Goal: Task Accomplishment & Management: Complete application form

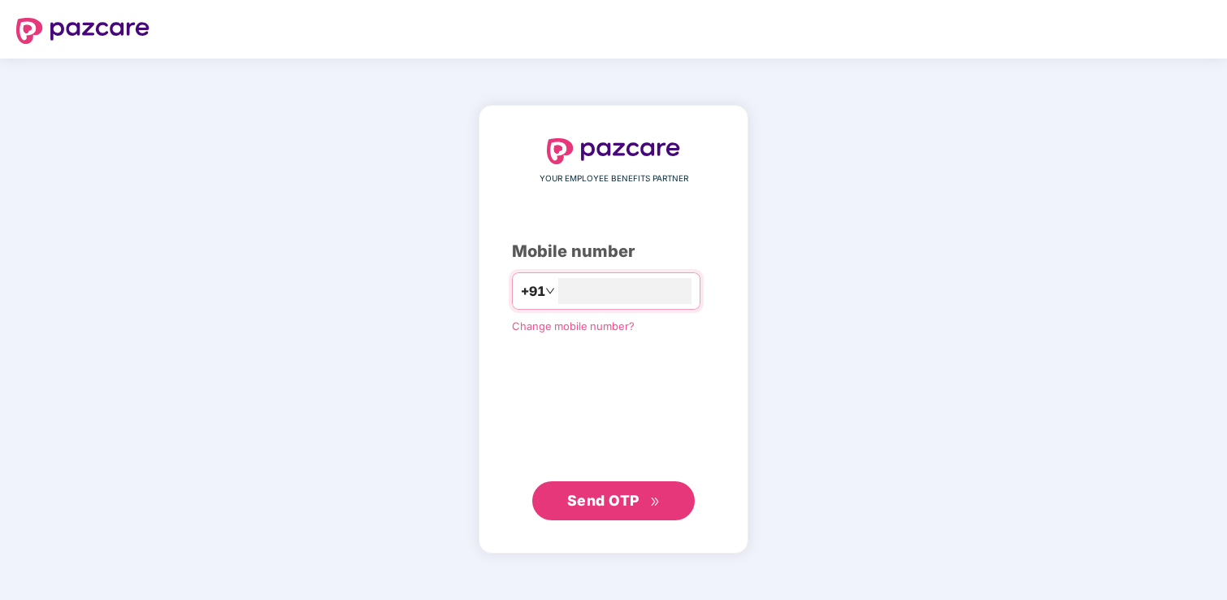
type input "**********"
click at [615, 490] on span "Send OTP" at bounding box center [613, 500] width 93 height 23
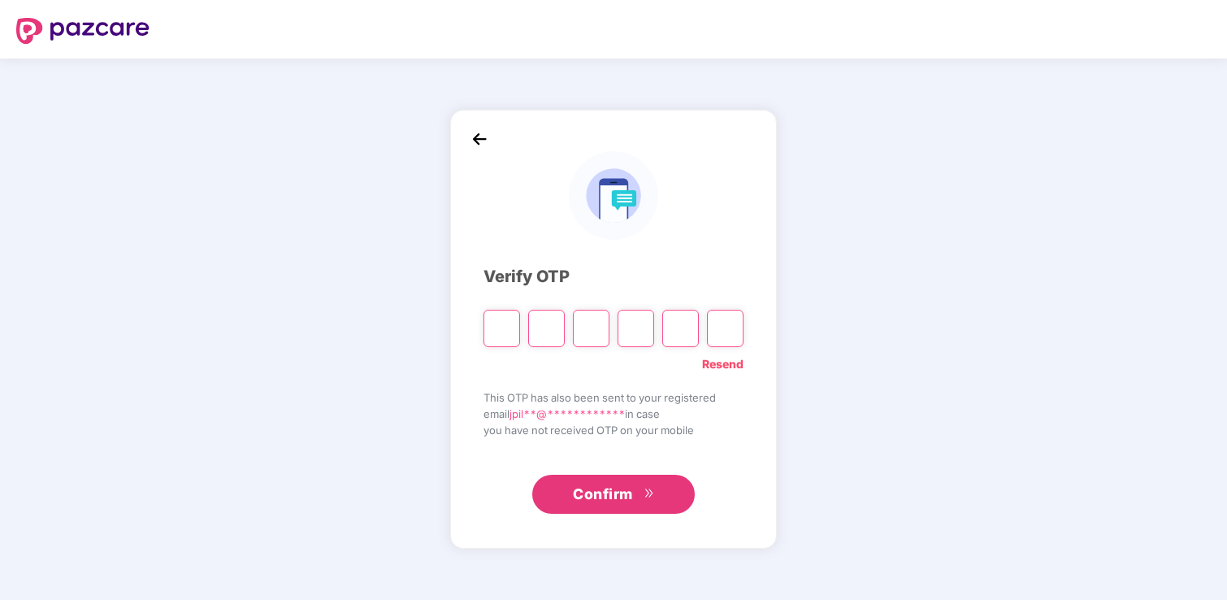
type input "*"
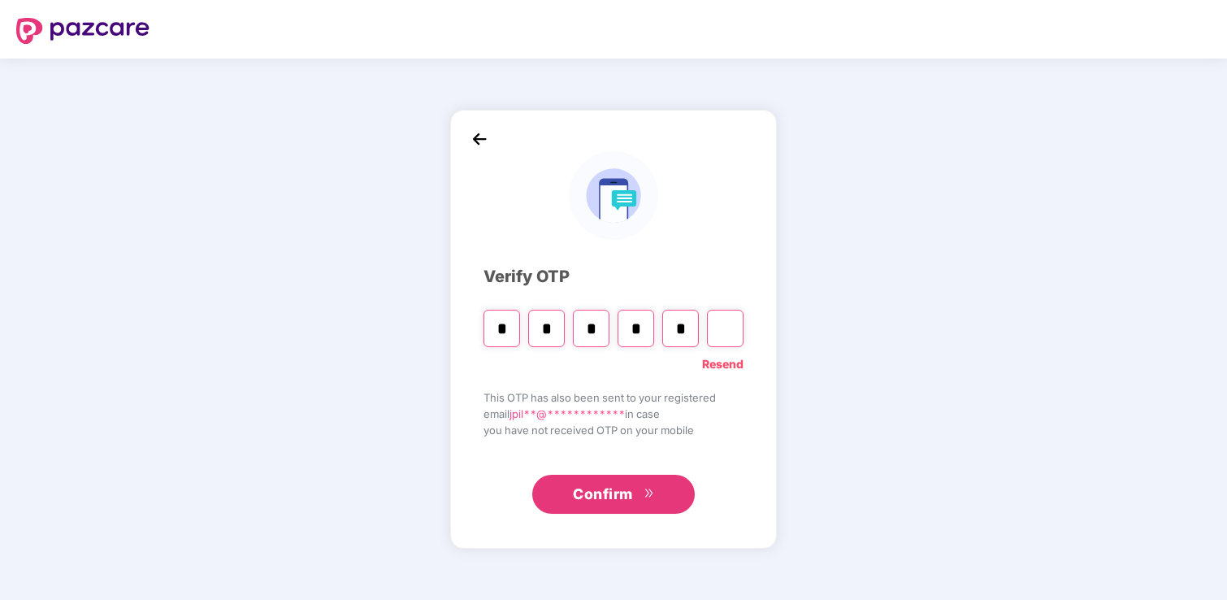
type input "*"
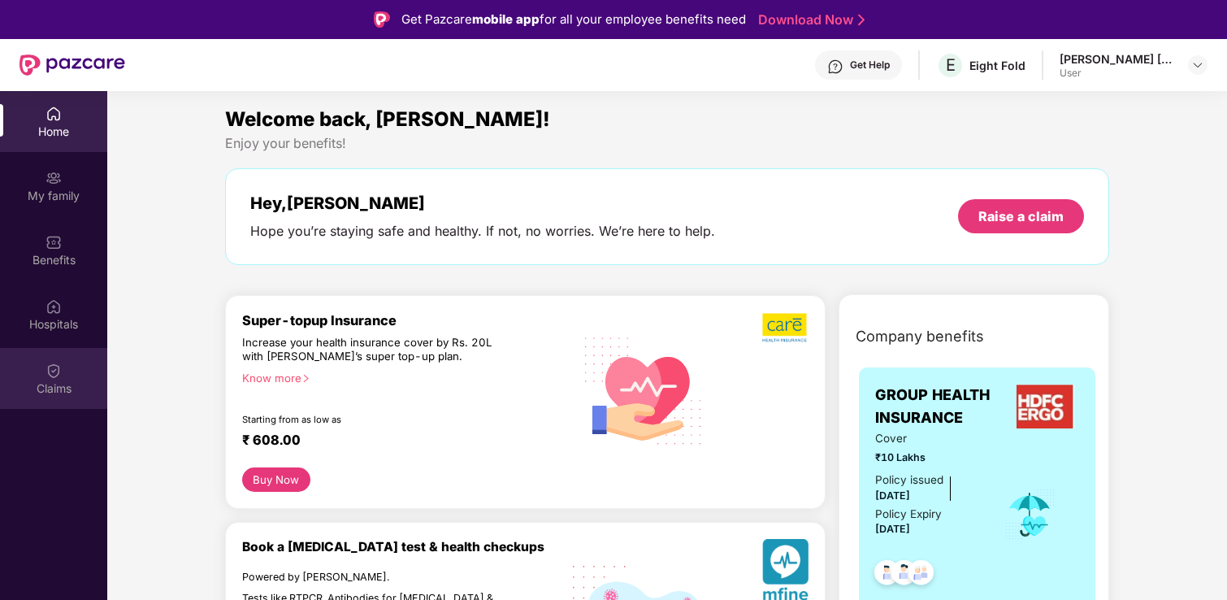
click at [53, 389] on div "Claims" at bounding box center [53, 388] width 107 height 16
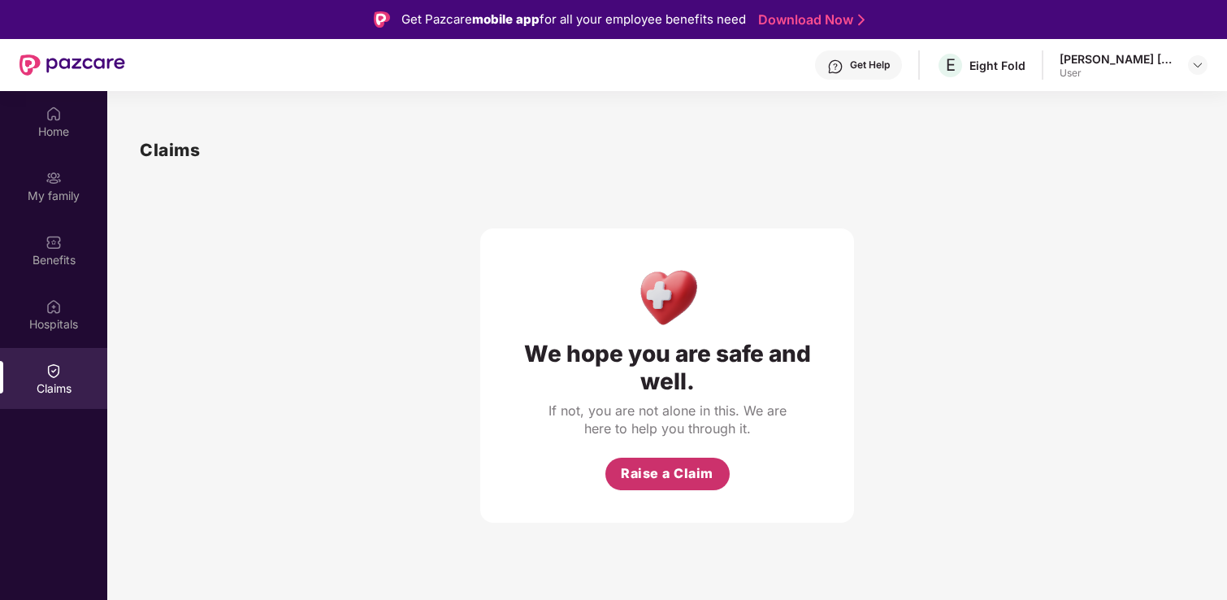
click at [660, 473] on span "Raise a Claim" at bounding box center [667, 473] width 93 height 20
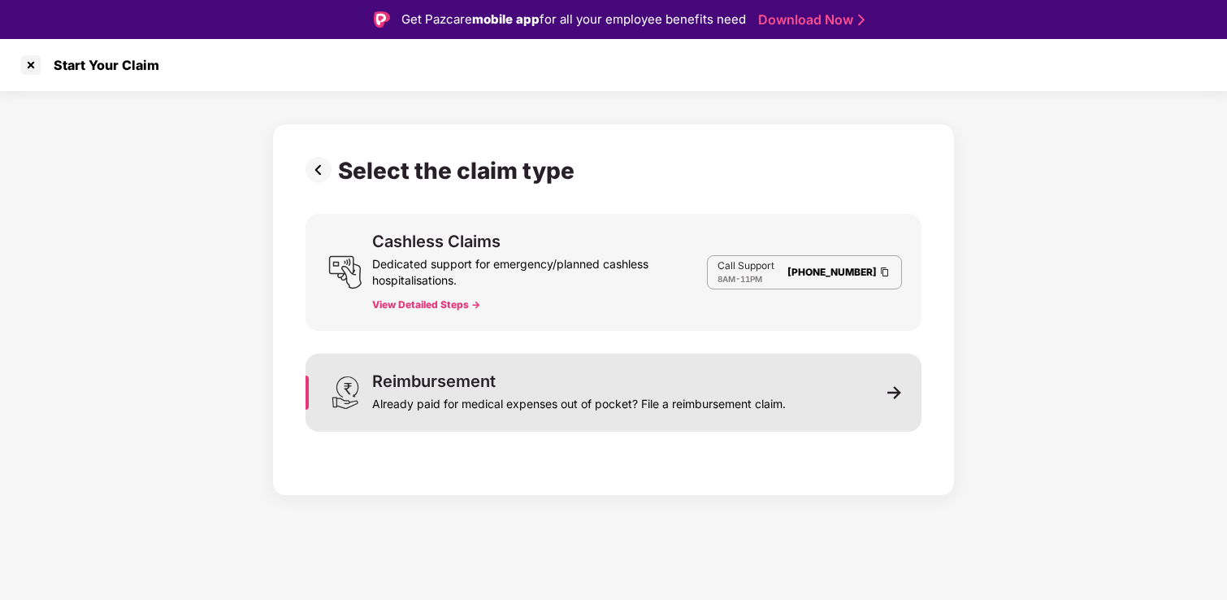
click at [700, 408] on div "Already paid for medical expenses out of pocket? File a reimbursement claim." at bounding box center [579, 400] width 414 height 23
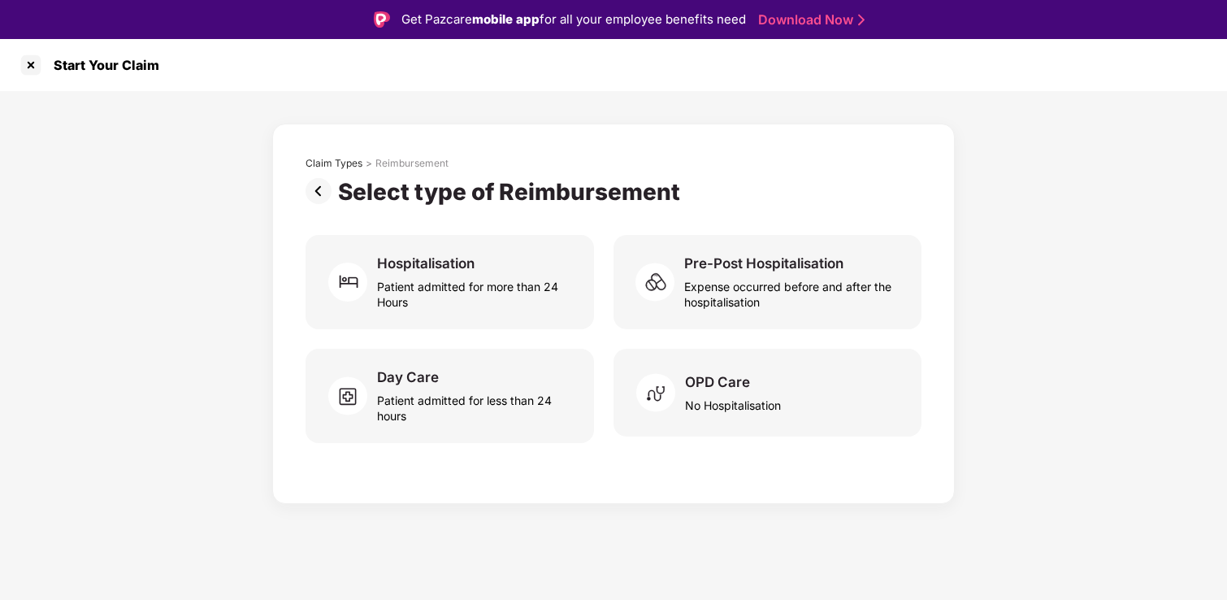
click at [700, 408] on div "No Hospitalisation" at bounding box center [733, 402] width 96 height 22
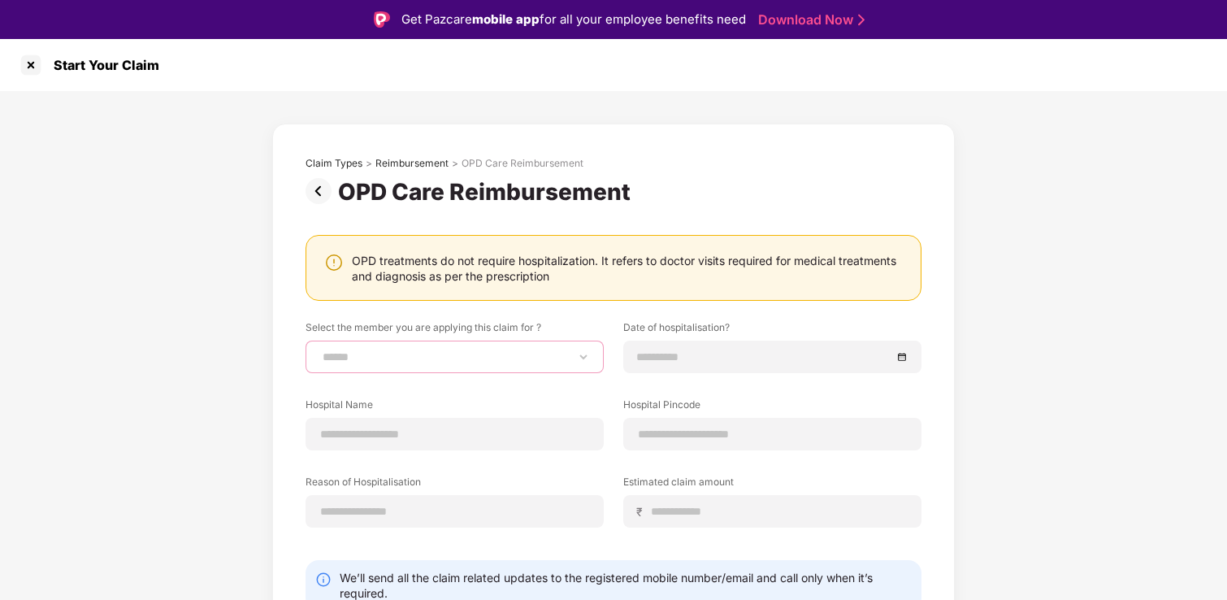
click at [458, 351] on select "**********" at bounding box center [454, 356] width 271 height 13
select select "**********"
click at [319, 350] on select "**********" at bounding box center [454, 356] width 271 height 13
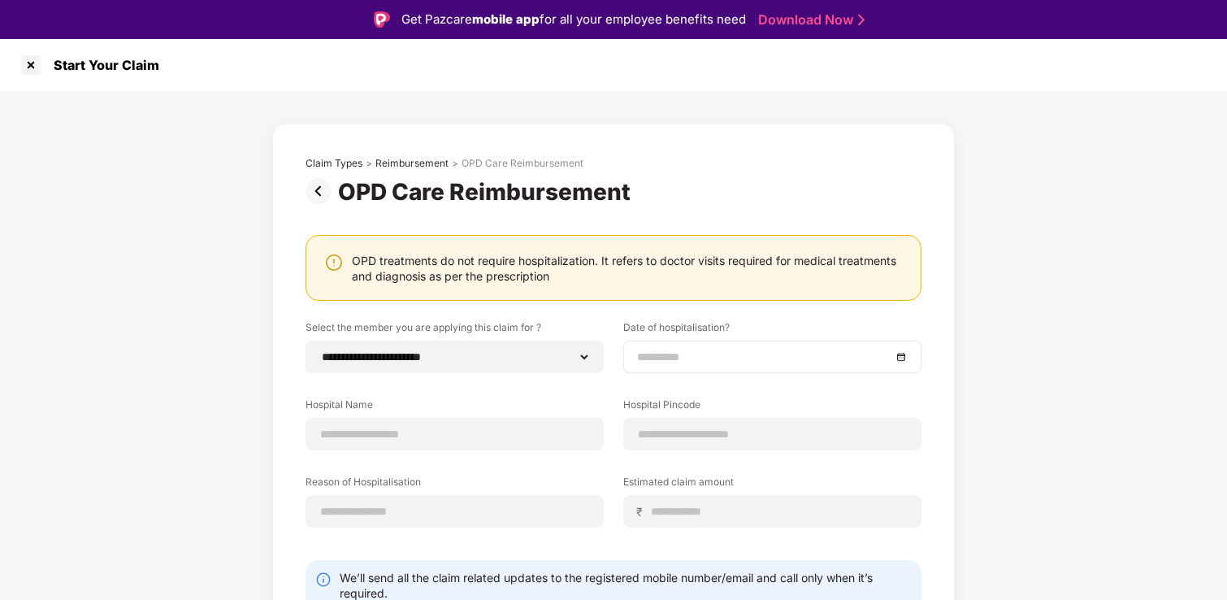
click at [844, 353] on input at bounding box center [764, 357] width 254 height 18
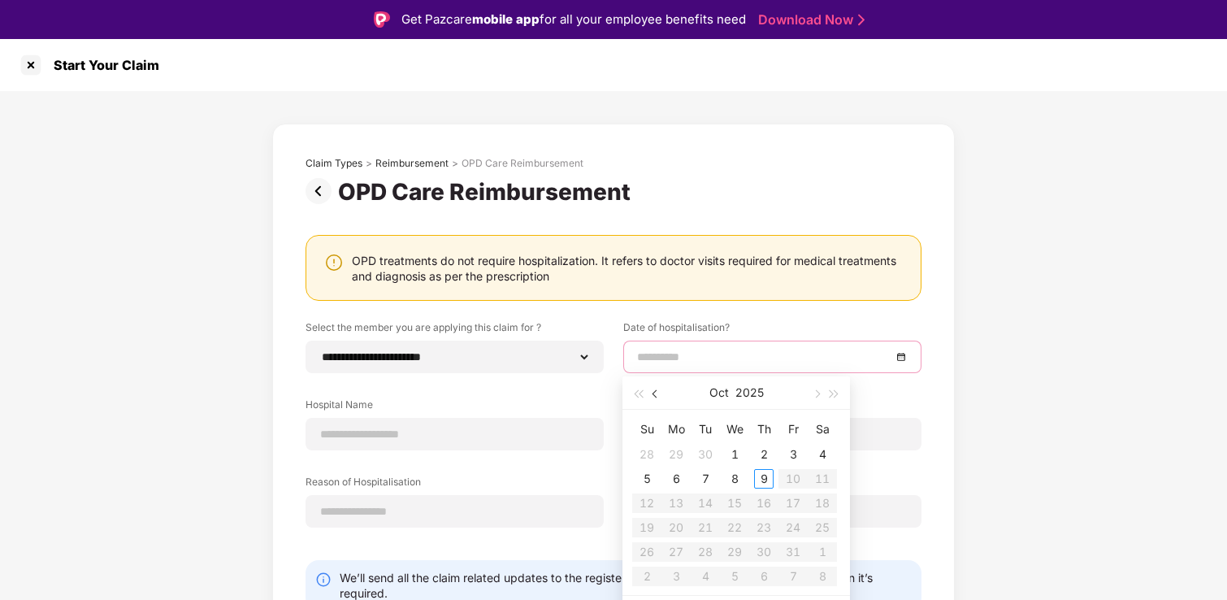
click at [656, 393] on span "button" at bounding box center [656, 394] width 8 height 8
type input "**********"
click at [705, 555] on div "26" at bounding box center [704, 551] width 19 height 19
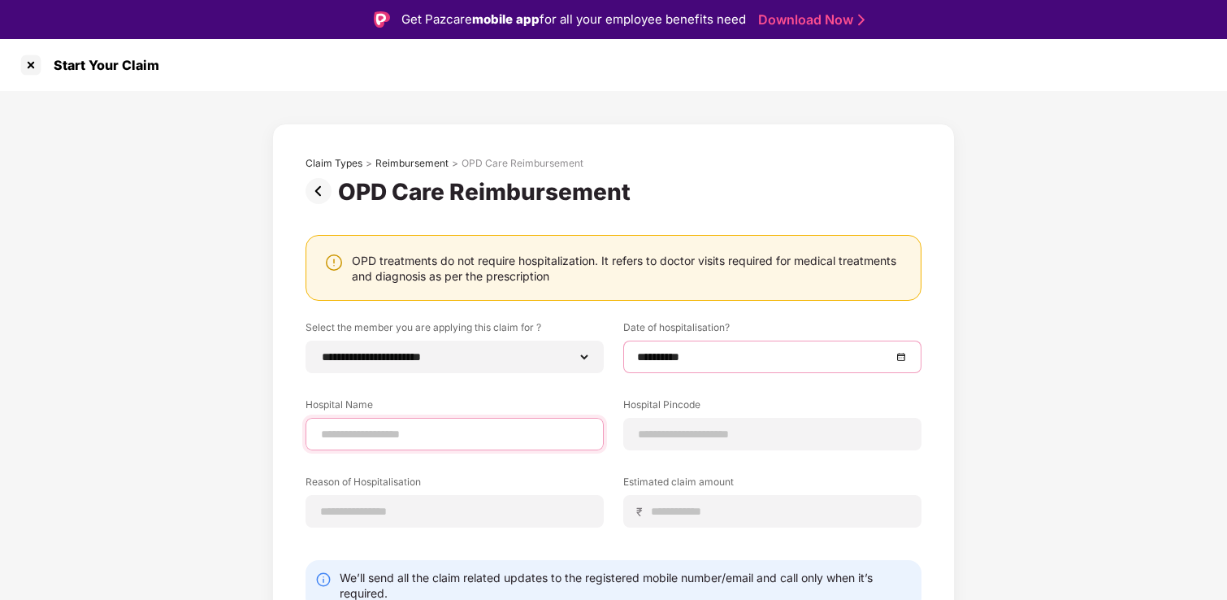
click at [409, 440] on input at bounding box center [454, 434] width 271 height 17
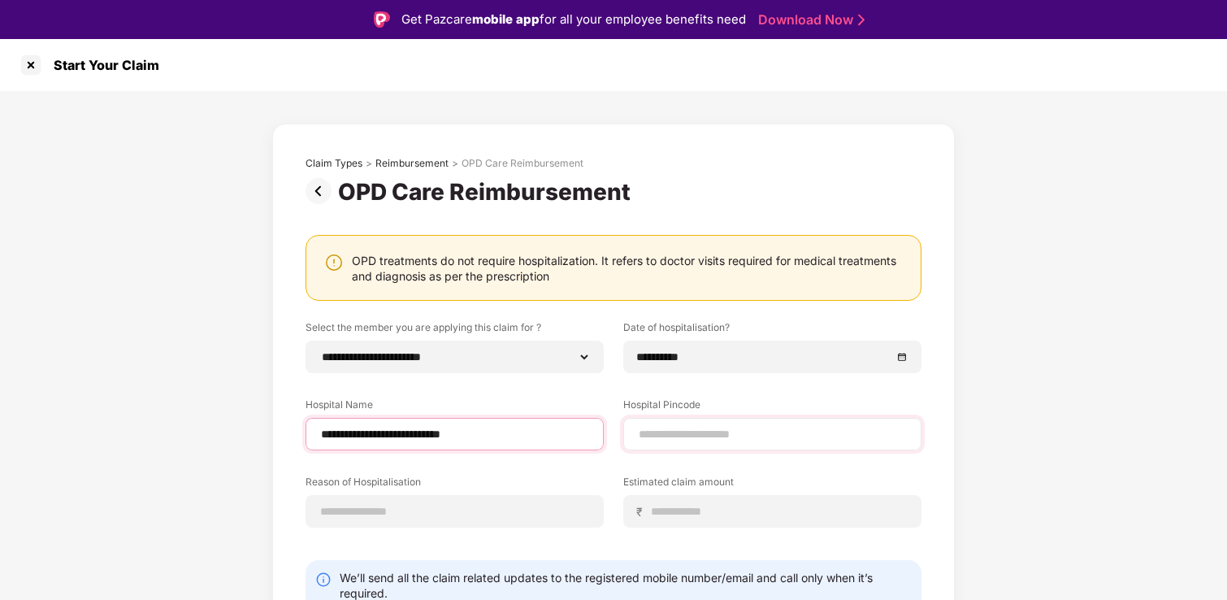
type input "**********"
click at [704, 444] on div at bounding box center [772, 434] width 298 height 32
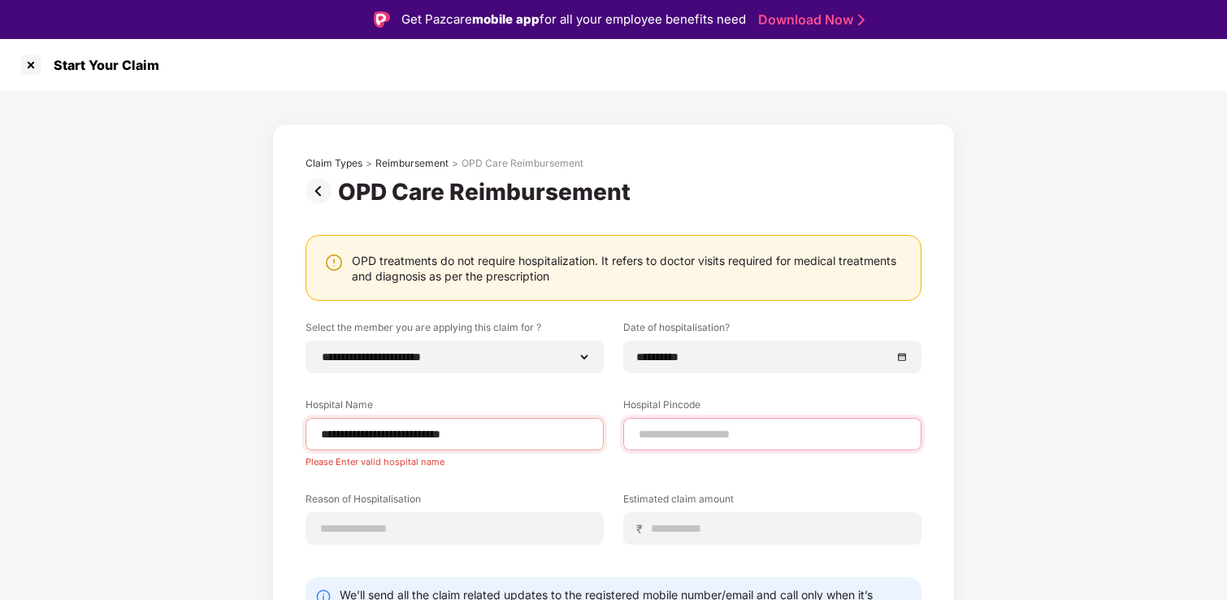
click at [698, 432] on input at bounding box center [772, 434] width 271 height 17
type input "******"
select select "**********"
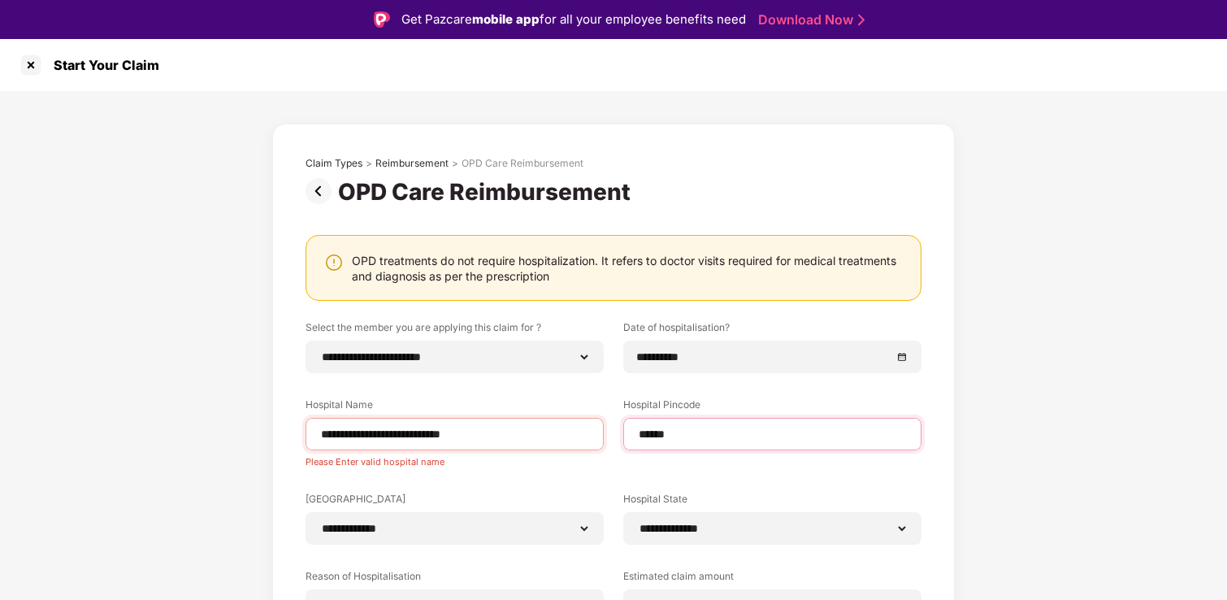
type input "******"
click at [592, 485] on div "**********" at bounding box center [613, 483] width 616 height 326
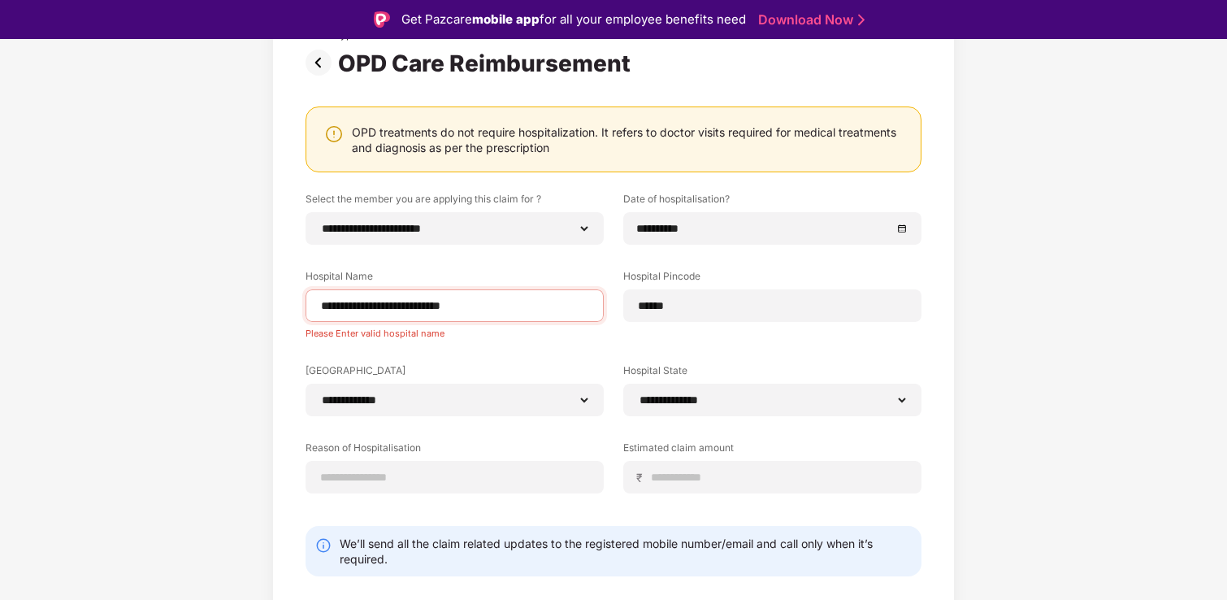
scroll to position [129, 0]
click at [557, 475] on input at bounding box center [454, 476] width 271 height 17
type input "**********"
click at [806, 479] on input at bounding box center [779, 476] width 258 height 17
type input "*****"
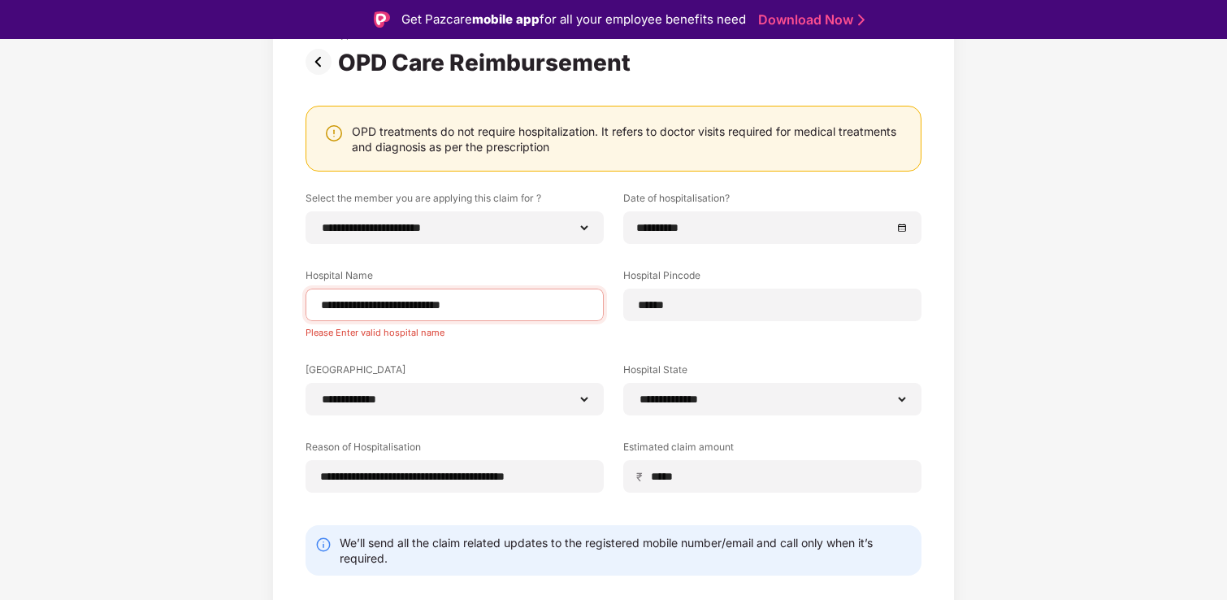
click at [765, 518] on form "**********" at bounding box center [613, 412] width 616 height 443
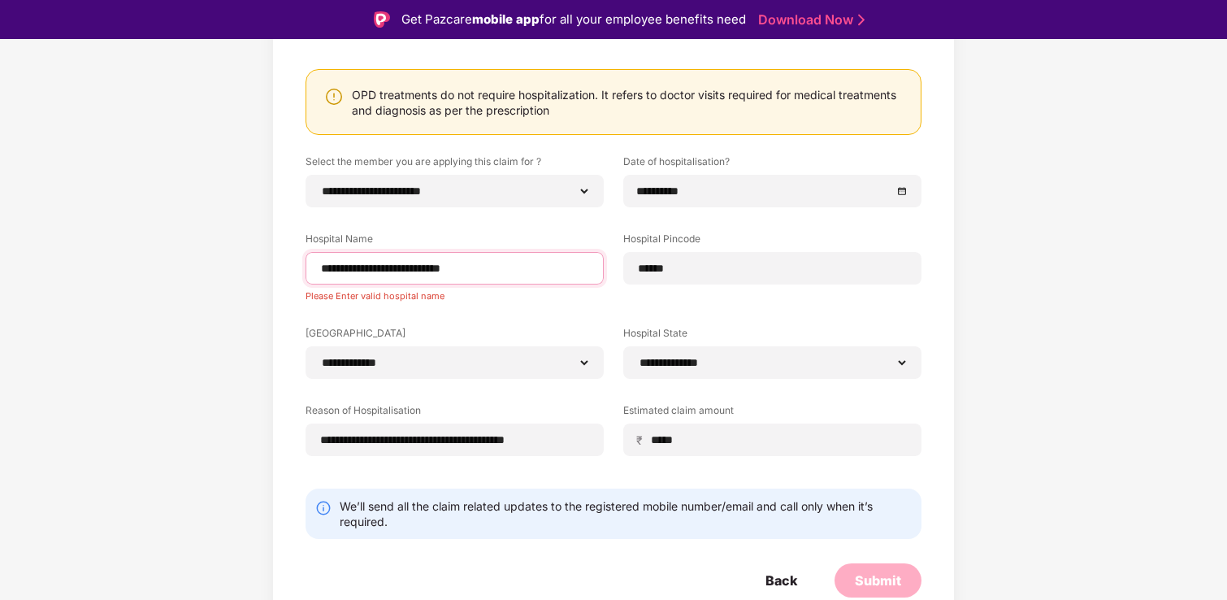
drag, startPoint x: 409, startPoint y: 267, endPoint x: 530, endPoint y: 267, distance: 120.2
click at [530, 267] on input "**********" at bounding box center [454, 268] width 271 height 17
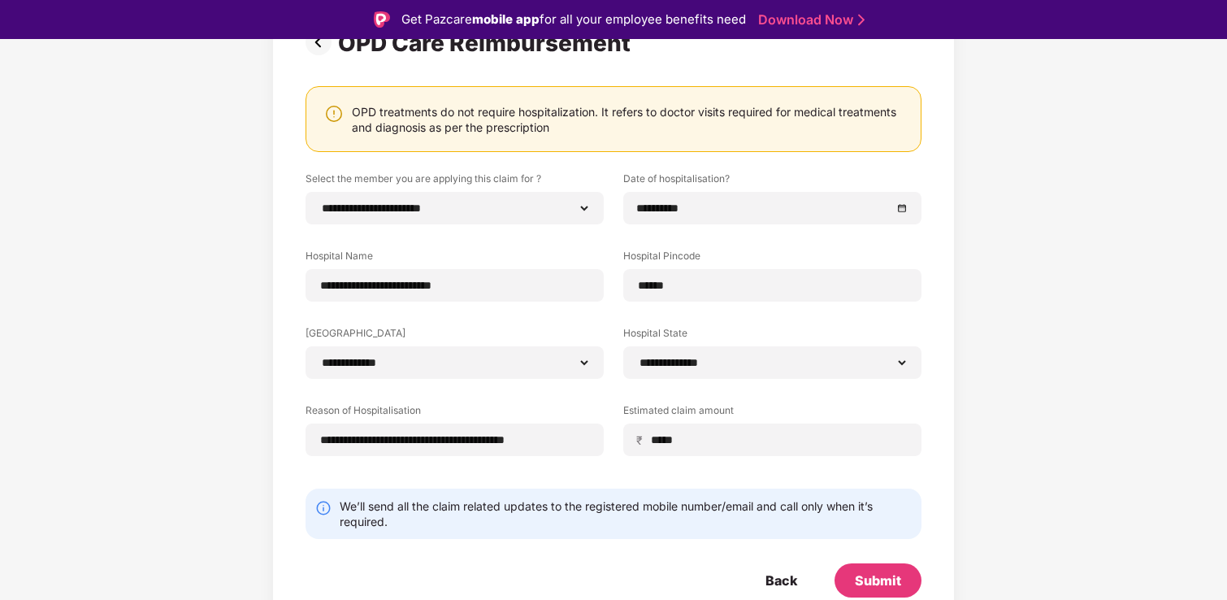
click at [420, 314] on div "**********" at bounding box center [613, 325] width 616 height 309
click at [395, 285] on input "**********" at bounding box center [454, 285] width 271 height 17
type input "**********"
click at [855, 572] on div "Submit" at bounding box center [878, 580] width 46 height 18
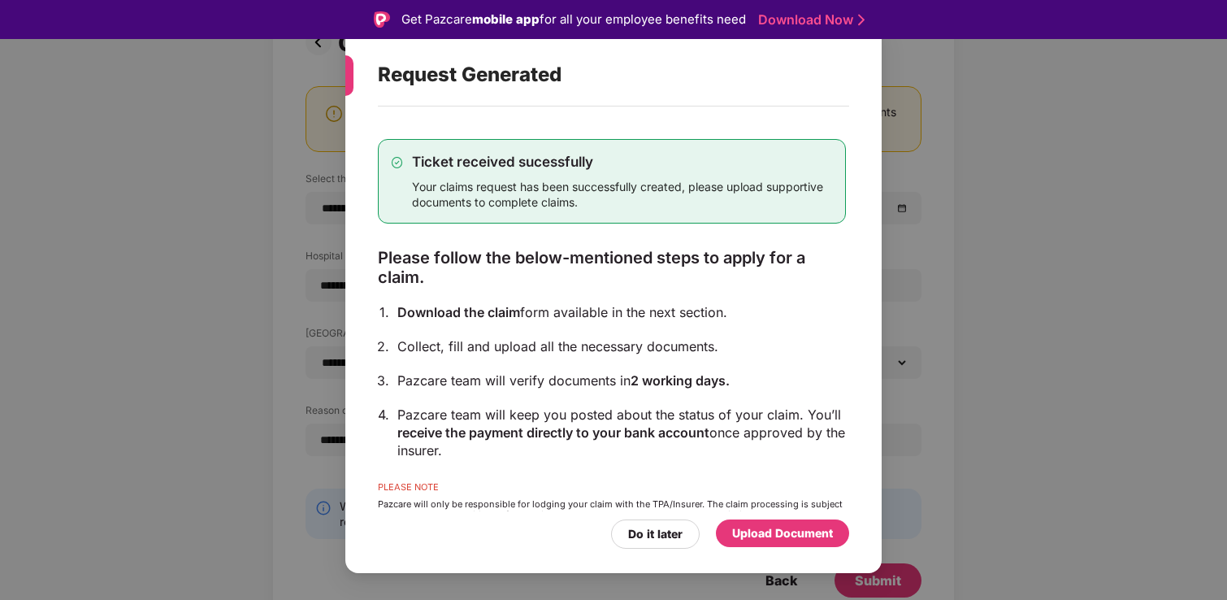
click at [795, 526] on div "Upload Document" at bounding box center [782, 533] width 101 height 18
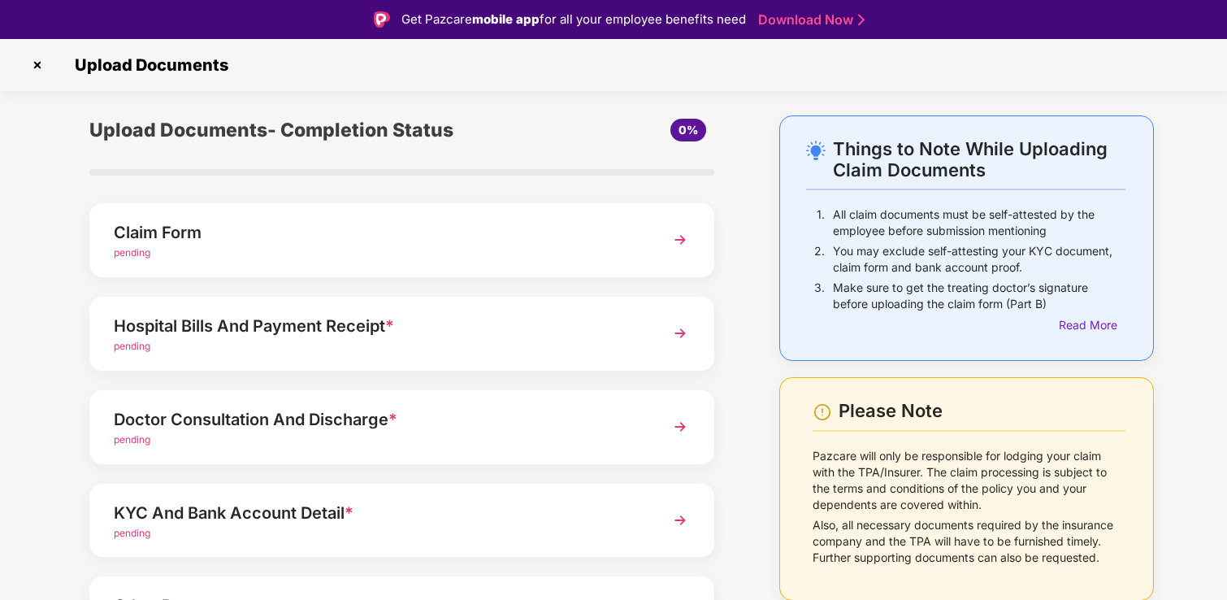
scroll to position [119, 0]
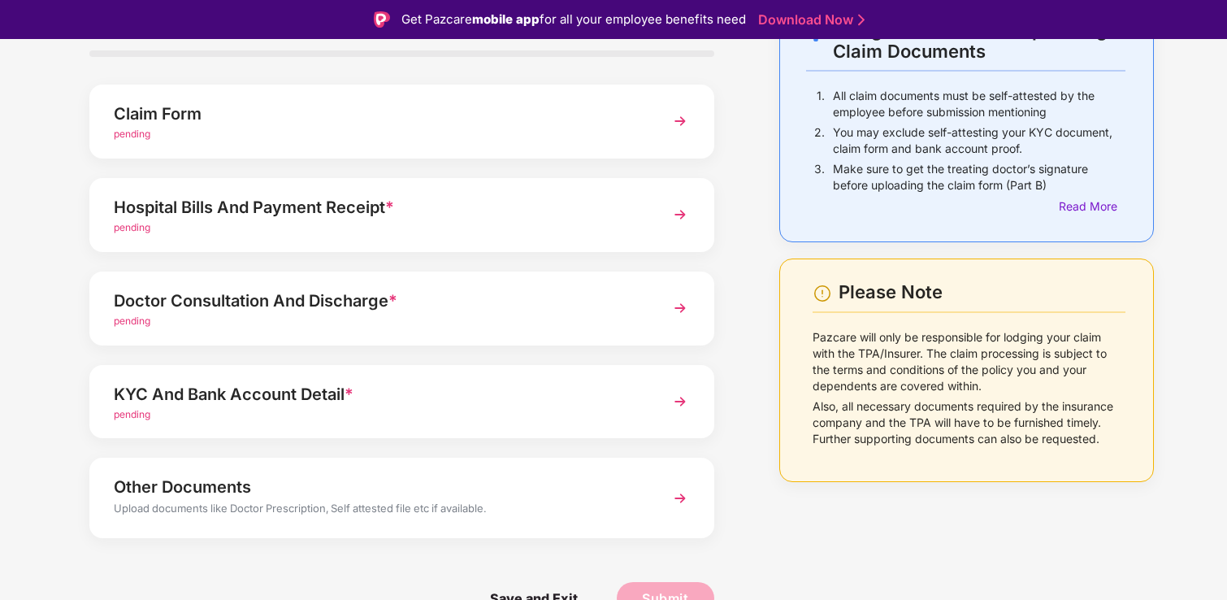
click at [627, 384] on div "KYC And Bank Account Detail *" at bounding box center [378, 394] width 528 height 26
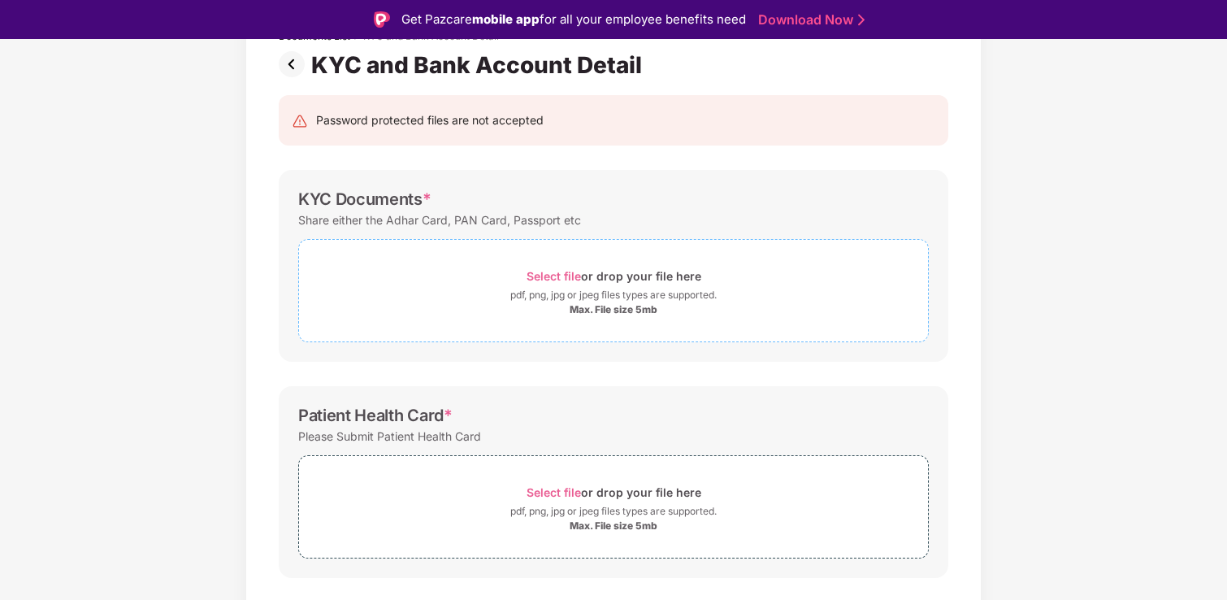
click at [563, 275] on span "Select file" at bounding box center [553, 276] width 54 height 14
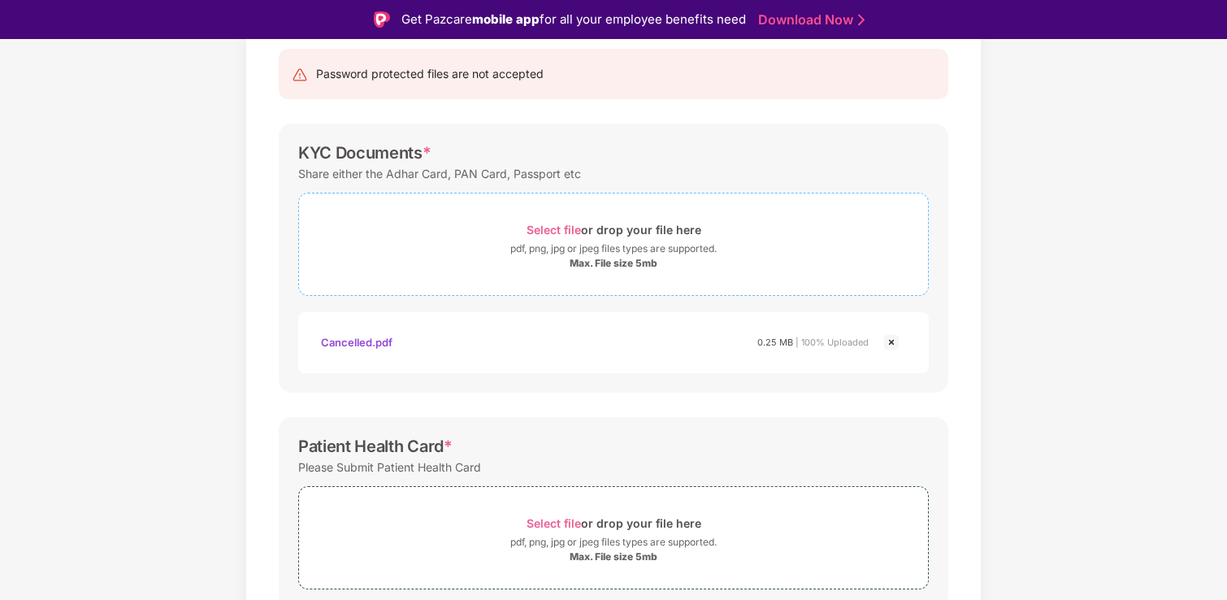
scroll to position [176, 0]
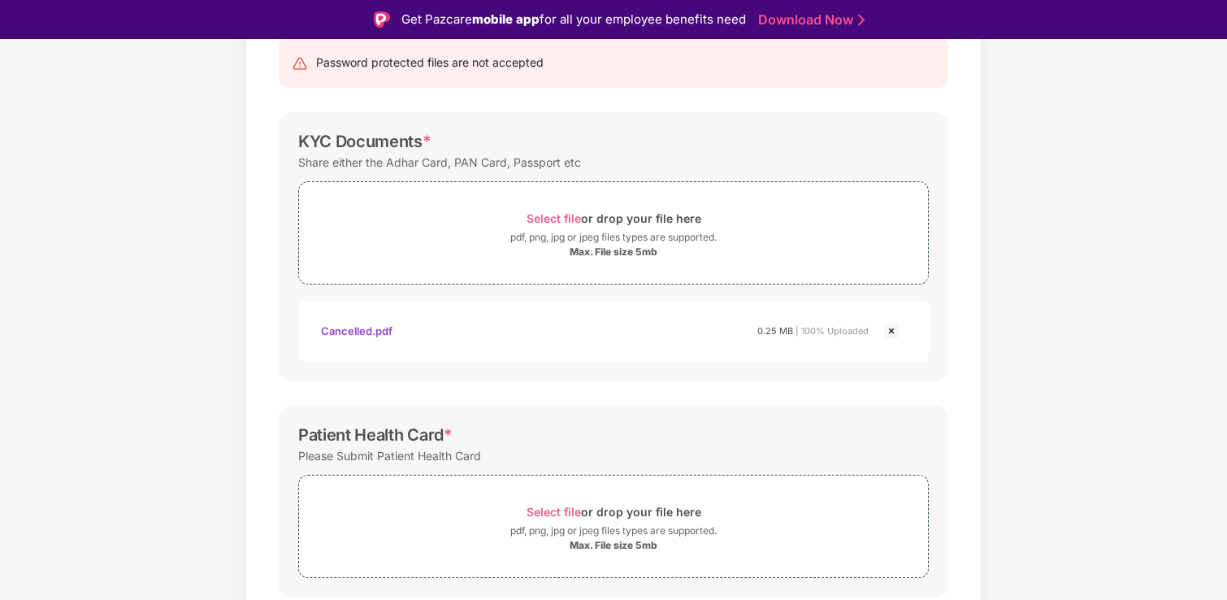
click at [889, 330] on img at bounding box center [890, 330] width 19 height 19
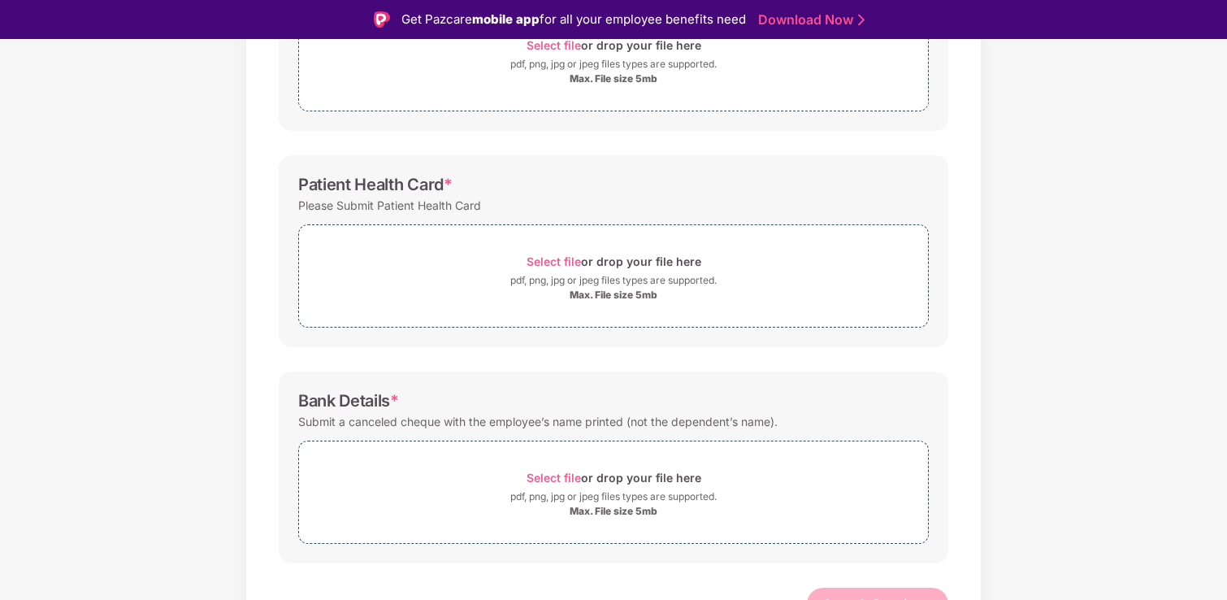
scroll to position [372, 0]
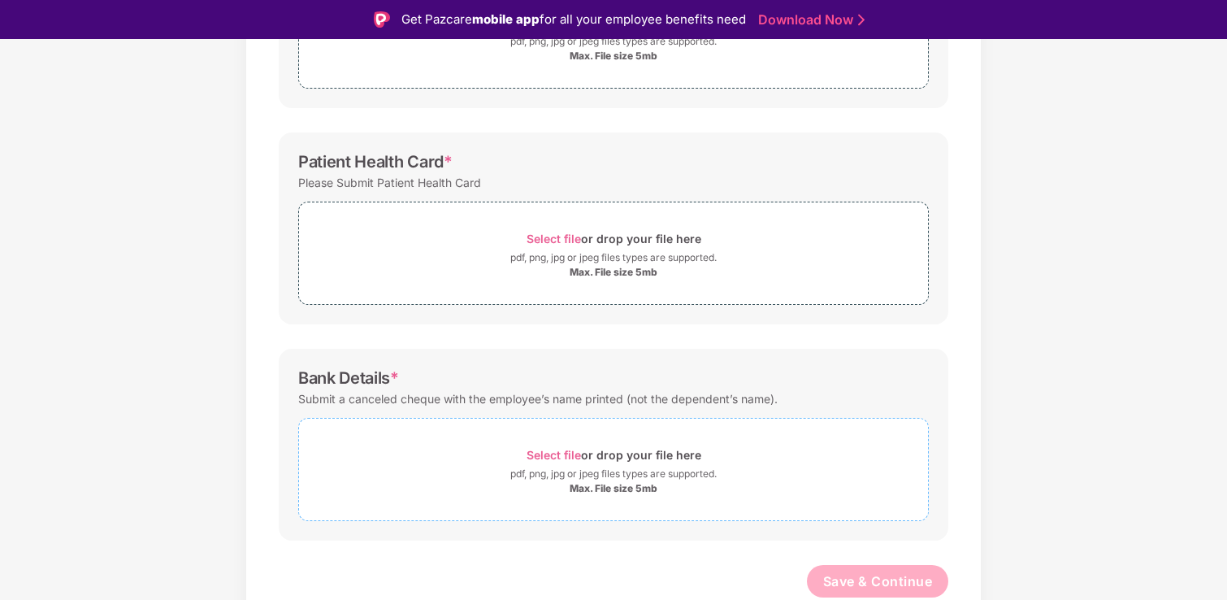
click at [497, 463] on div "Select file or drop your file here" at bounding box center [613, 455] width 629 height 22
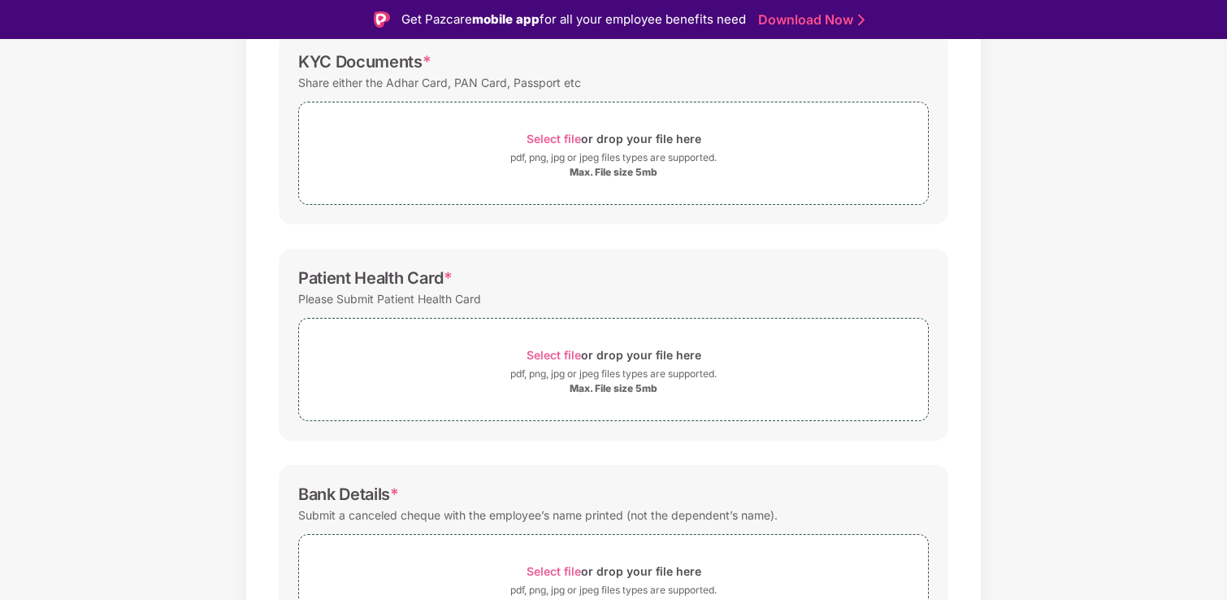
scroll to position [245, 0]
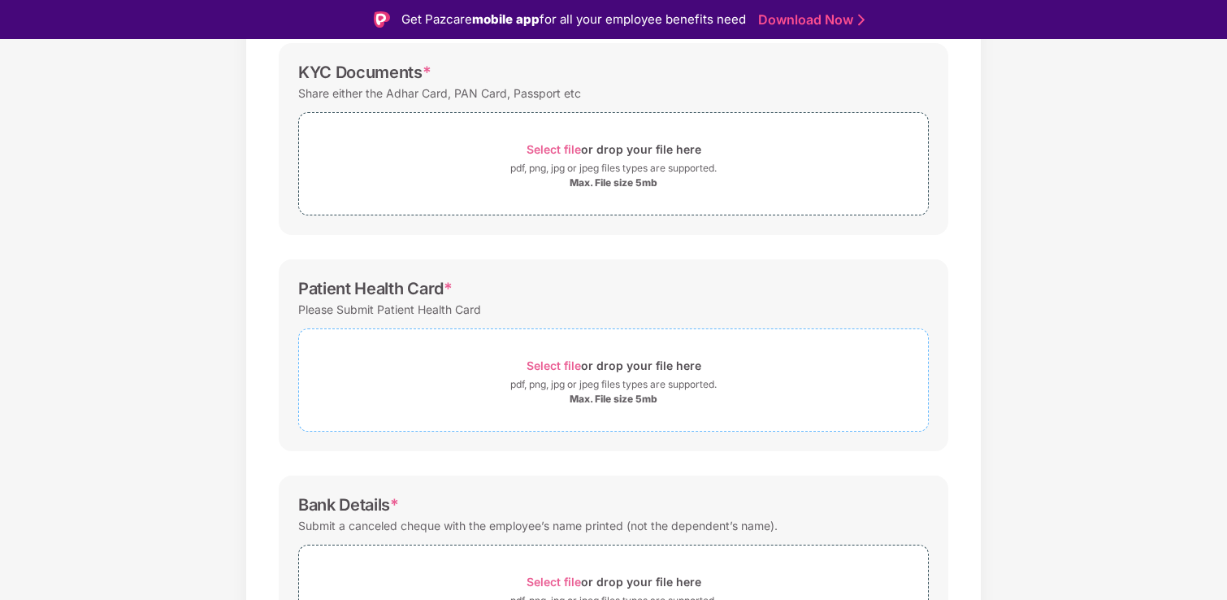
click at [419, 392] on div "Max. File size 5mb" at bounding box center [613, 398] width 629 height 13
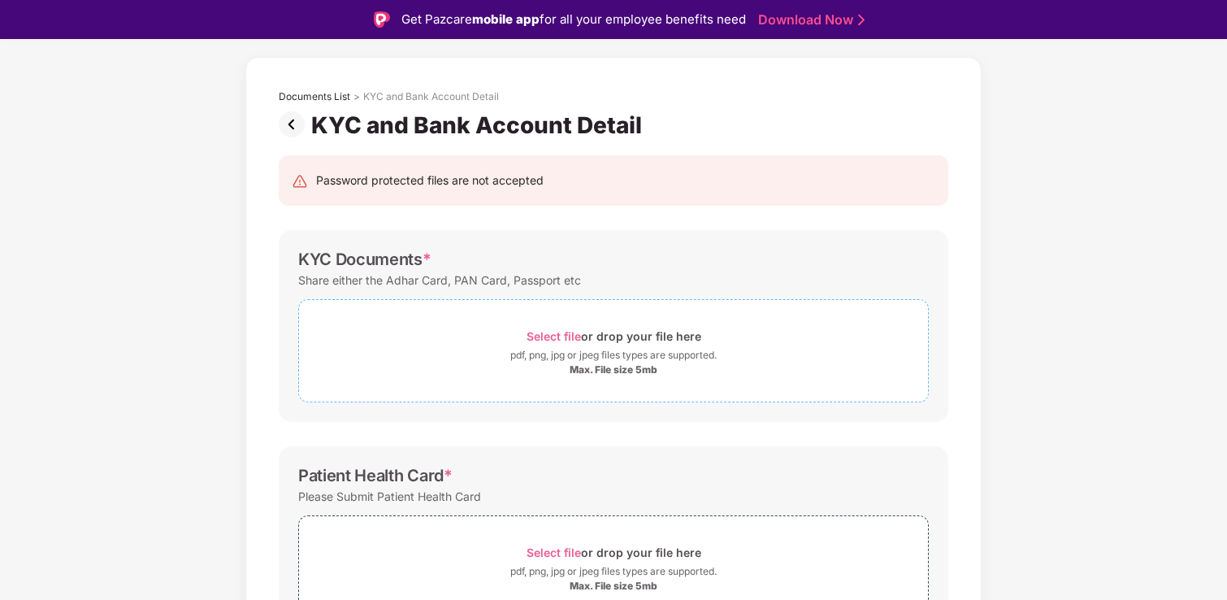
scroll to position [0, 0]
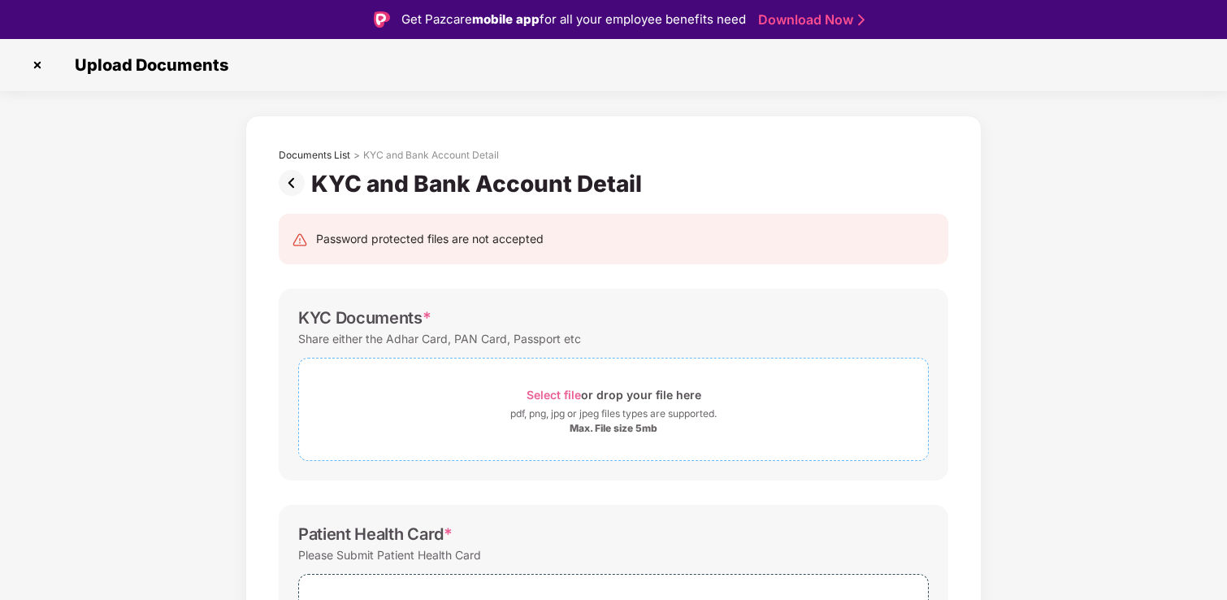
click at [448, 387] on div "Select file or drop your file here" at bounding box center [613, 394] width 629 height 22
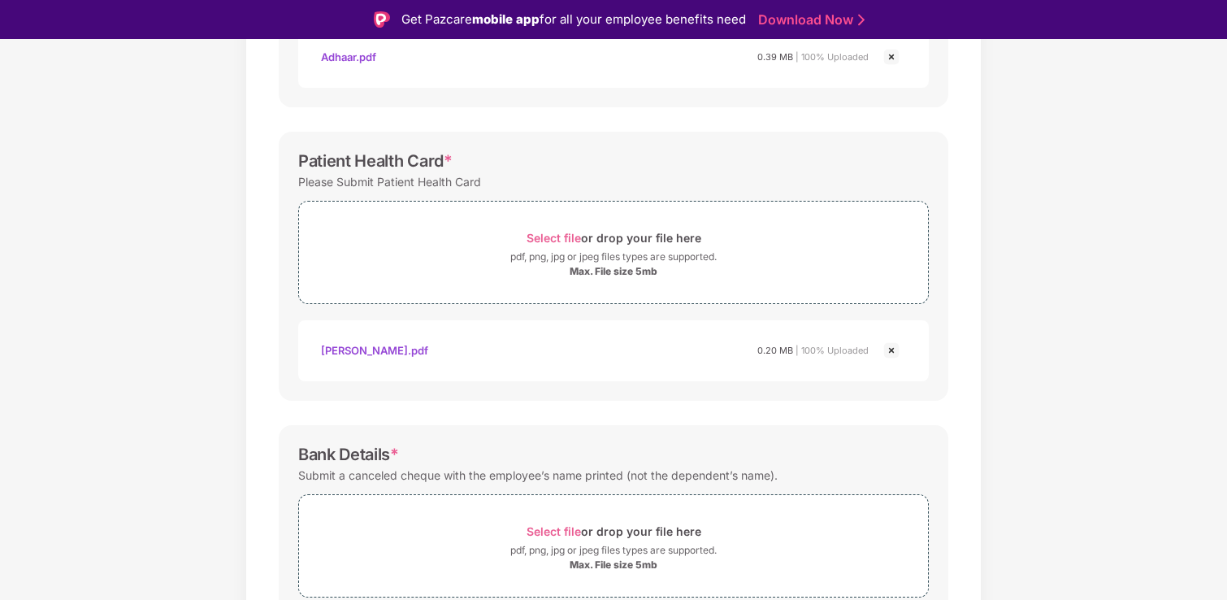
scroll to position [604, 0]
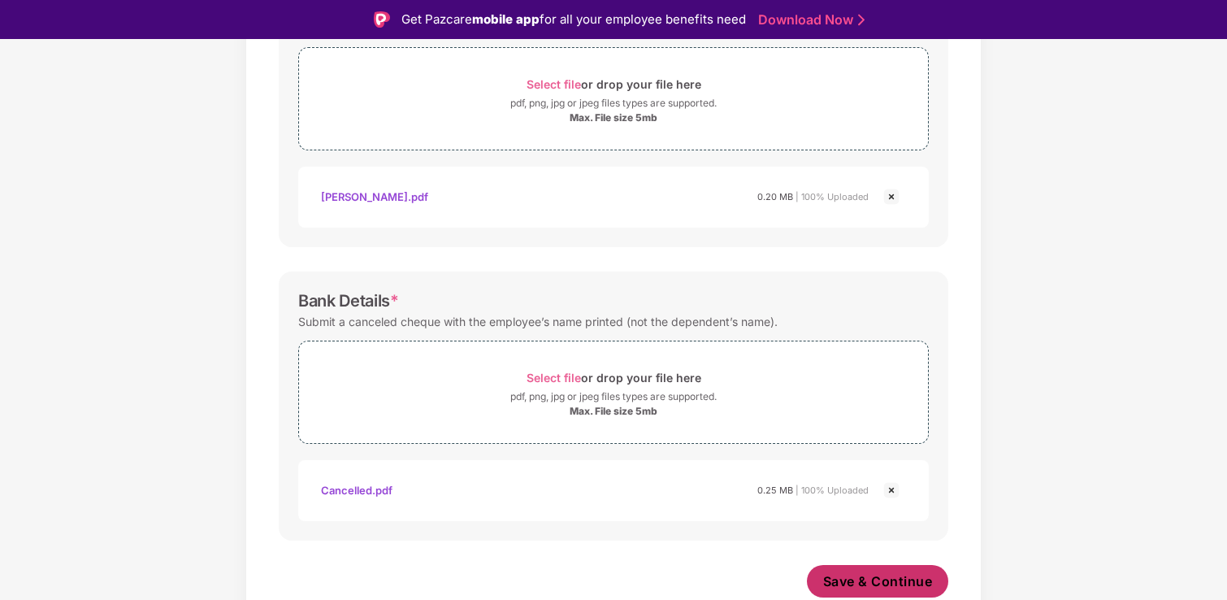
click at [900, 578] on span "Save & Continue" at bounding box center [878, 581] width 110 height 18
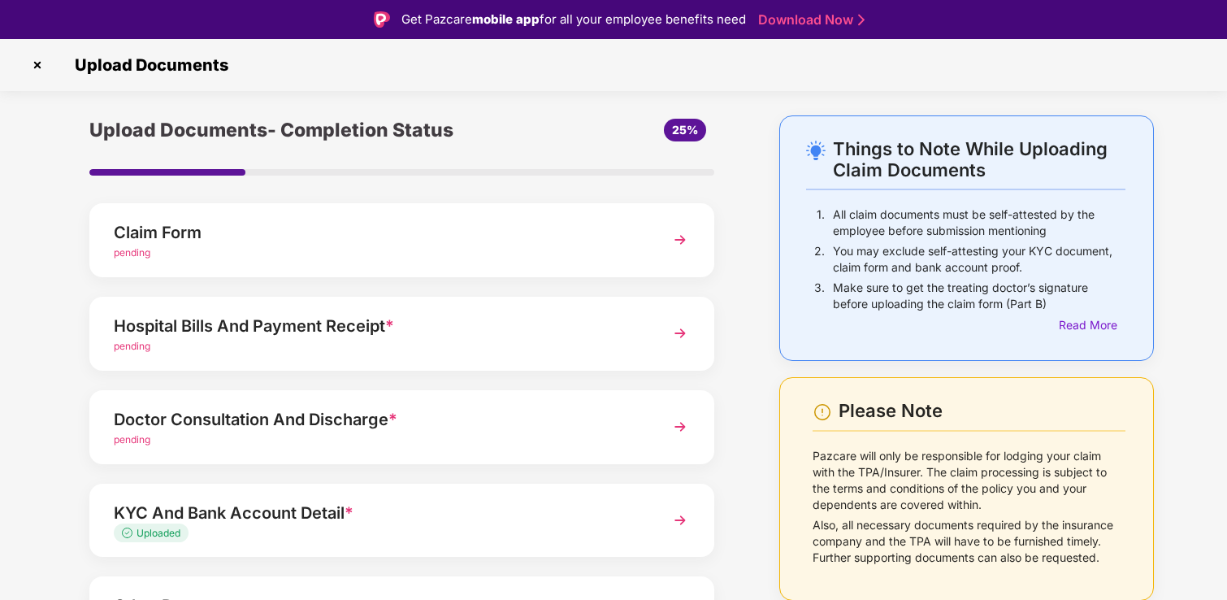
click at [548, 406] on div "Doctor Consultation And Discharge *" at bounding box center [378, 419] width 528 height 26
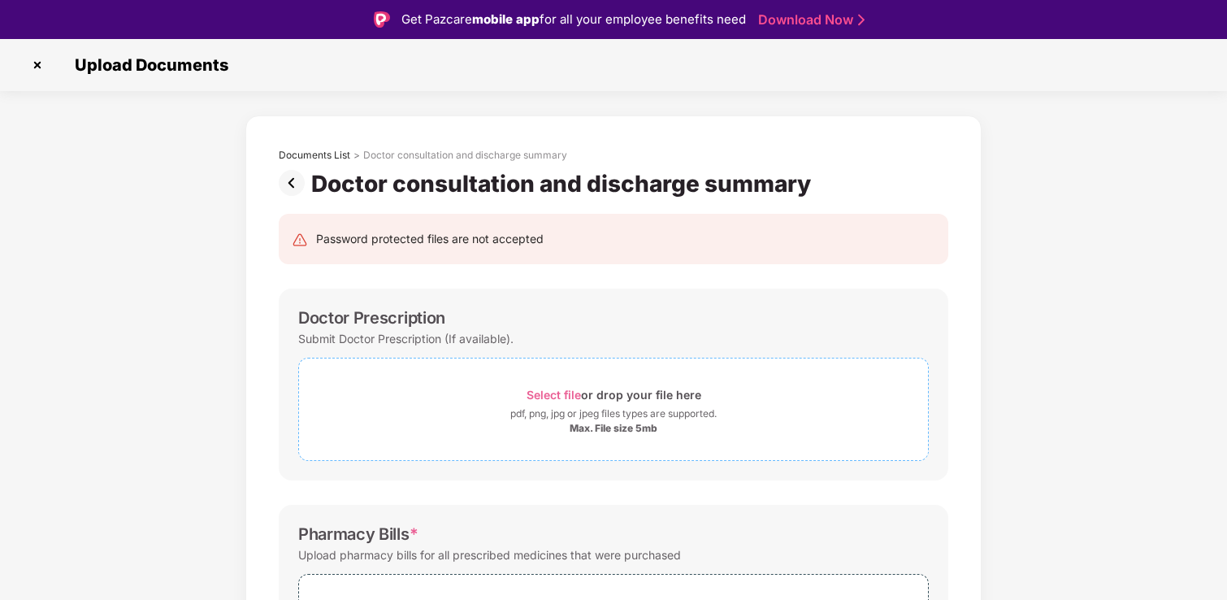
click at [478, 416] on div "pdf, png, jpg or jpeg files types are supported." at bounding box center [613, 413] width 629 height 16
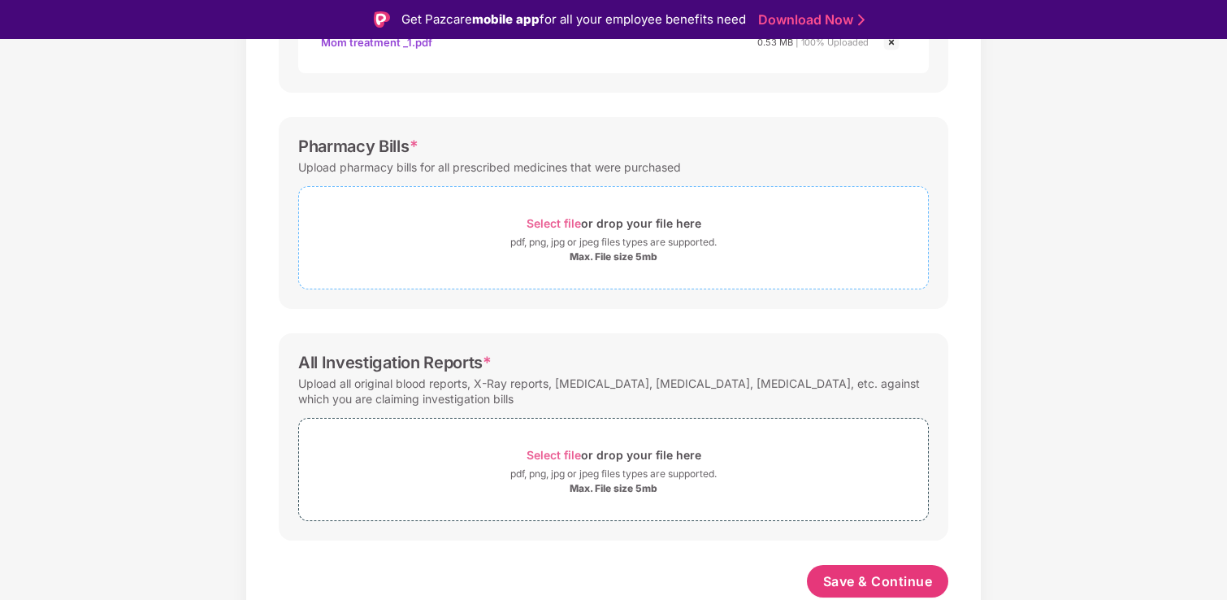
click at [483, 257] on div "Max. File size 5mb" at bounding box center [613, 256] width 629 height 13
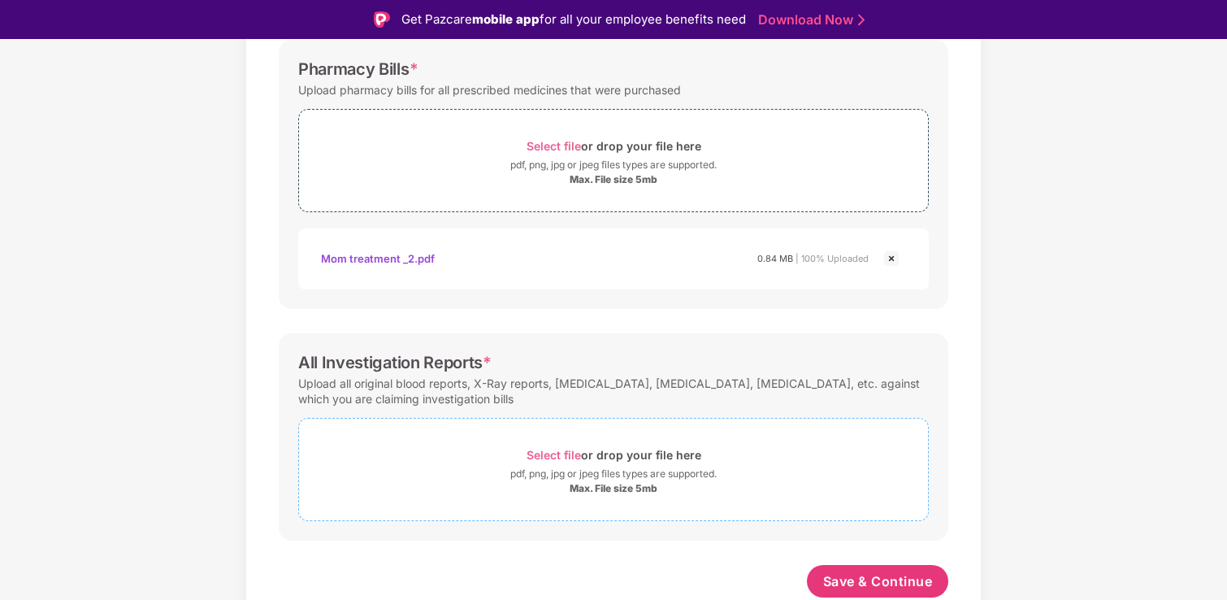
scroll to position [542, 0]
click at [421, 453] on div "Select file or drop your file here" at bounding box center [613, 455] width 629 height 22
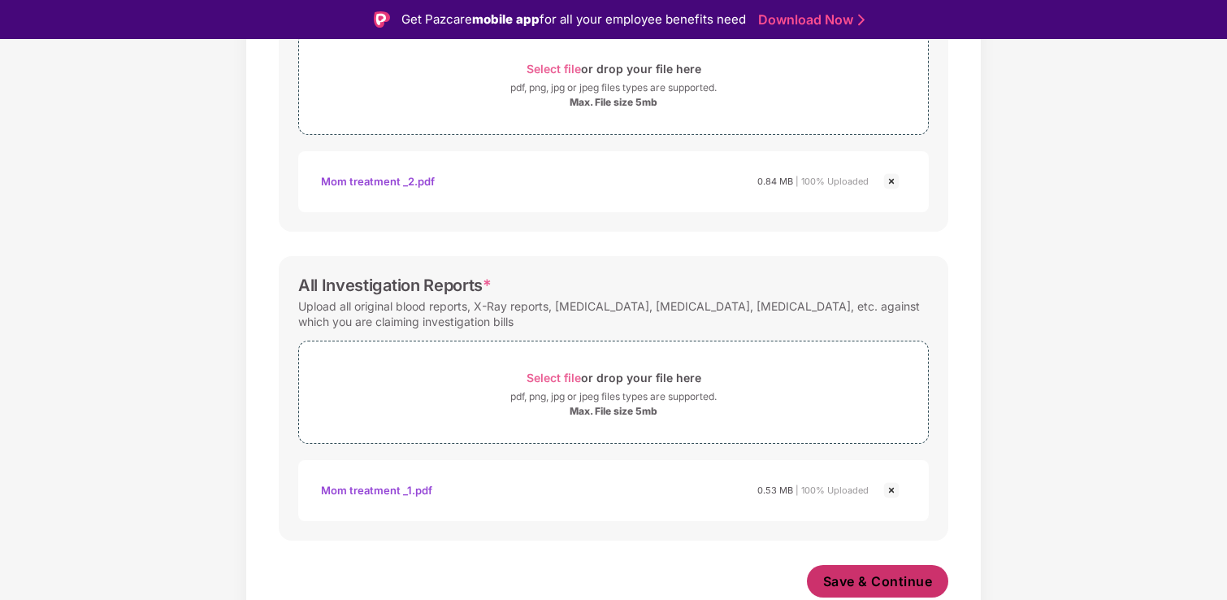
scroll to position [619, 0]
click at [860, 584] on span "Save & Continue" at bounding box center [878, 581] width 110 height 18
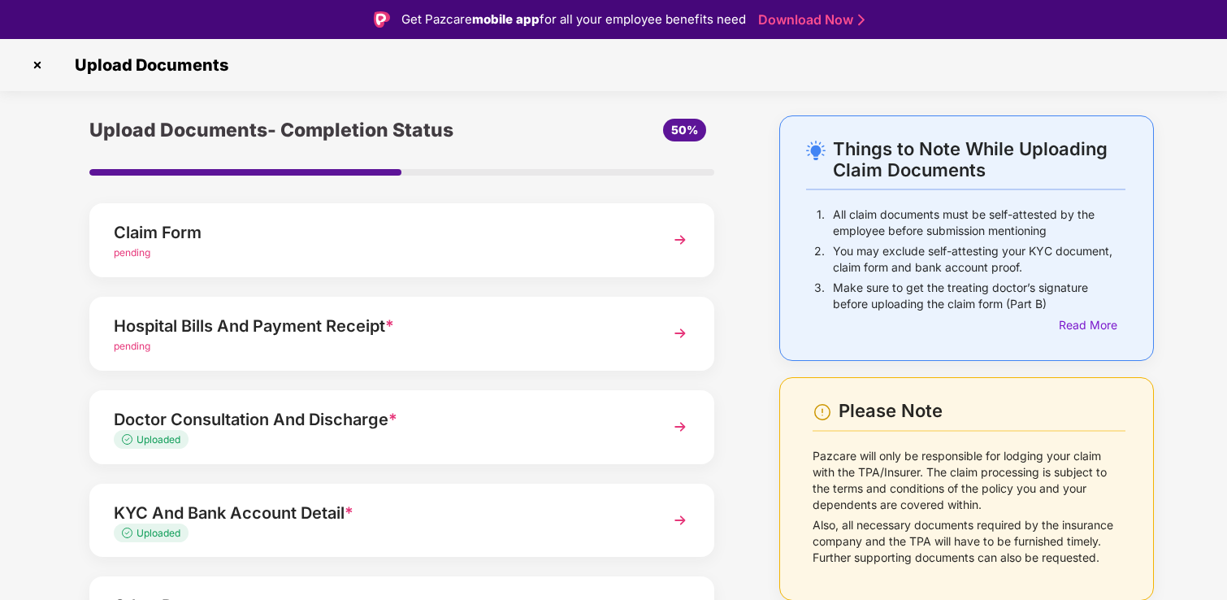
click at [481, 341] on div "pending" at bounding box center [378, 346] width 528 height 15
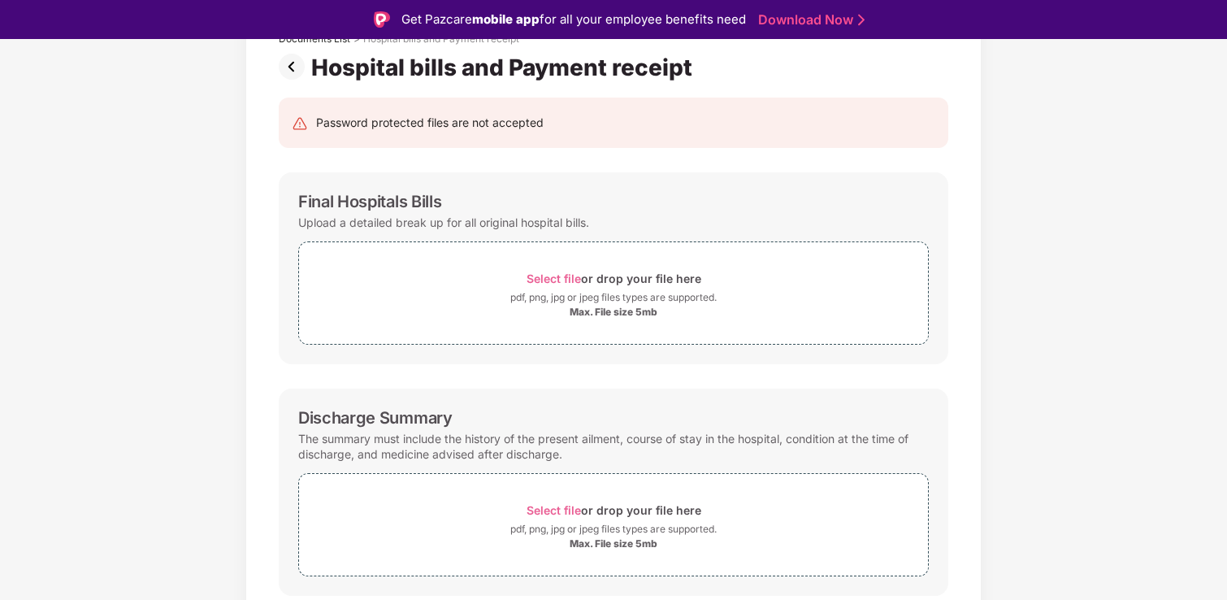
scroll to position [122, 0]
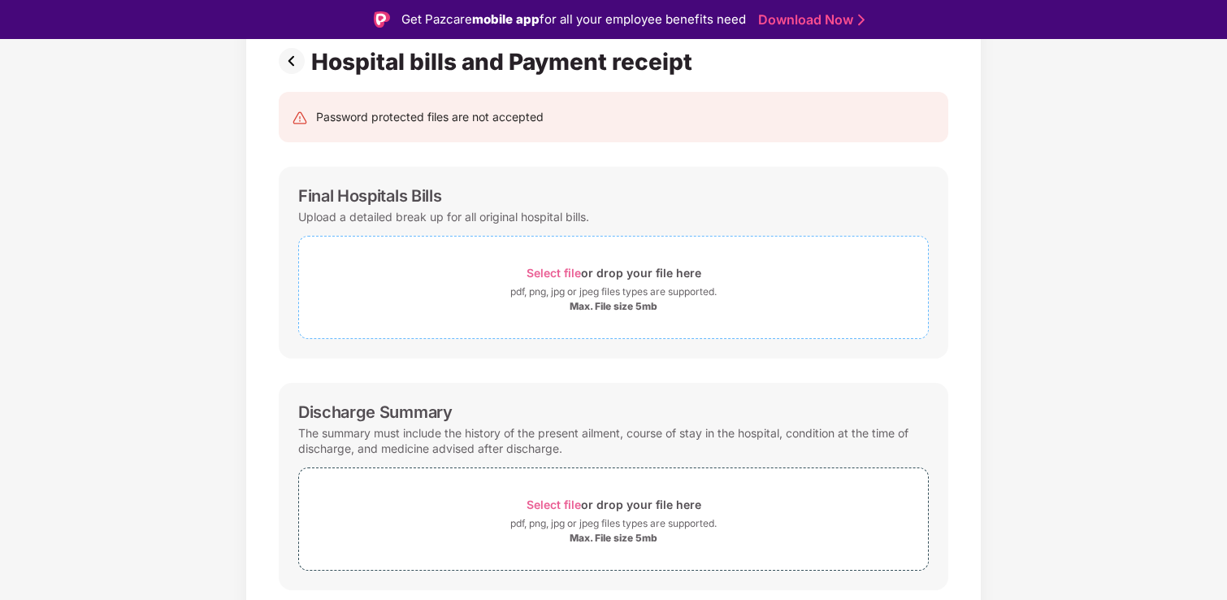
click at [472, 304] on div "Max. File size 5mb" at bounding box center [613, 306] width 629 height 13
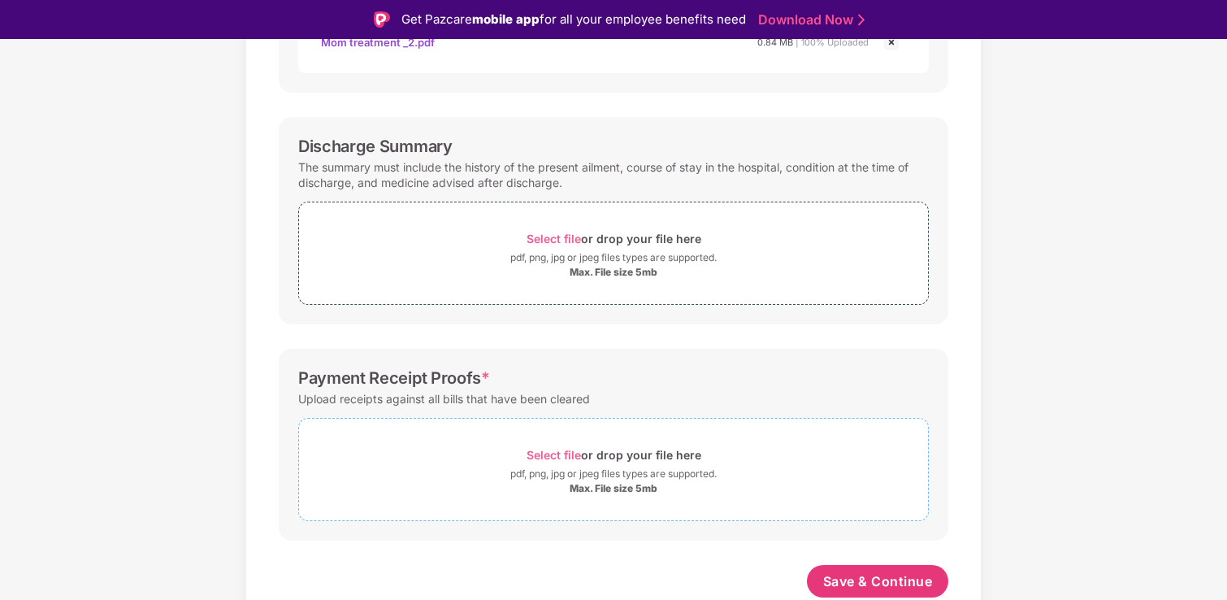
scroll to position [465, 0]
click at [441, 460] on div "Select file or drop your file here" at bounding box center [613, 455] width 629 height 22
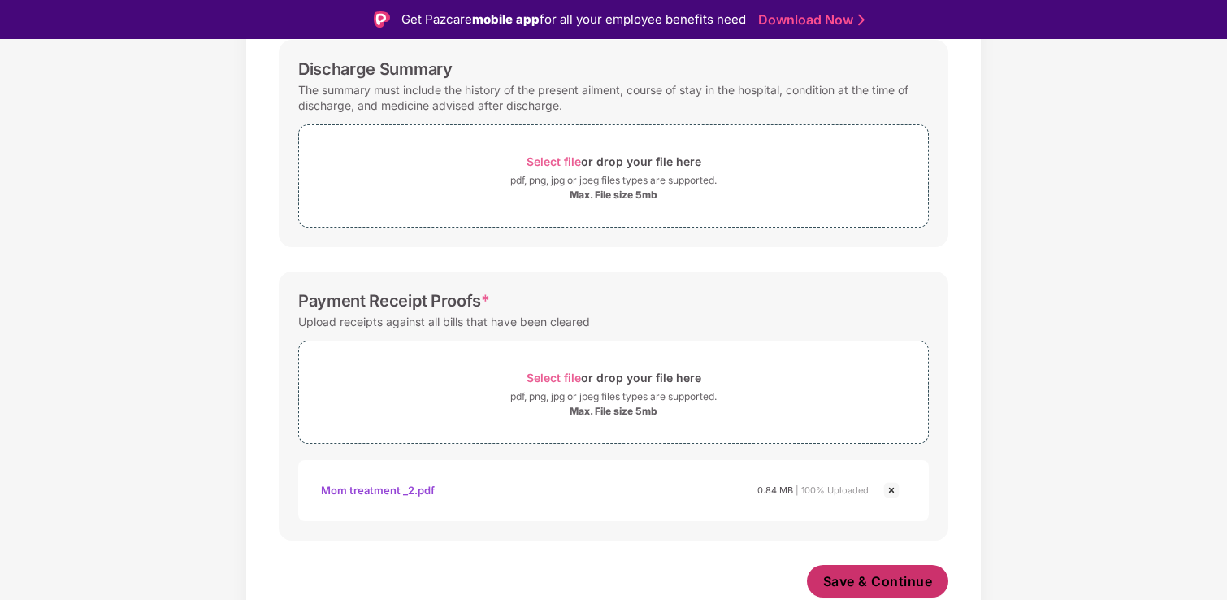
scroll to position [542, 0]
click at [848, 578] on span "Save & Continue" at bounding box center [878, 581] width 110 height 18
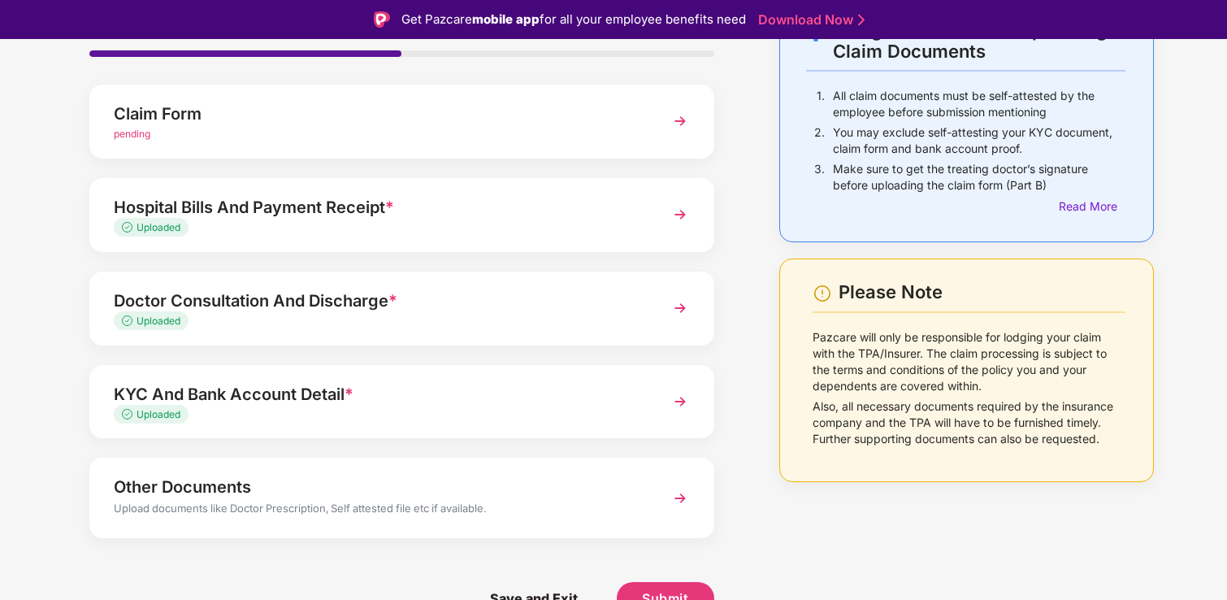
scroll to position [39, 0]
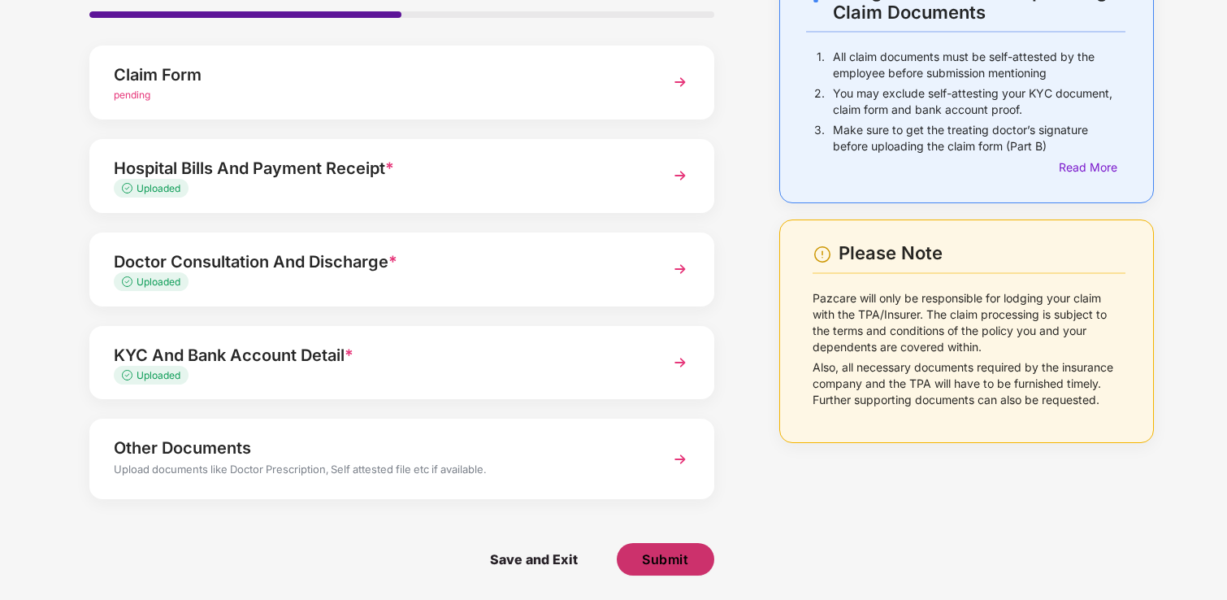
click at [669, 557] on span "Submit" at bounding box center [665, 559] width 46 height 18
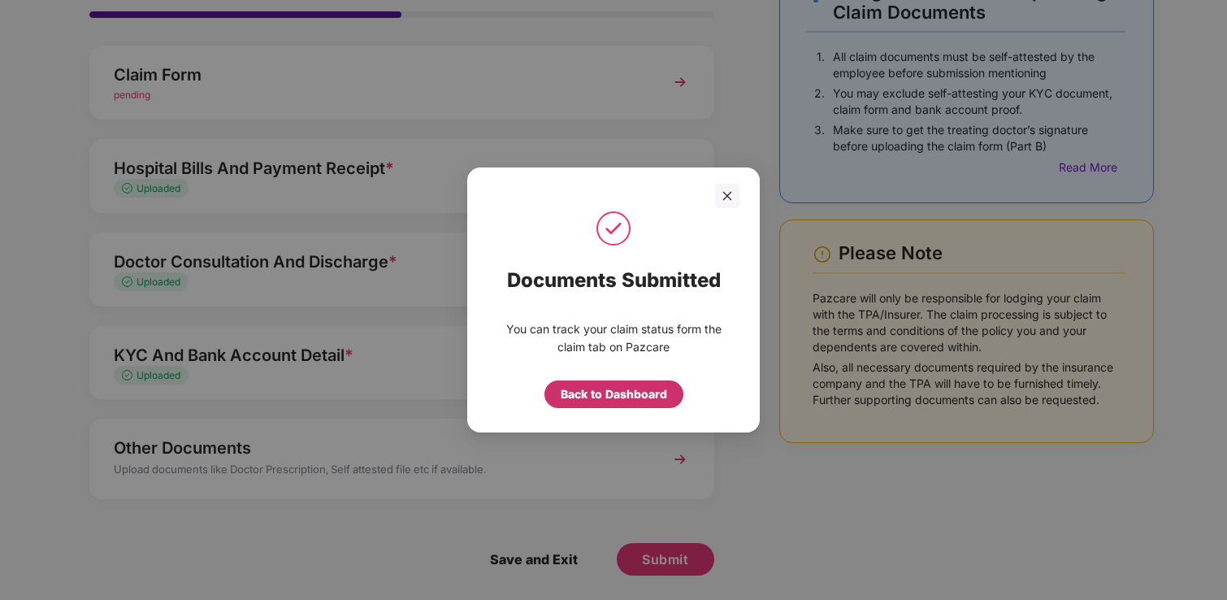
click at [666, 391] on div "Back to Dashboard" at bounding box center [614, 394] width 106 height 18
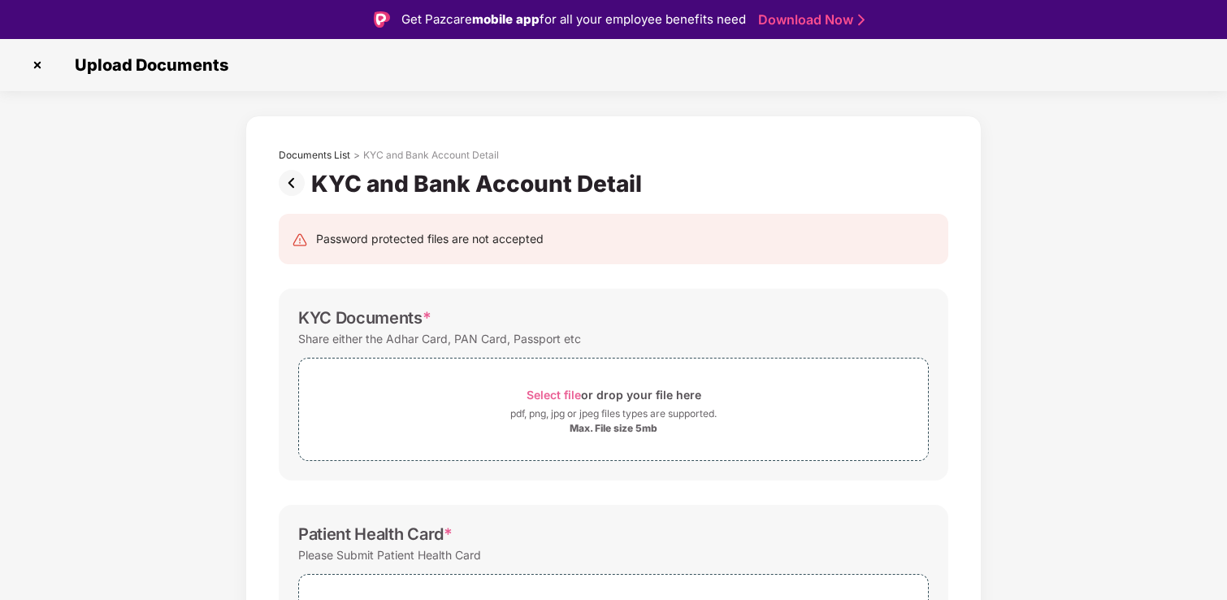
click at [38, 69] on img at bounding box center [37, 65] width 26 height 26
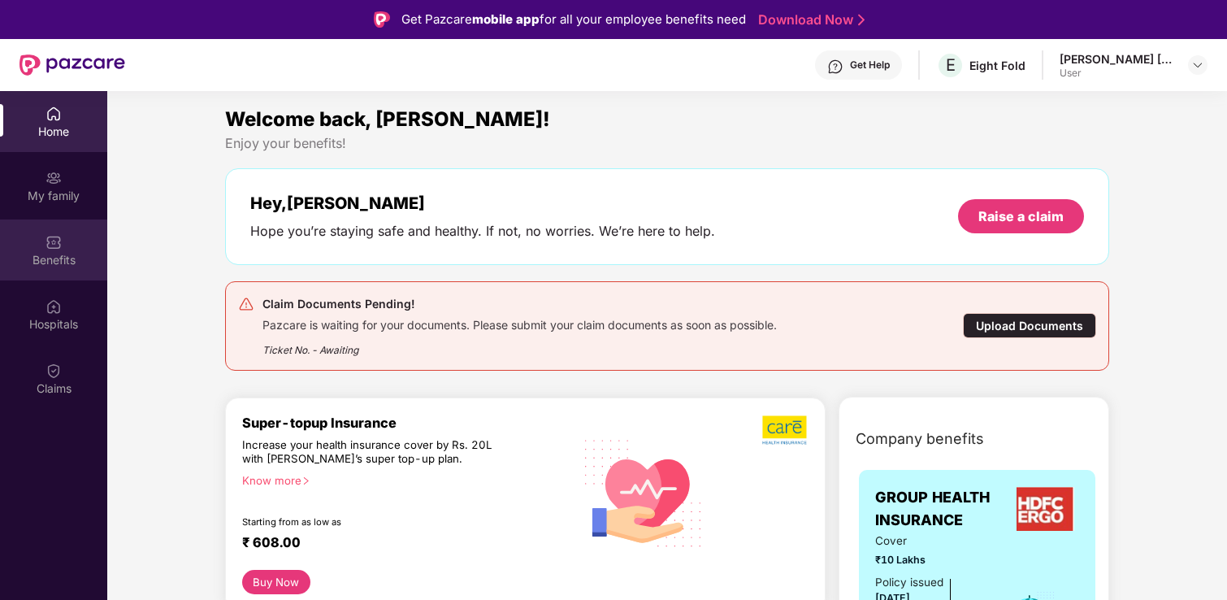
click at [53, 239] on img at bounding box center [53, 242] width 16 height 16
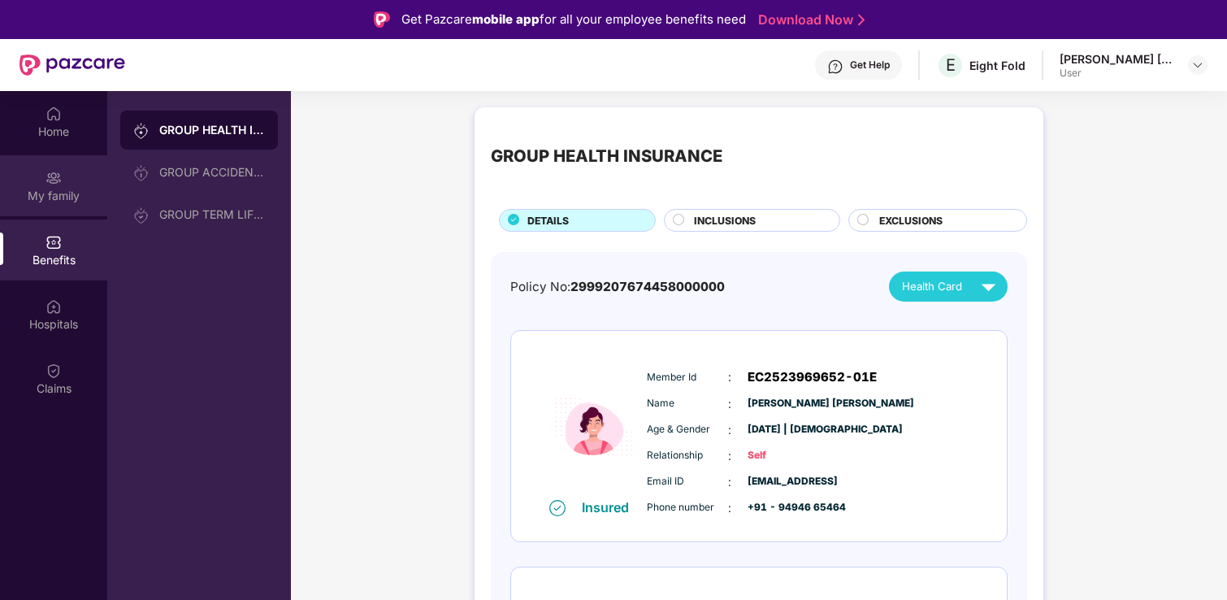
click at [53, 188] on div "My family" at bounding box center [53, 196] width 107 height 16
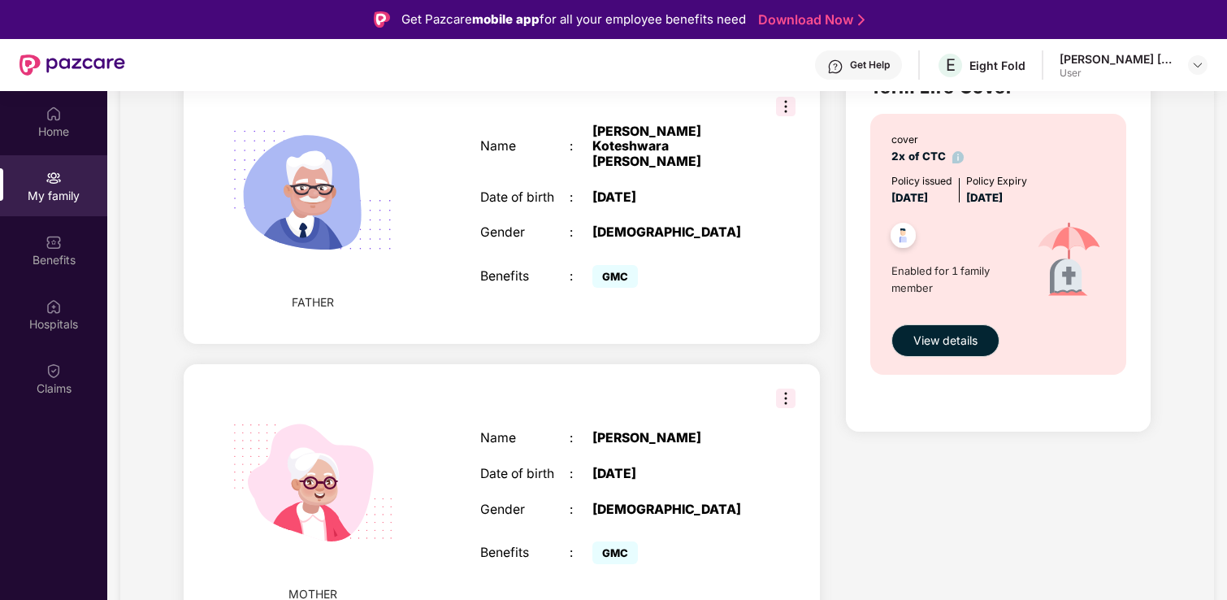
scroll to position [962, 0]
click at [787, 388] on img at bounding box center [785, 397] width 19 height 19
click at [690, 391] on div "MOTHER Name : Pilla Lakshmi Kumari Date of birth : 31 Oct 1974 Gender : FEMALE …" at bounding box center [502, 499] width 636 height 271
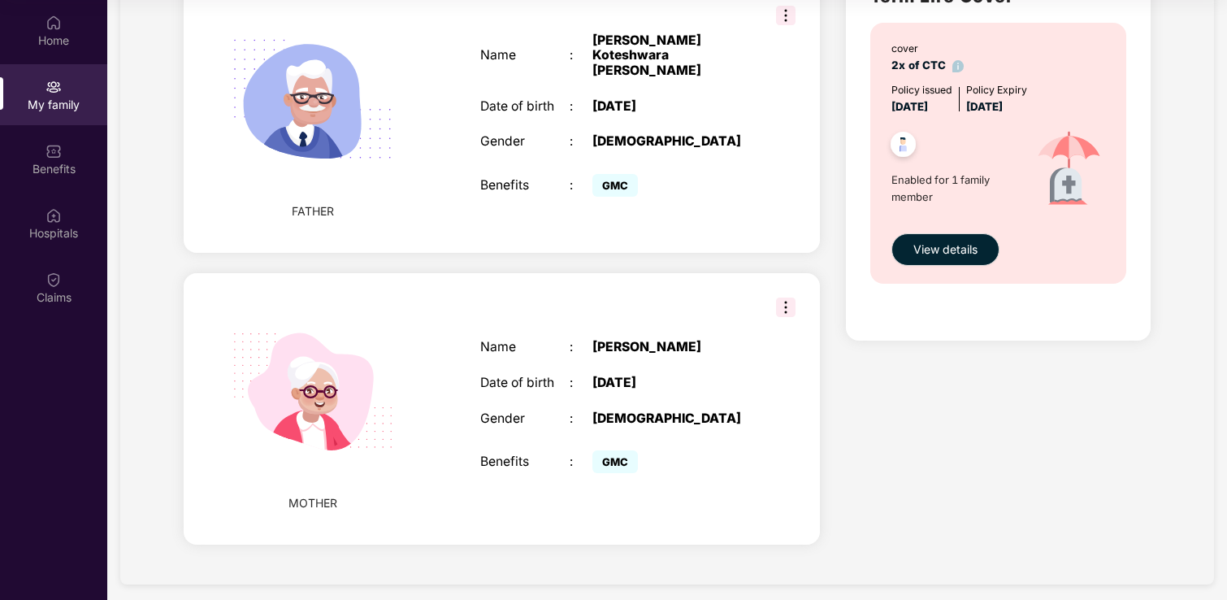
click at [564, 383] on div "Name : Pilla Lakshmi Kumari Date of birth : 31 Oct 1974 Gender : FEMALE Benefit…" at bounding box center [614, 408] width 301 height 179
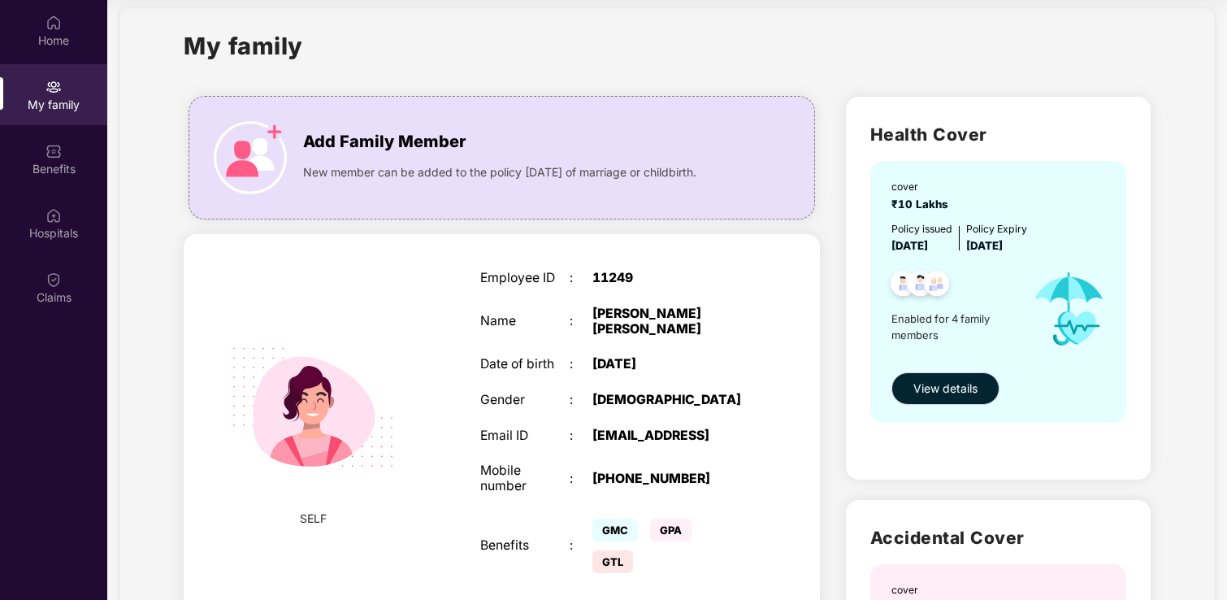
scroll to position [21, 0]
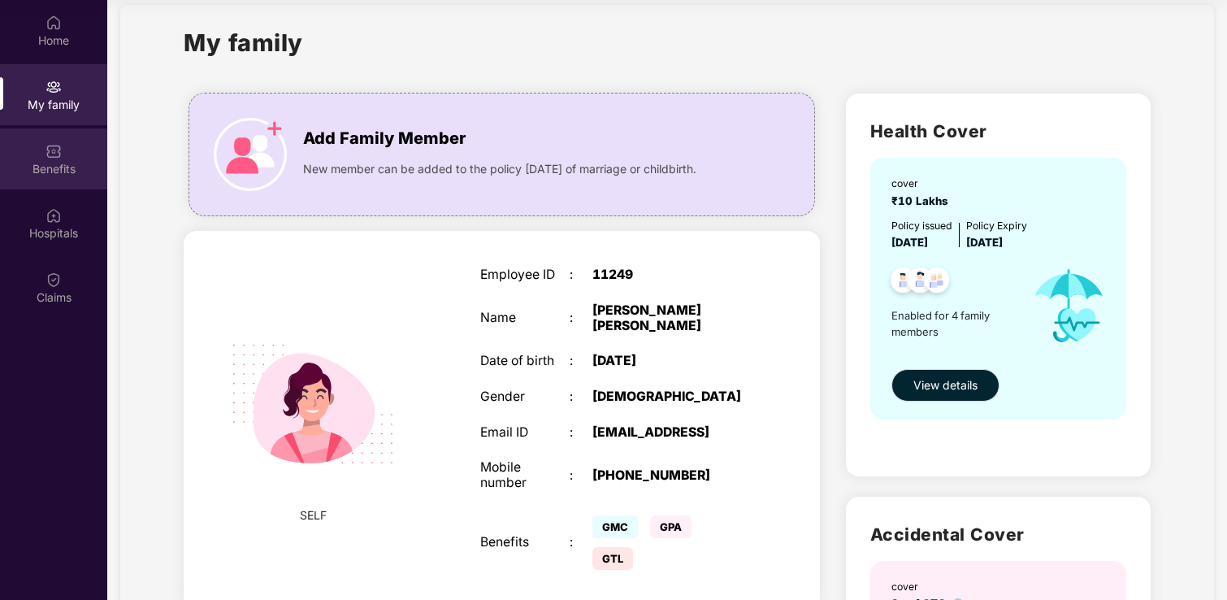
click at [45, 165] on div "Benefits" at bounding box center [53, 169] width 107 height 16
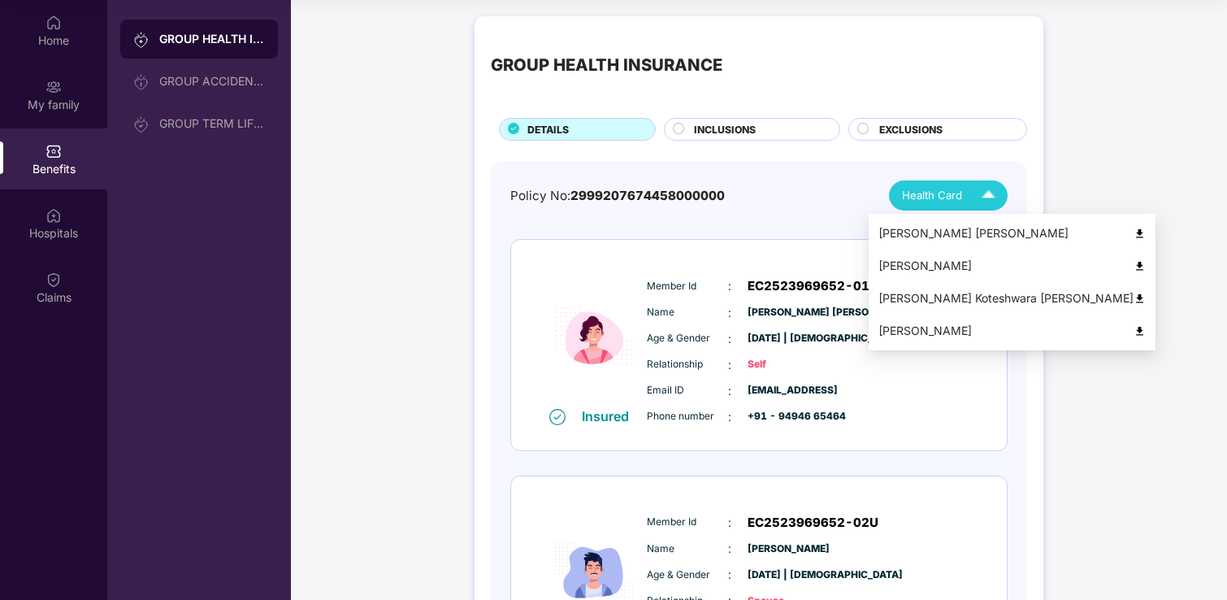
click at [933, 194] on span "Health Card" at bounding box center [932, 195] width 60 height 17
click at [955, 326] on div "Pilla Lakshmi Kumari" at bounding box center [1011, 331] width 267 height 18
click at [951, 198] on span "Health Card" at bounding box center [932, 195] width 60 height 17
click at [943, 302] on div "Pilla Koteshwara Rao" at bounding box center [1011, 298] width 267 height 18
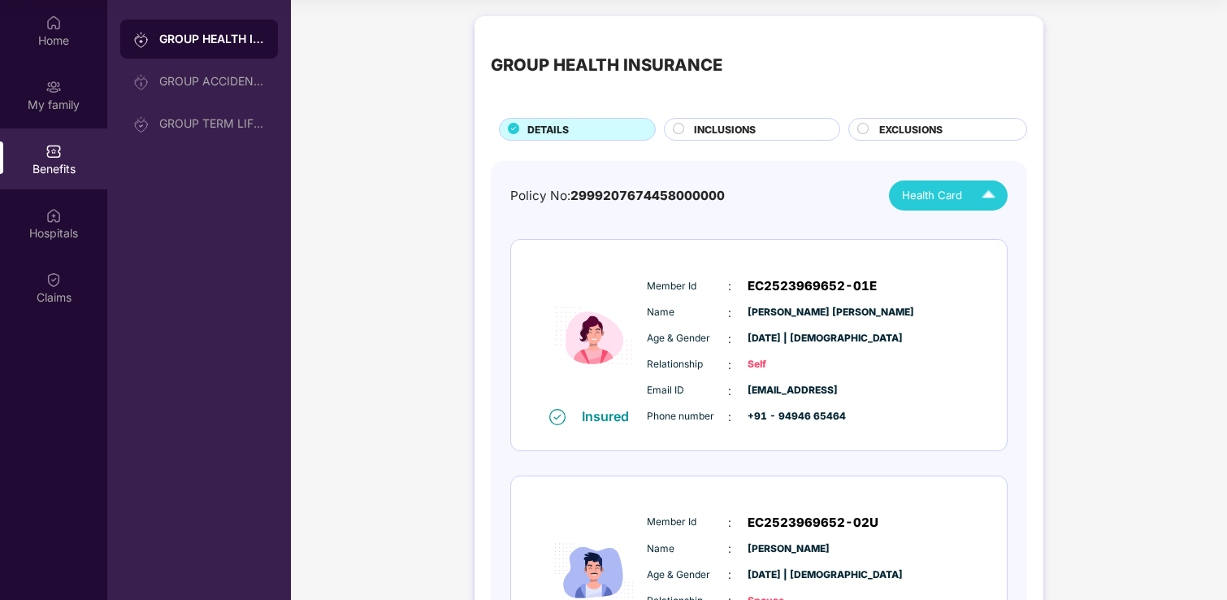
click at [911, 196] on span "Health Card" at bounding box center [932, 195] width 60 height 17
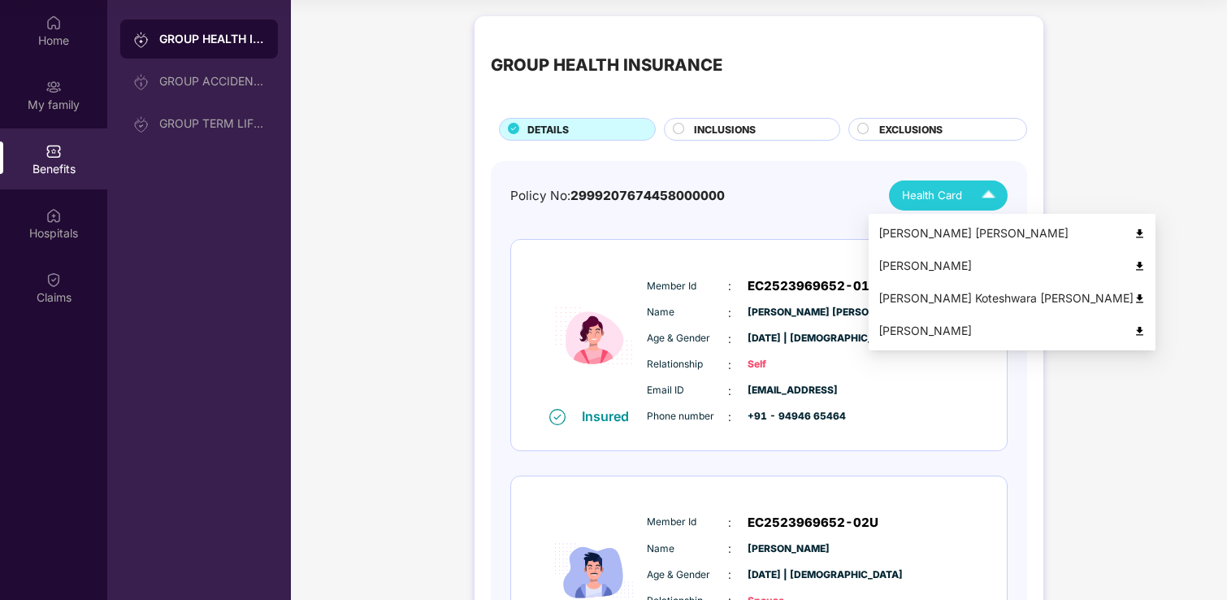
click at [917, 231] on div "[PERSON_NAME] [PERSON_NAME]" at bounding box center [1011, 233] width 267 height 18
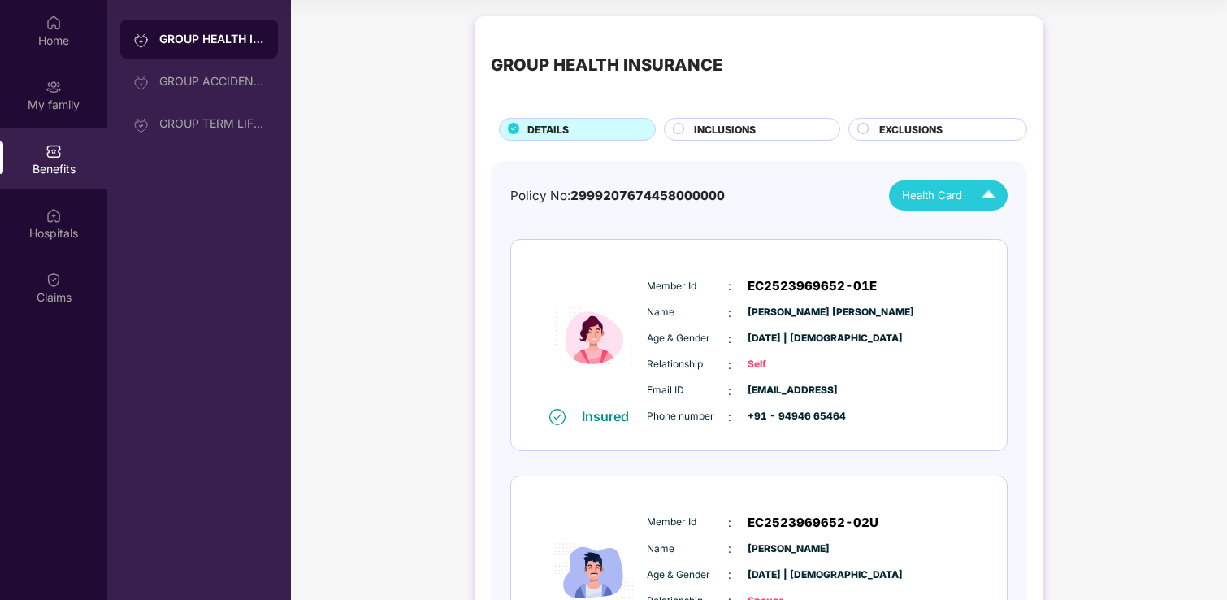
click at [912, 191] on span "Health Card" at bounding box center [932, 195] width 60 height 17
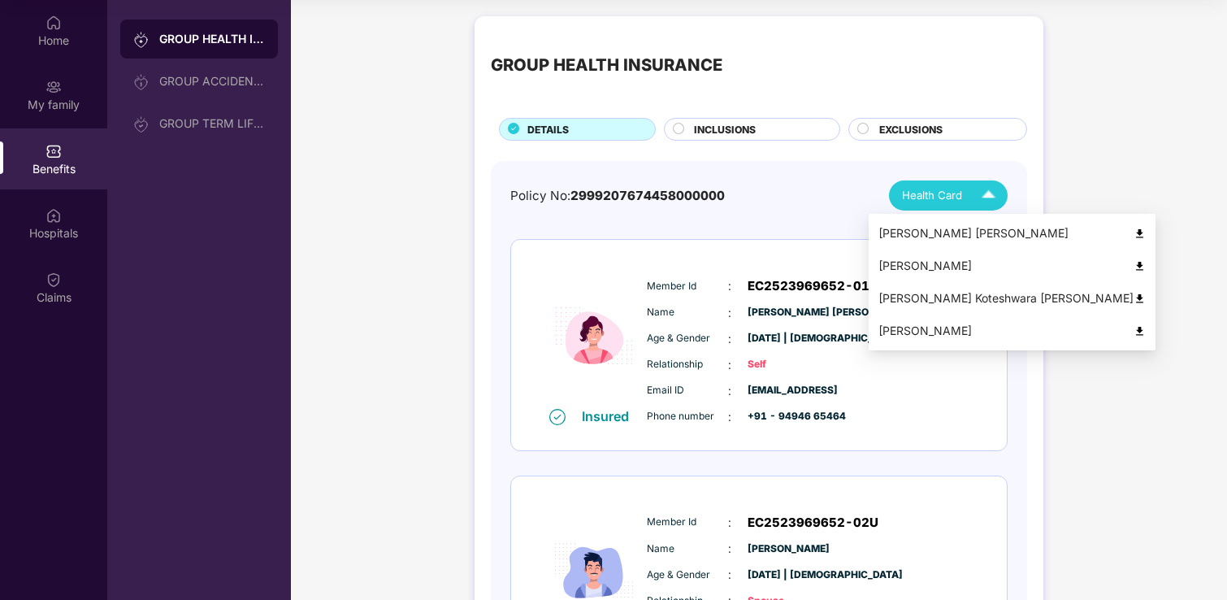
click at [914, 258] on div "Lokesh Konathala" at bounding box center [1011, 266] width 267 height 18
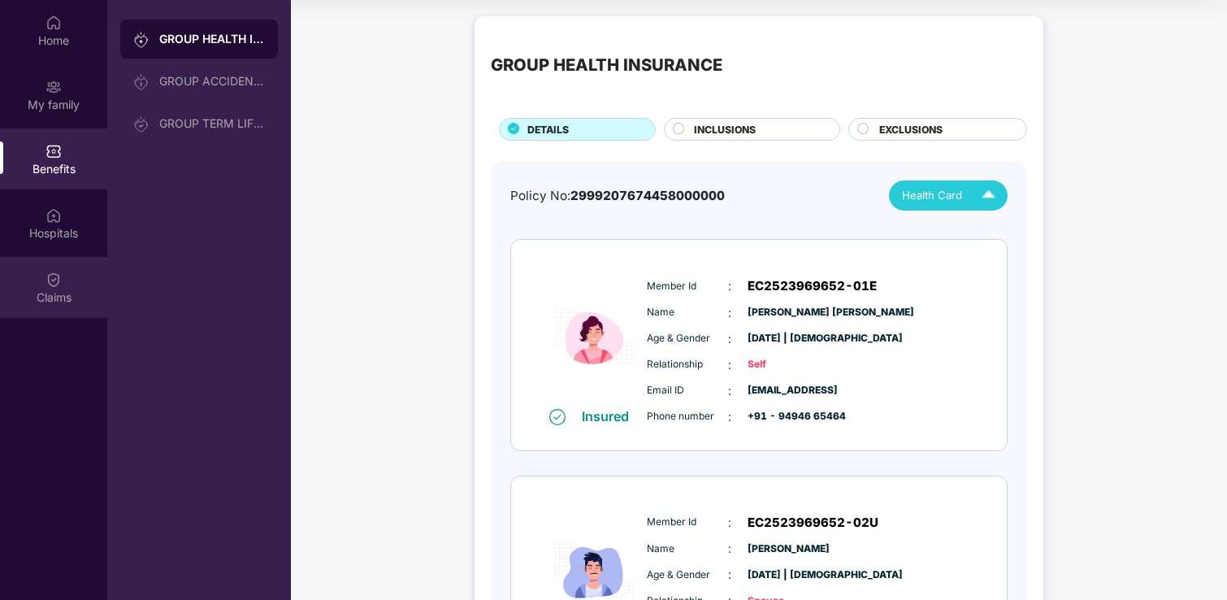
click at [69, 277] on div "Claims" at bounding box center [53, 287] width 107 height 61
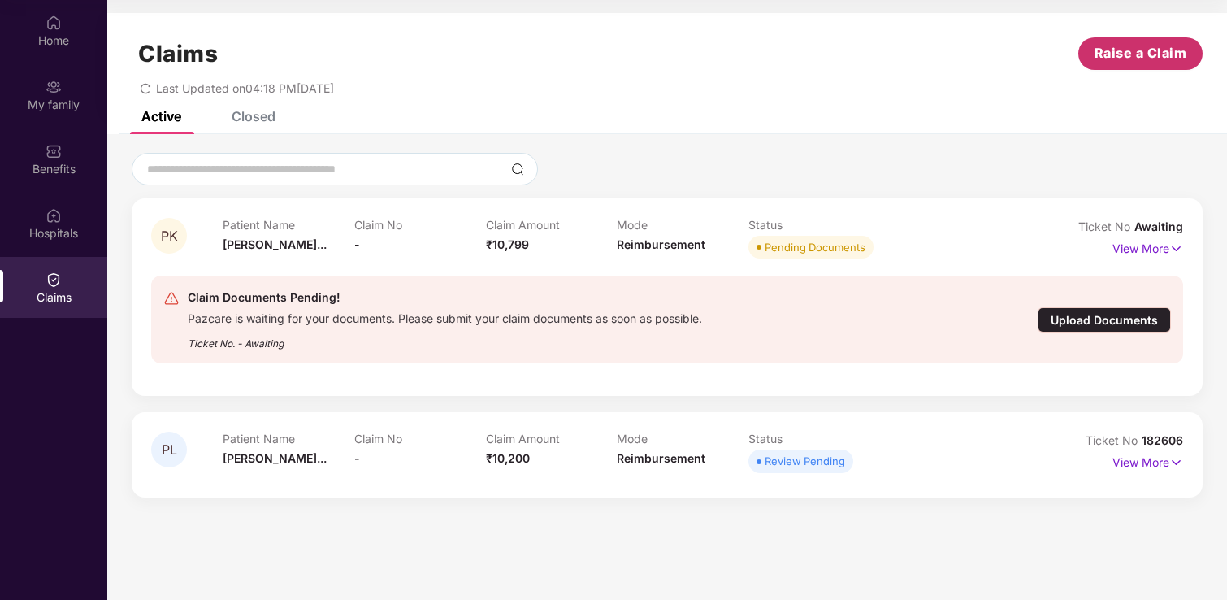
click at [1115, 63] on button "Raise a Claim" at bounding box center [1140, 53] width 124 height 32
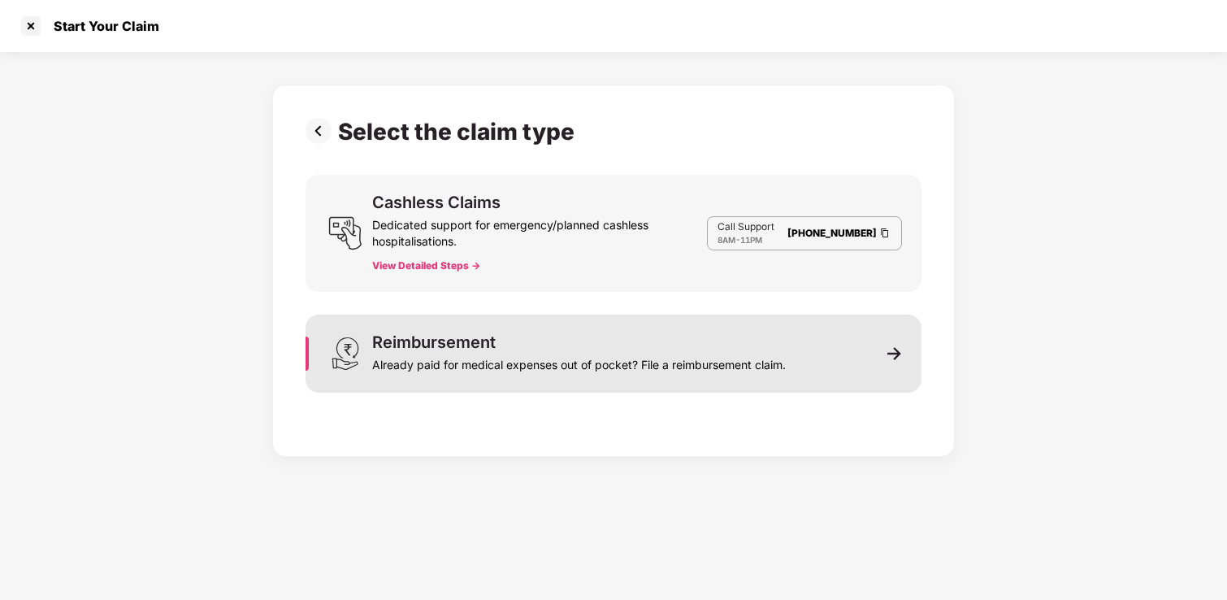
click at [708, 376] on div "Reimbursement Already paid for medical expenses out of pocket? File a reimburse…" at bounding box center [613, 353] width 616 height 78
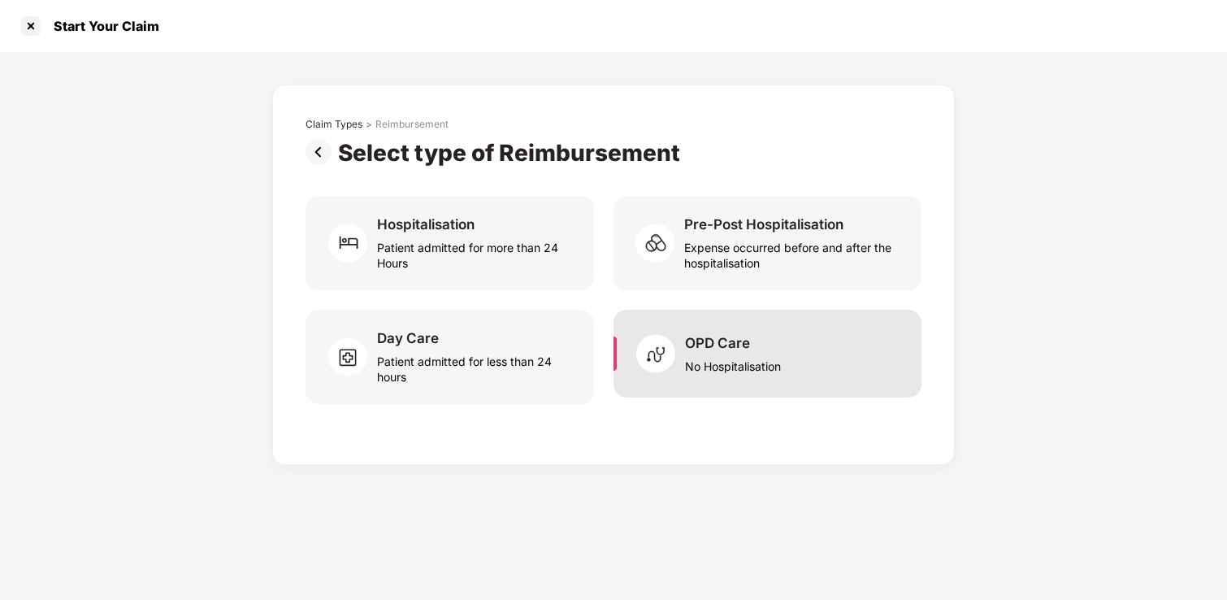
click at [699, 354] on div "No Hospitalisation" at bounding box center [733, 363] width 96 height 22
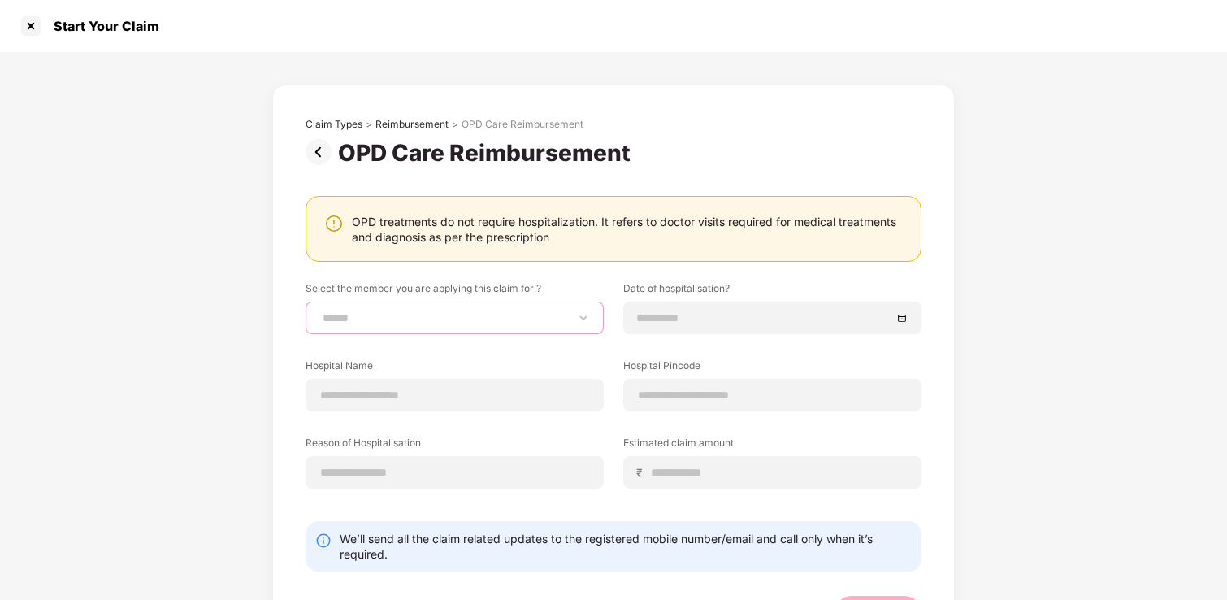
click at [524, 315] on select "**********" at bounding box center [454, 317] width 271 height 13
select select "**********"
click at [319, 311] on select "**********" at bounding box center [454, 317] width 271 height 13
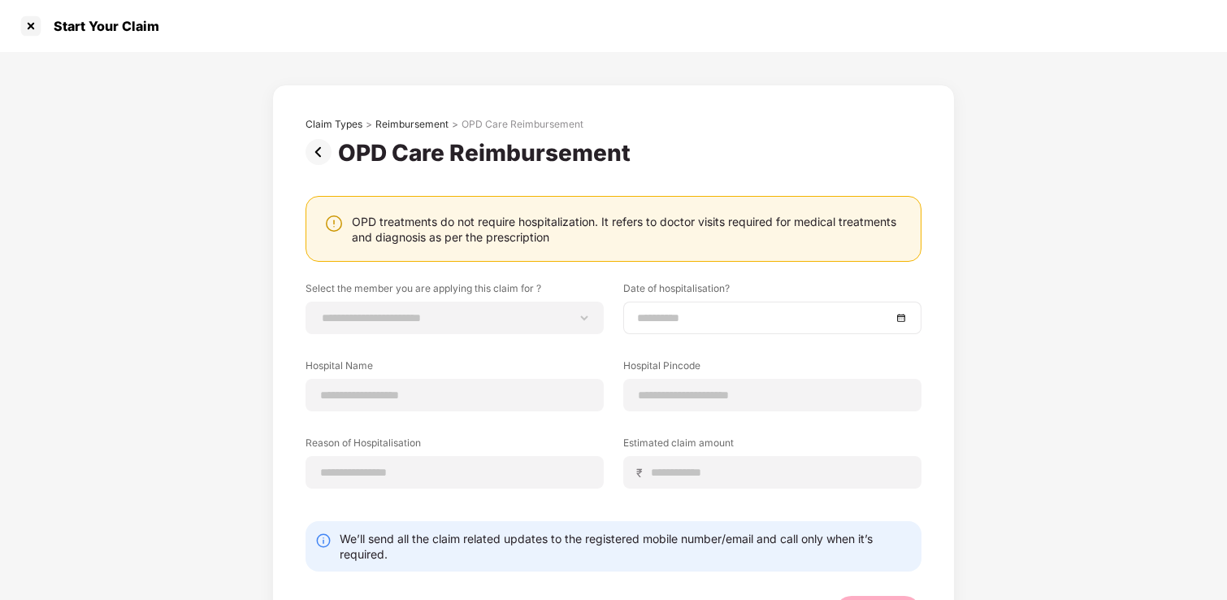
click at [683, 307] on div at bounding box center [772, 317] width 298 height 32
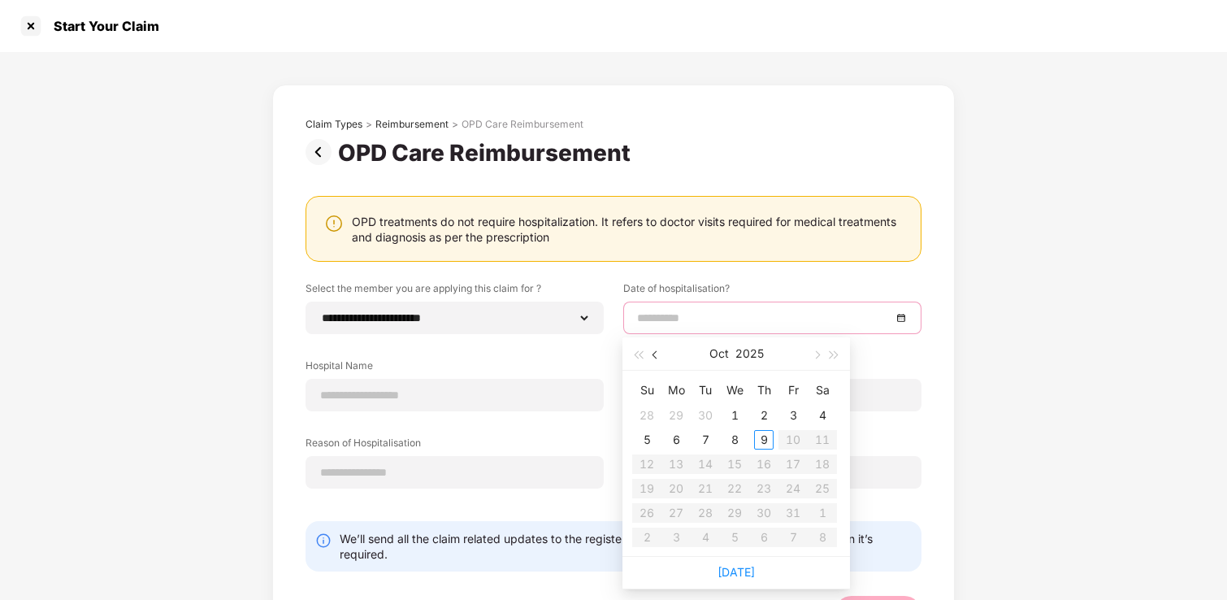
click at [654, 350] on button "button" at bounding box center [656, 353] width 18 height 32
click at [810, 357] on button "button" at bounding box center [816, 353] width 18 height 32
type input "**********"
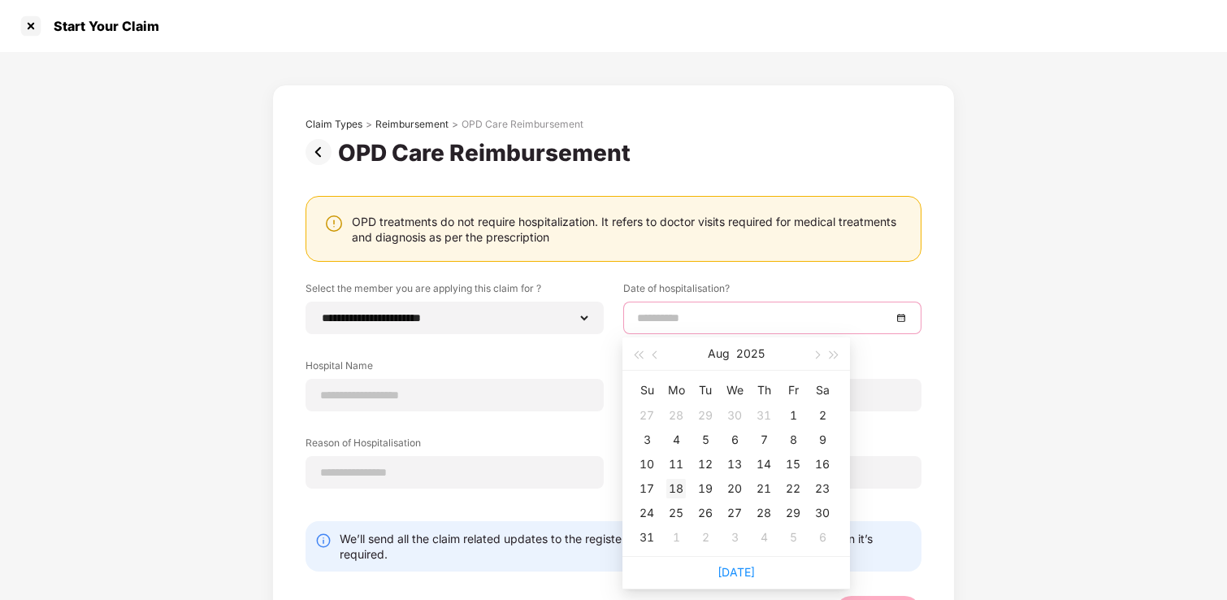
click at [676, 489] on div "18" at bounding box center [675, 488] width 19 height 19
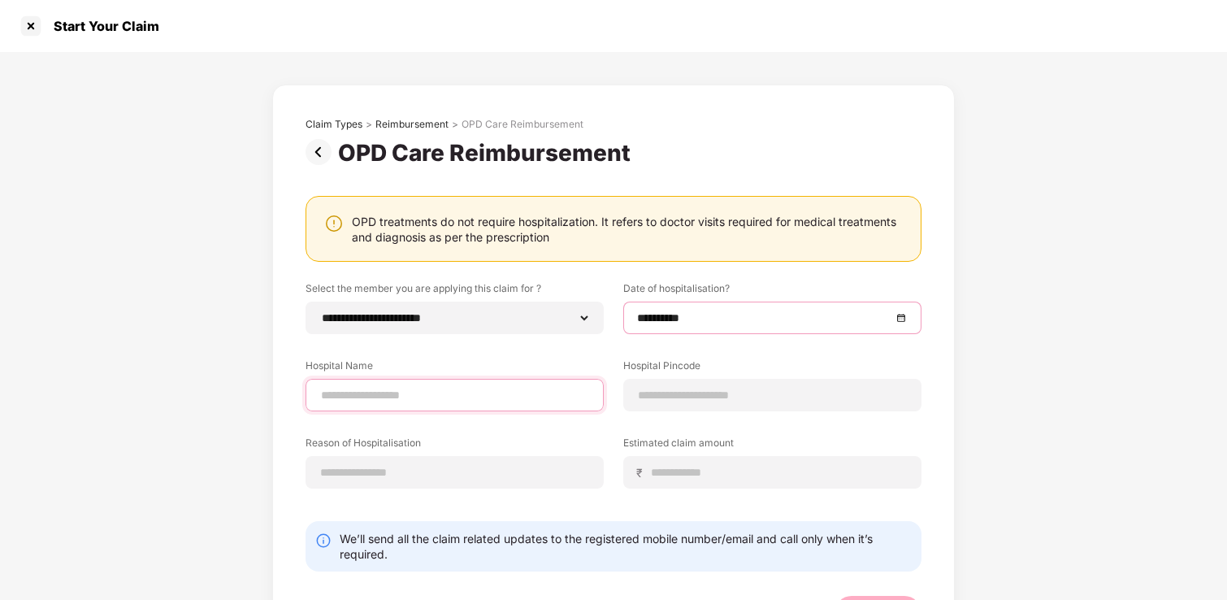
click at [505, 396] on input at bounding box center [454, 395] width 271 height 17
type input "**********"
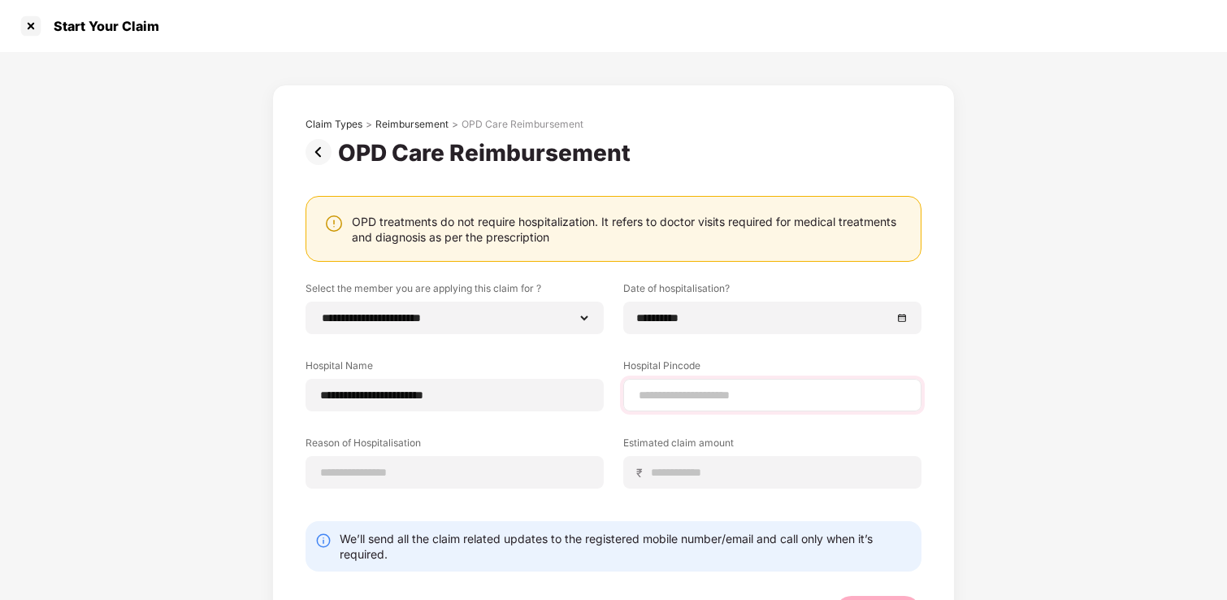
click at [680, 385] on div at bounding box center [772, 395] width 298 height 32
click at [672, 400] on input at bounding box center [772, 395] width 271 height 17
type input "******"
select select "**********"
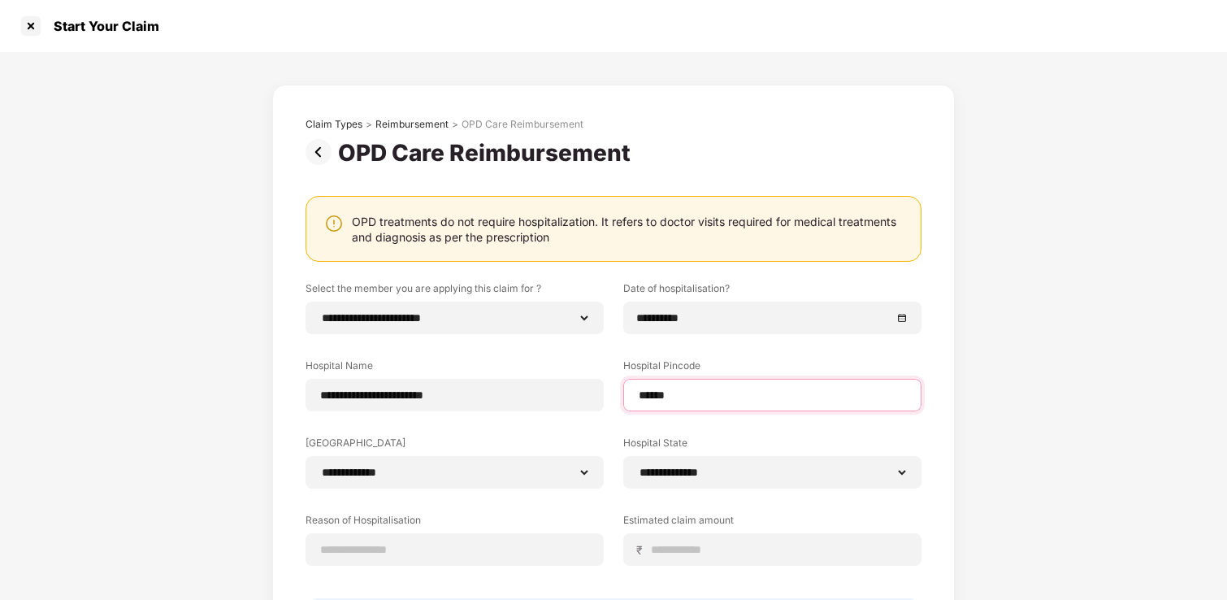
type input "******"
click at [630, 438] on label "Hospital State" at bounding box center [772, 445] width 298 height 20
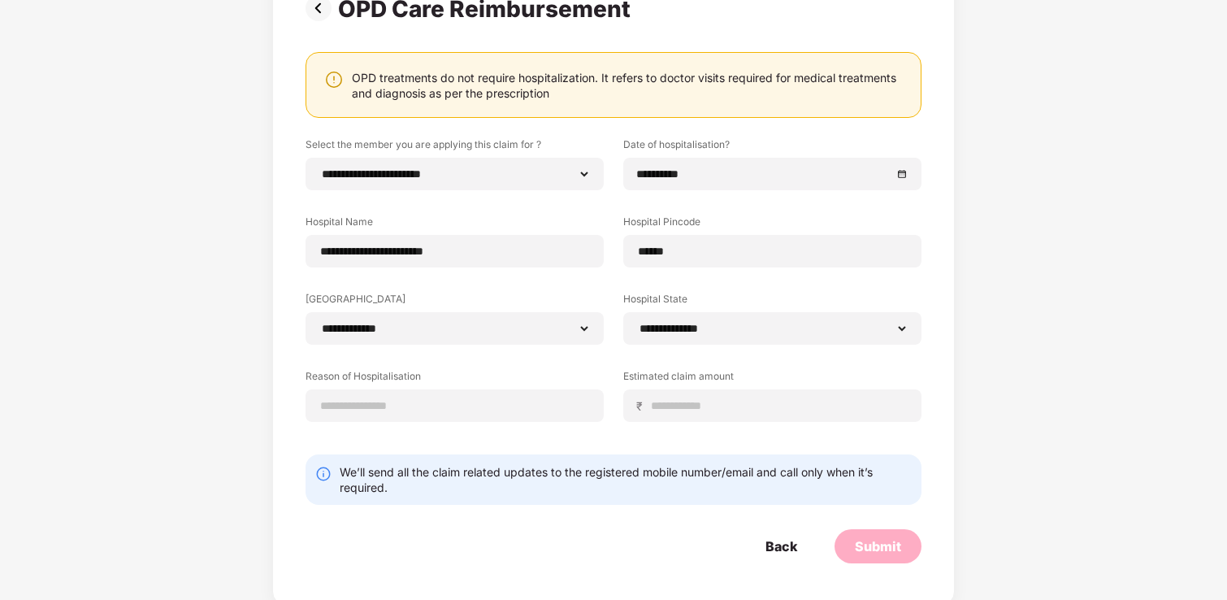
scroll to position [149, 0]
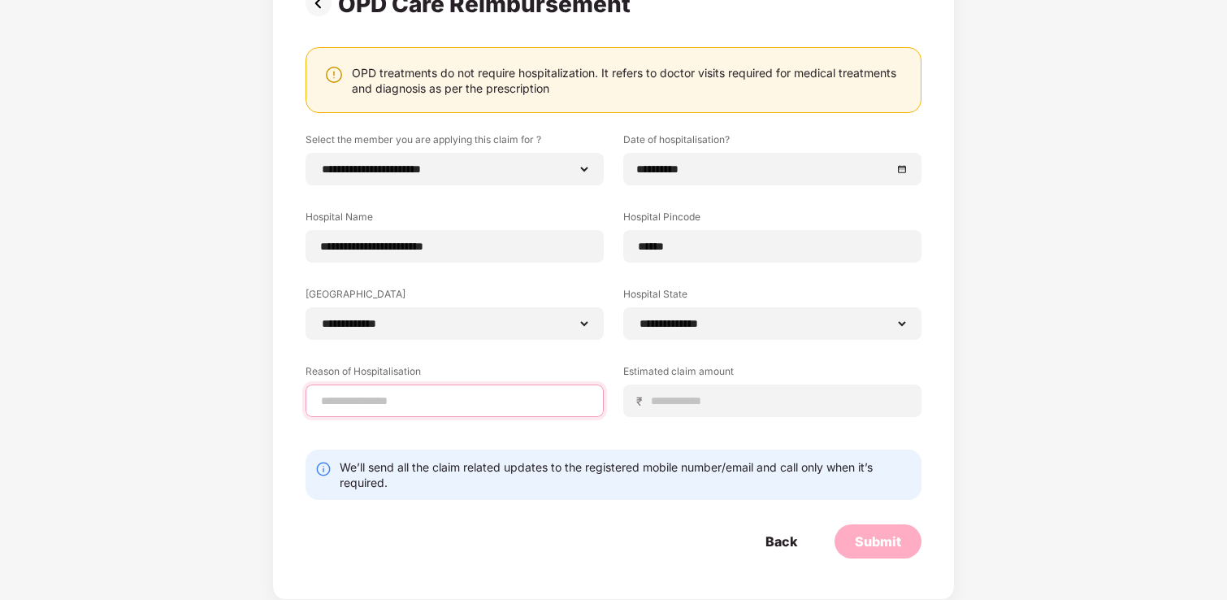
click at [561, 400] on input at bounding box center [454, 400] width 271 height 17
type input "**********"
click at [827, 412] on div "₹" at bounding box center [772, 400] width 298 height 32
click at [811, 400] on input at bounding box center [779, 400] width 258 height 17
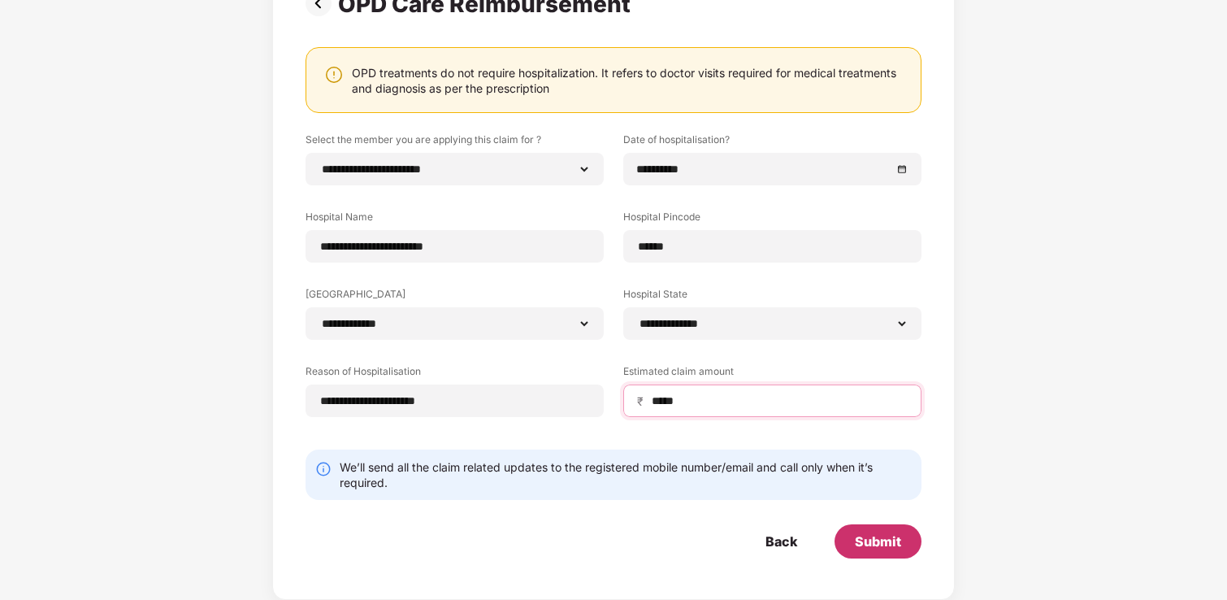
type input "*****"
click at [847, 530] on div "Submit" at bounding box center [877, 541] width 87 height 34
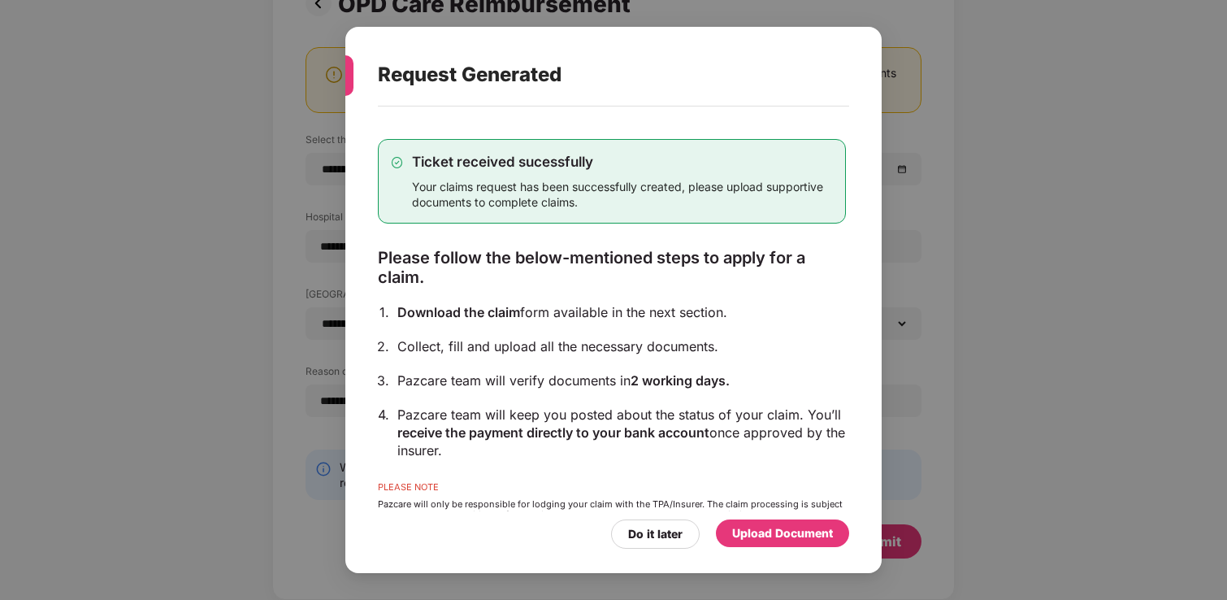
click at [794, 527] on div "Upload Document" at bounding box center [782, 533] width 101 height 18
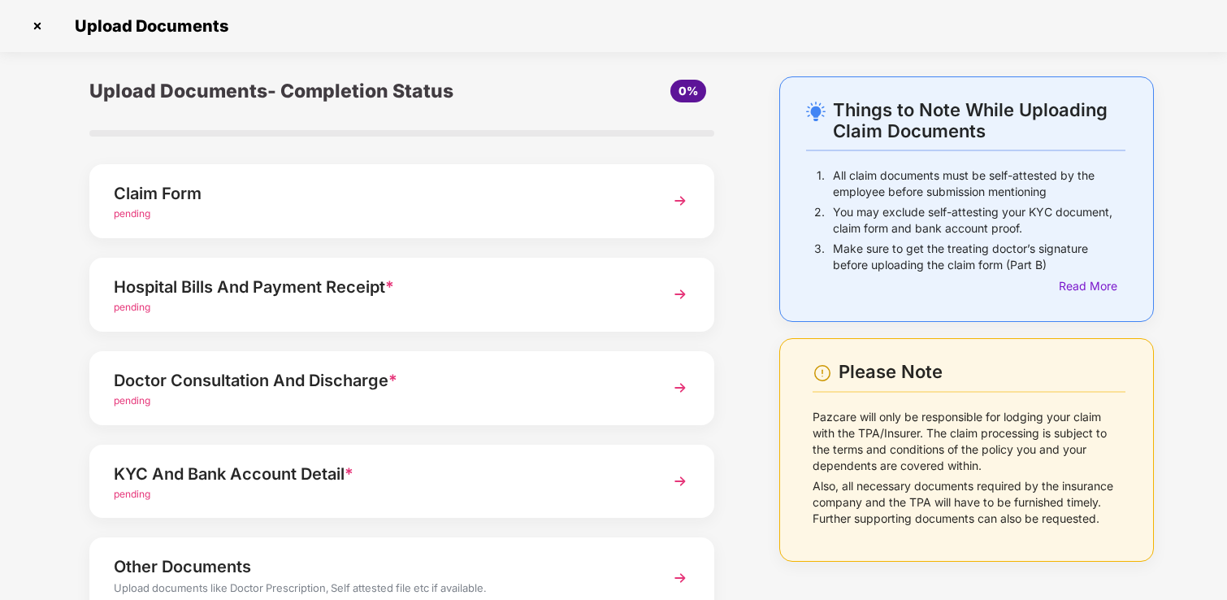
click at [457, 302] on div "pending" at bounding box center [378, 307] width 528 height 15
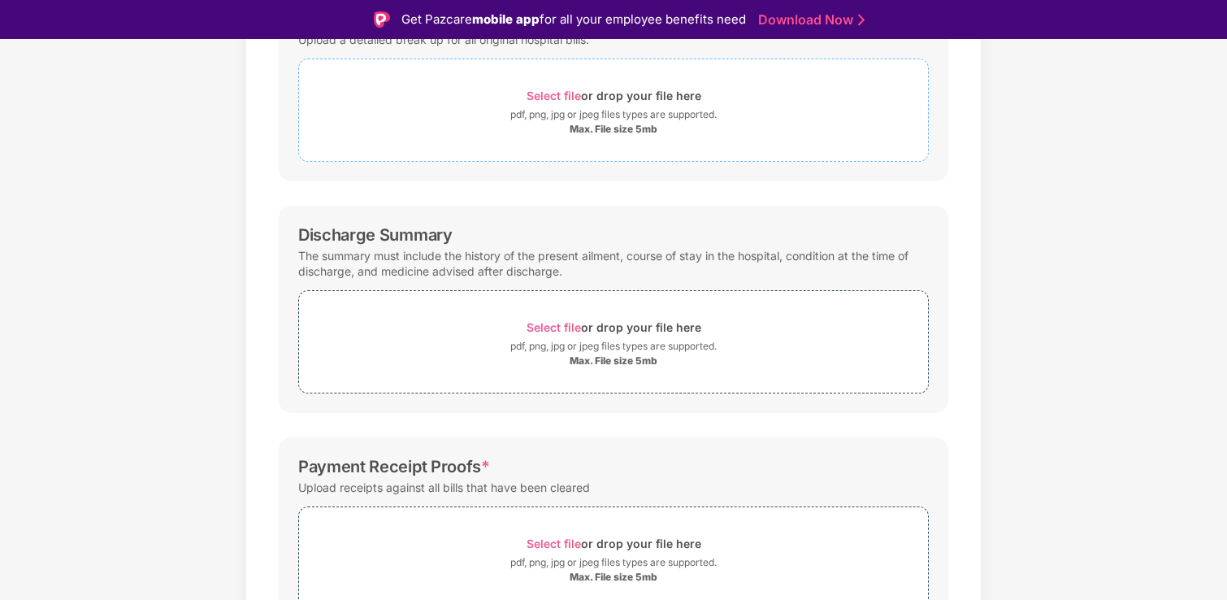
scroll to position [301, 0]
click at [449, 336] on div "pdf, png, jpg or jpeg files types are supported." at bounding box center [613, 344] width 629 height 16
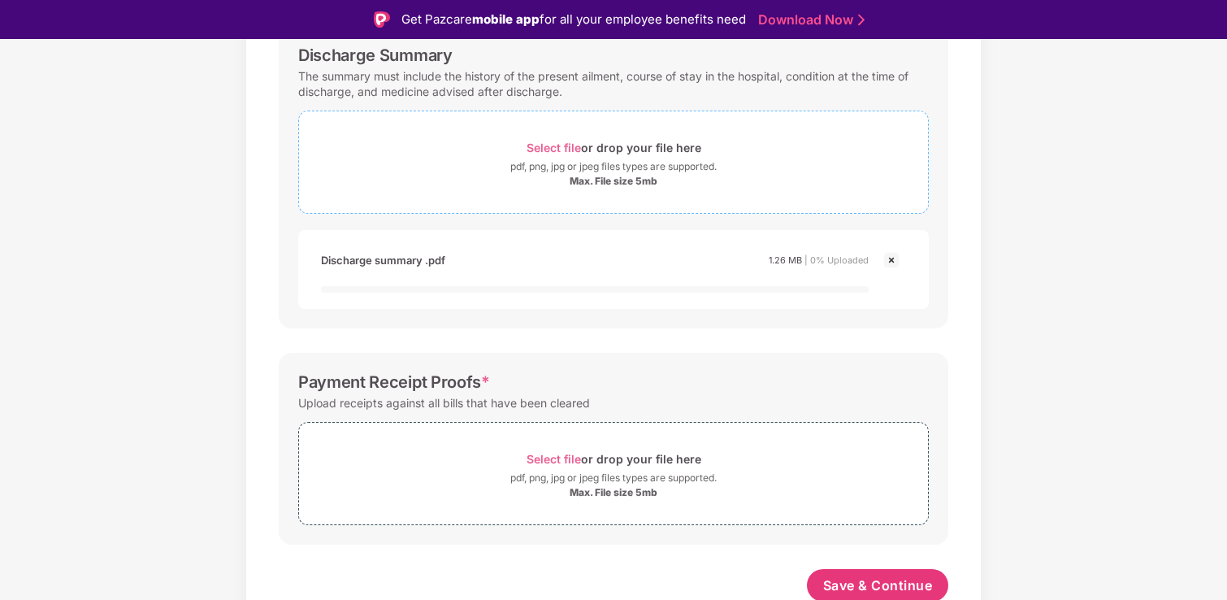
scroll to position [483, 0]
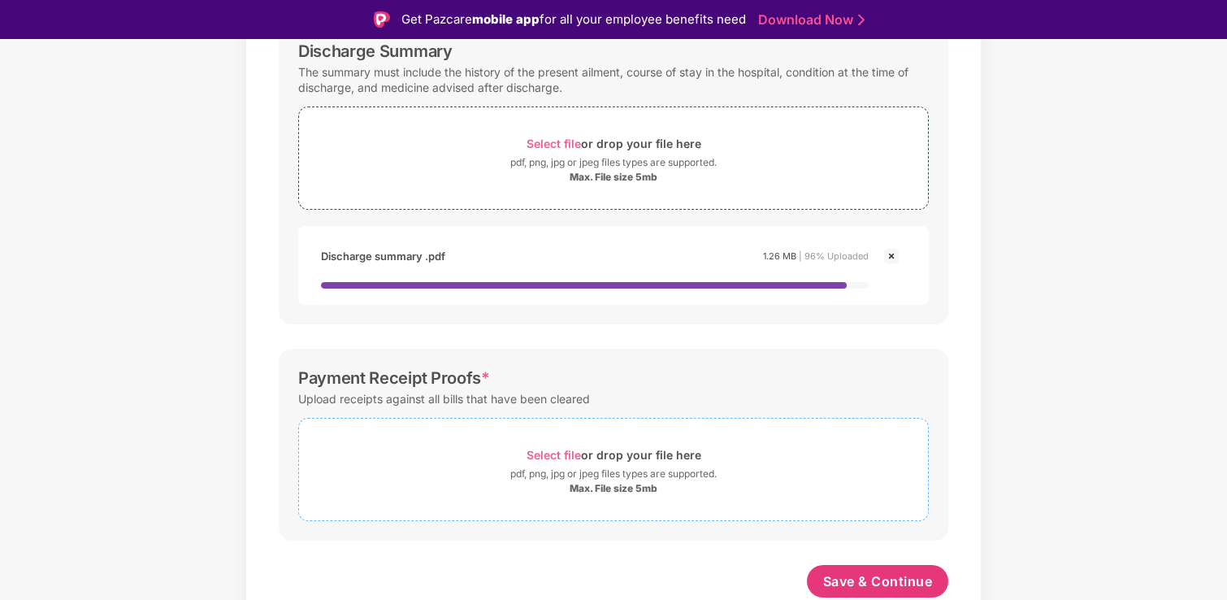
click at [782, 470] on div "pdf, png, jpg or jpeg files types are supported." at bounding box center [613, 474] width 629 height 16
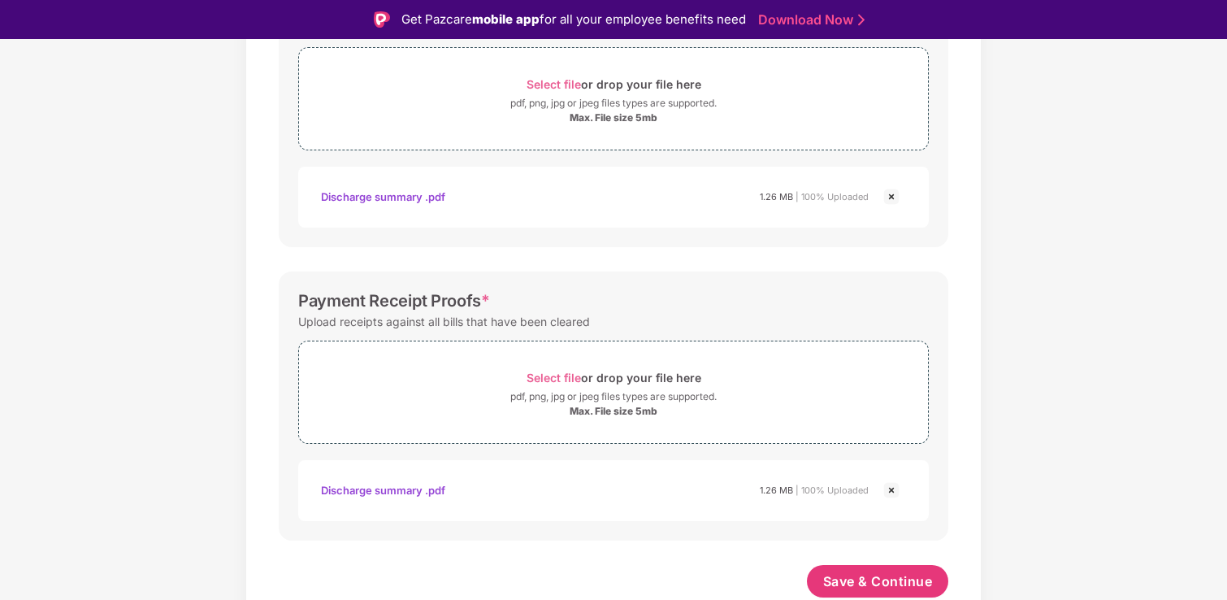
scroll to position [542, 0]
click at [842, 577] on span "Save & Continue" at bounding box center [878, 581] width 110 height 18
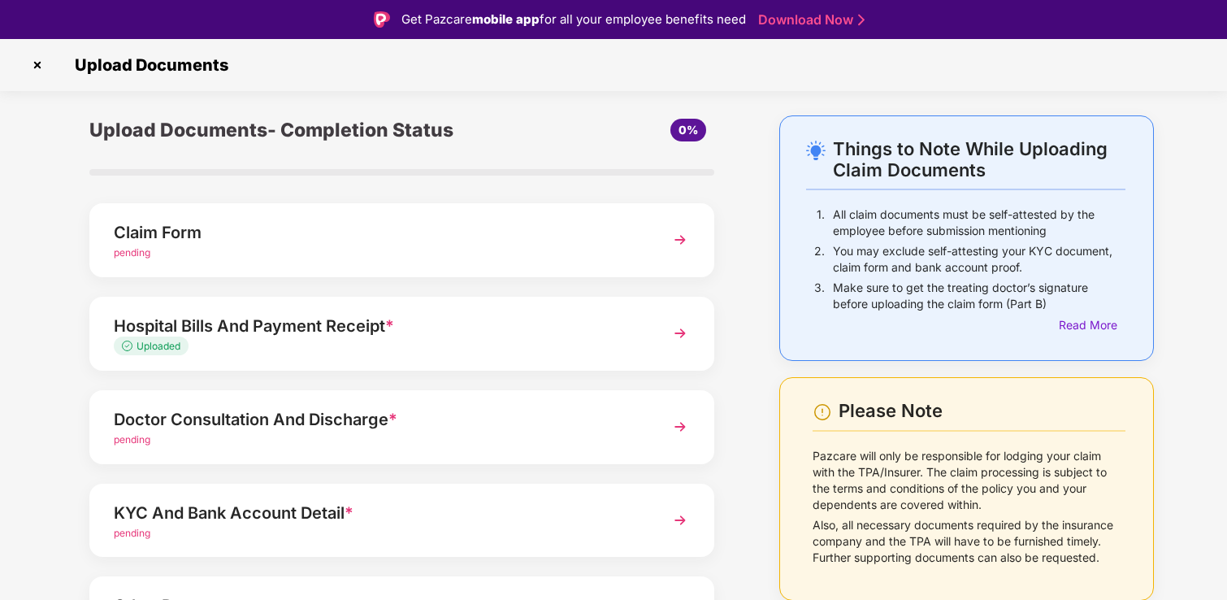
click at [452, 423] on div "Doctor Consultation And Discharge *" at bounding box center [378, 419] width 528 height 26
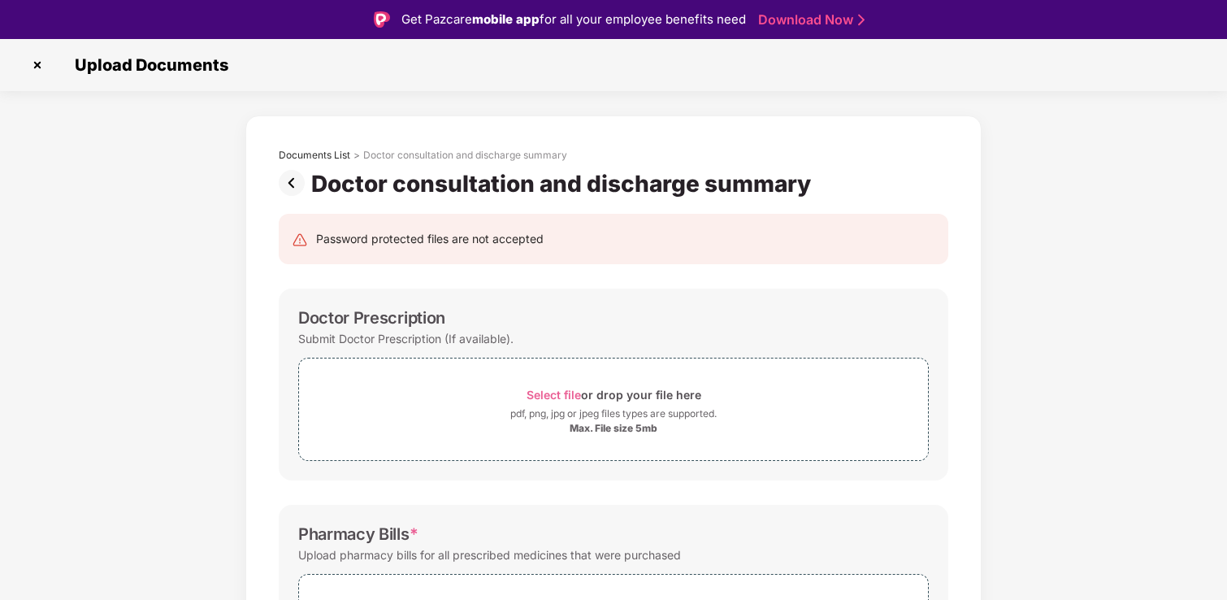
click at [452, 423] on div "Max. File size 5mb" at bounding box center [613, 428] width 629 height 13
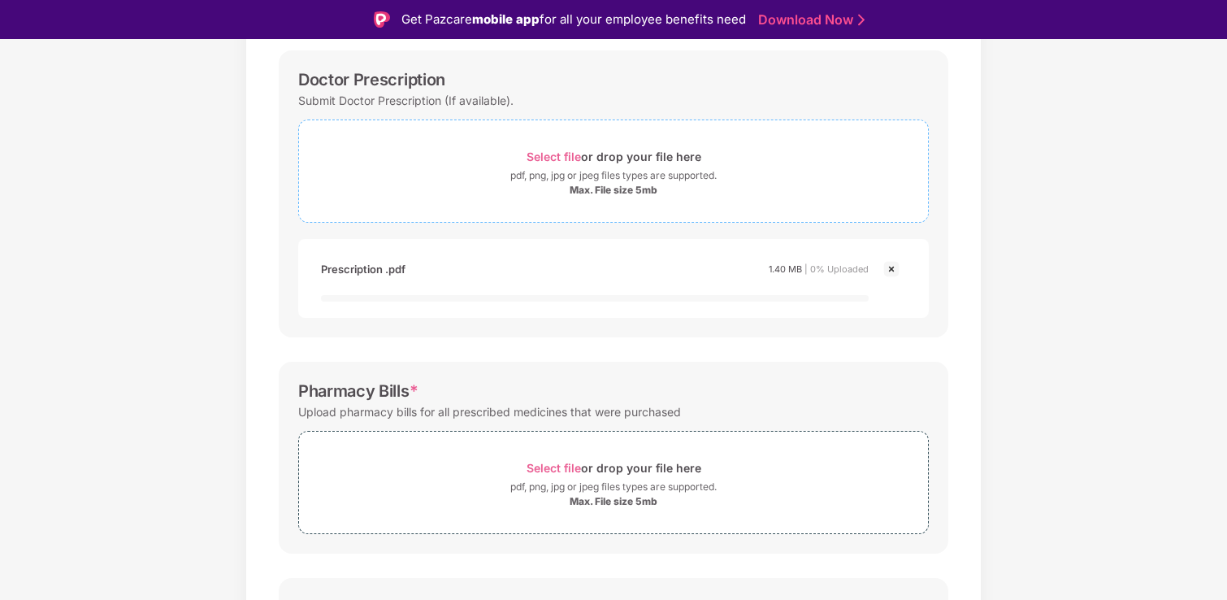
scroll to position [252, 0]
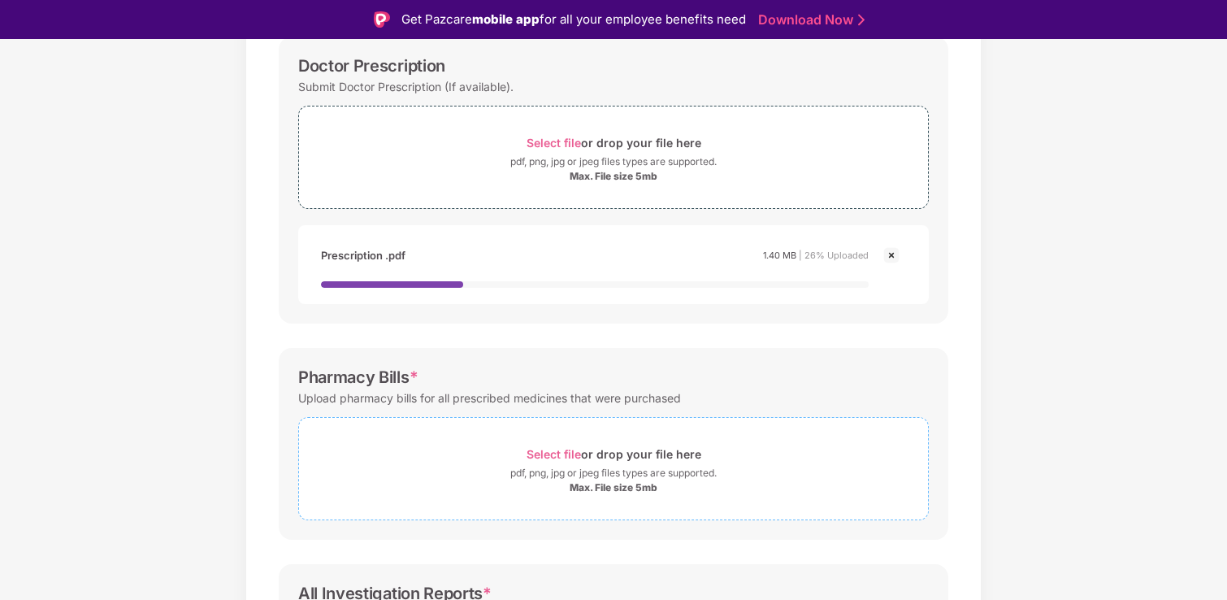
click at [782, 446] on div "Select file or drop your file here" at bounding box center [613, 454] width 629 height 22
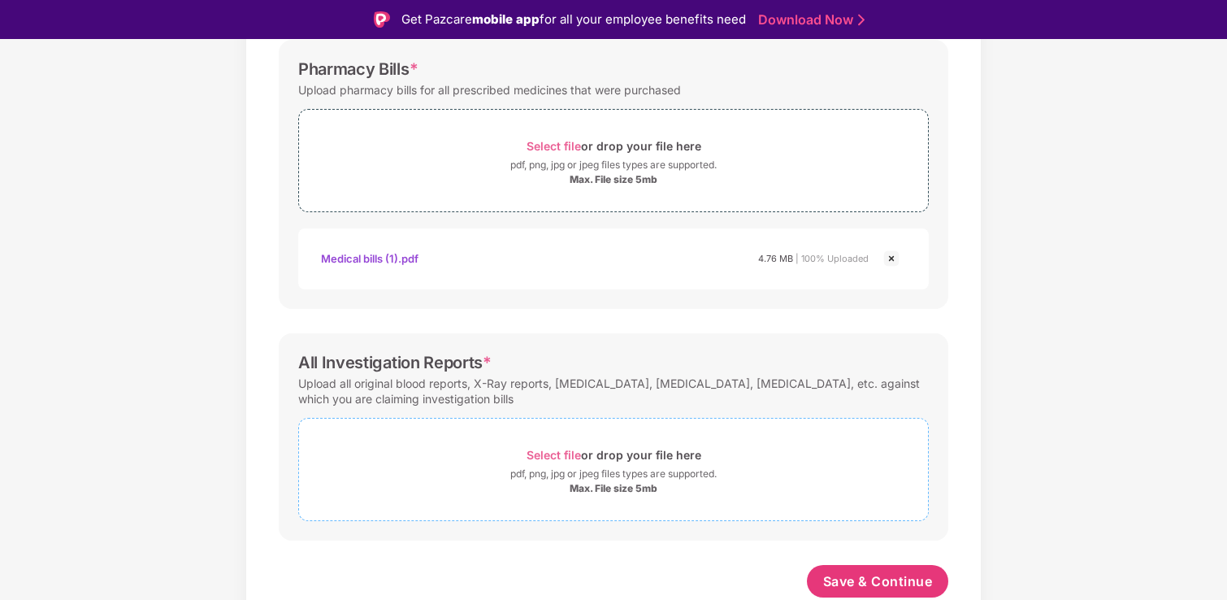
click at [432, 488] on div "Max. File size 5mb" at bounding box center [613, 488] width 629 height 13
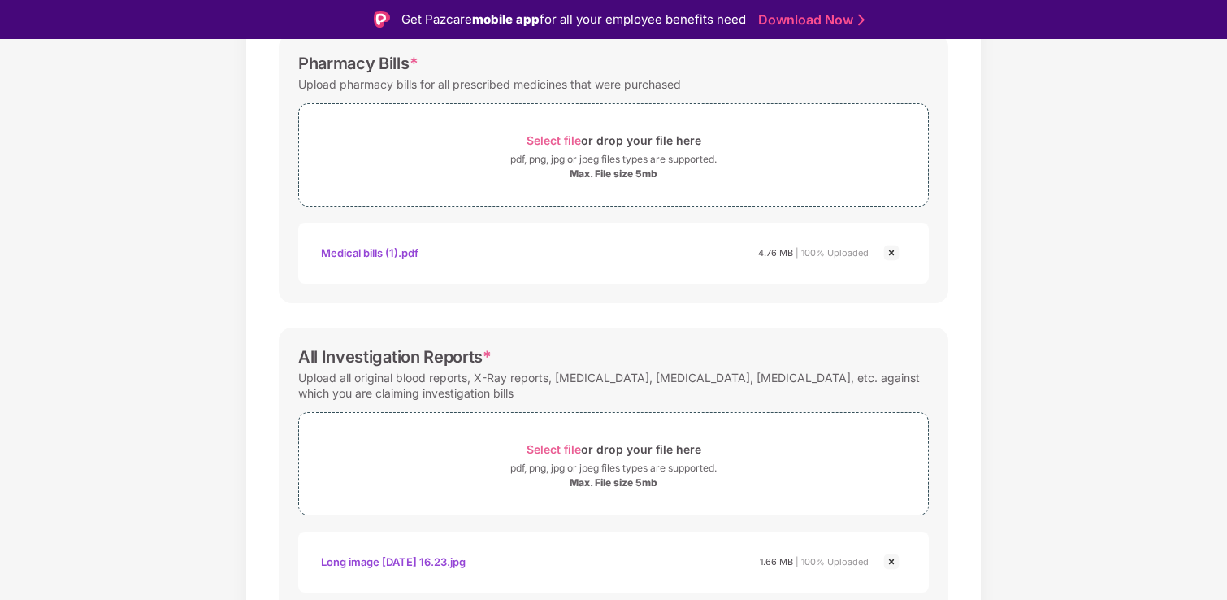
scroll to position [619, 0]
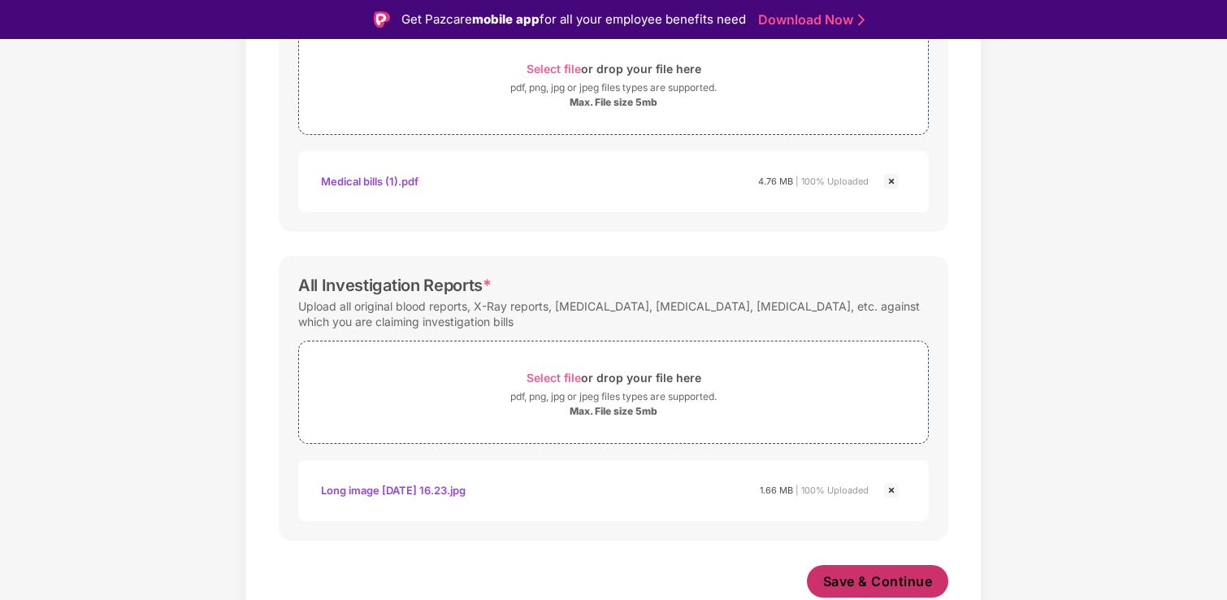
click at [846, 583] on span "Save & Continue" at bounding box center [878, 581] width 110 height 18
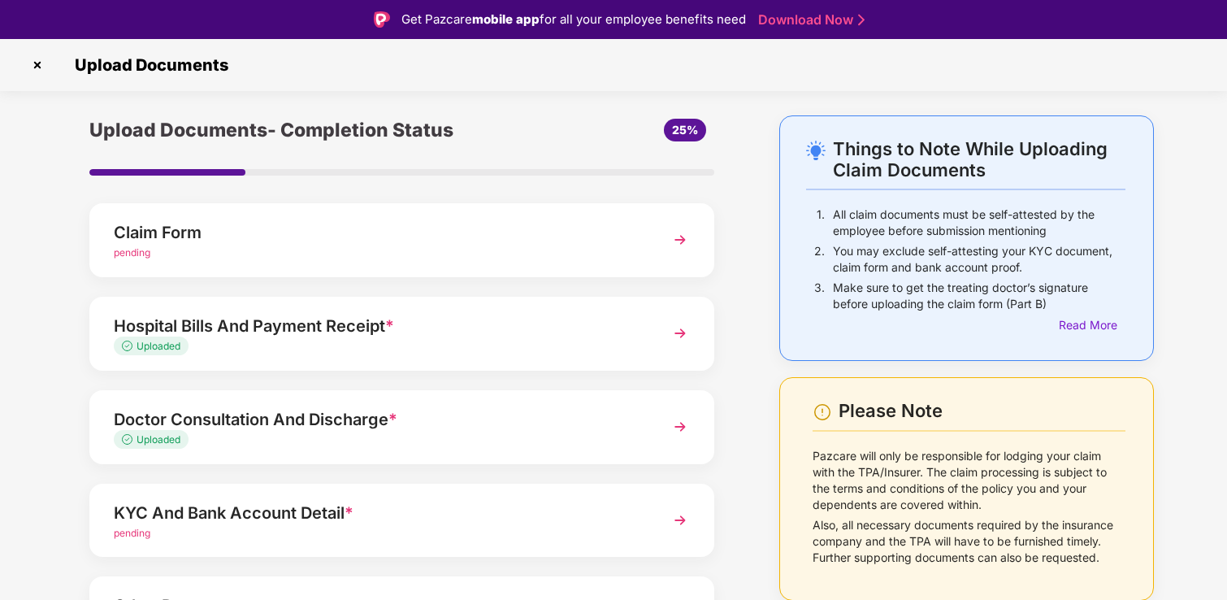
click at [344, 526] on div "pending" at bounding box center [378, 533] width 528 height 15
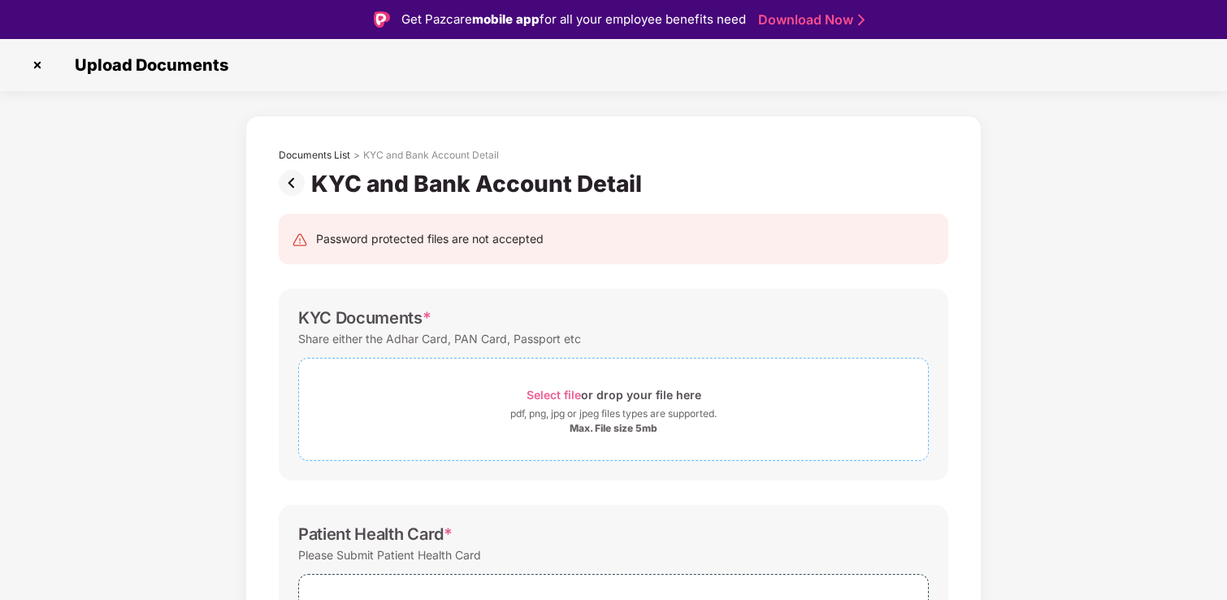
click at [482, 375] on span "Select file or drop your file here pdf, png, jpg or jpeg files types are suppor…" at bounding box center [613, 408] width 629 height 77
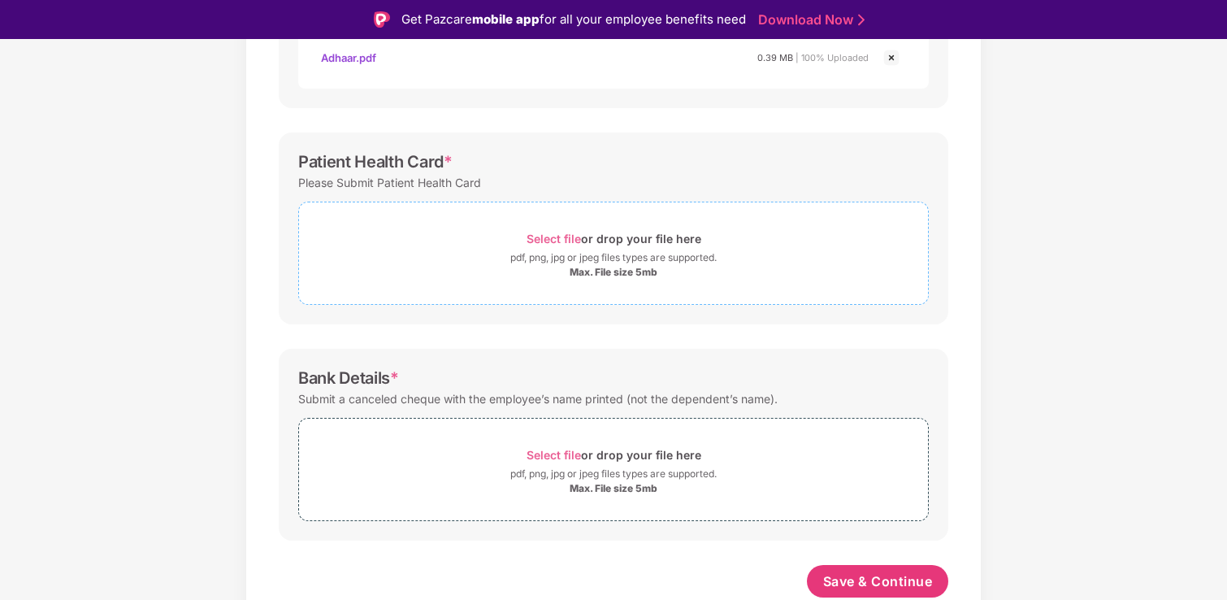
click at [510, 275] on div "Max. File size 5mb" at bounding box center [613, 272] width 629 height 13
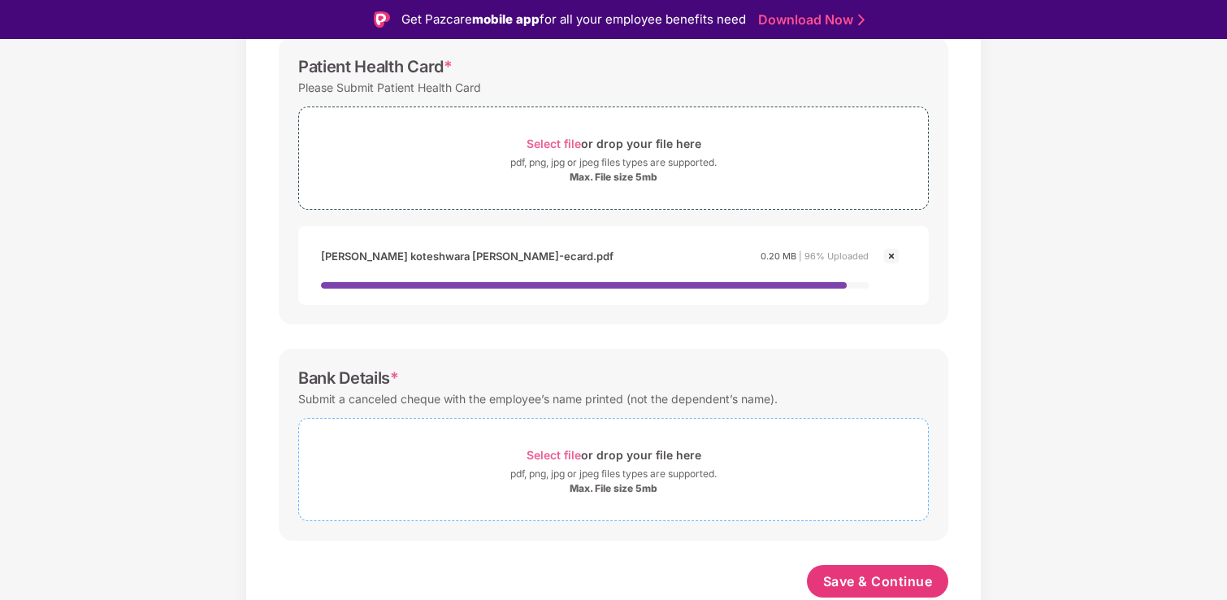
click at [469, 458] on div "Select file or drop your file here" at bounding box center [613, 455] width 629 height 22
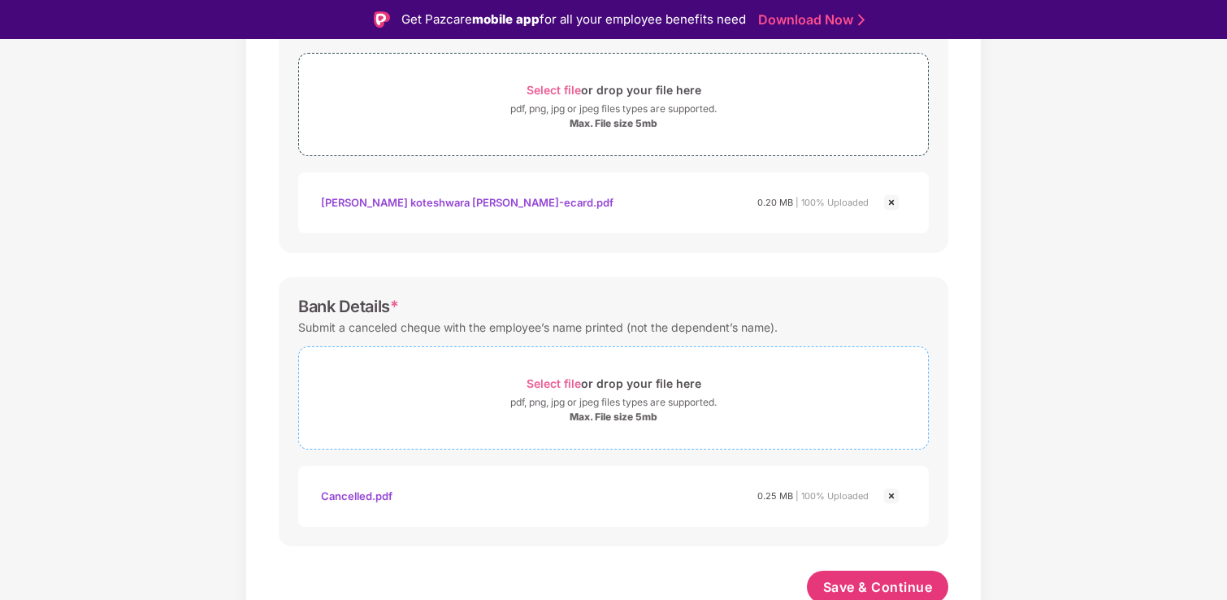
scroll to position [604, 0]
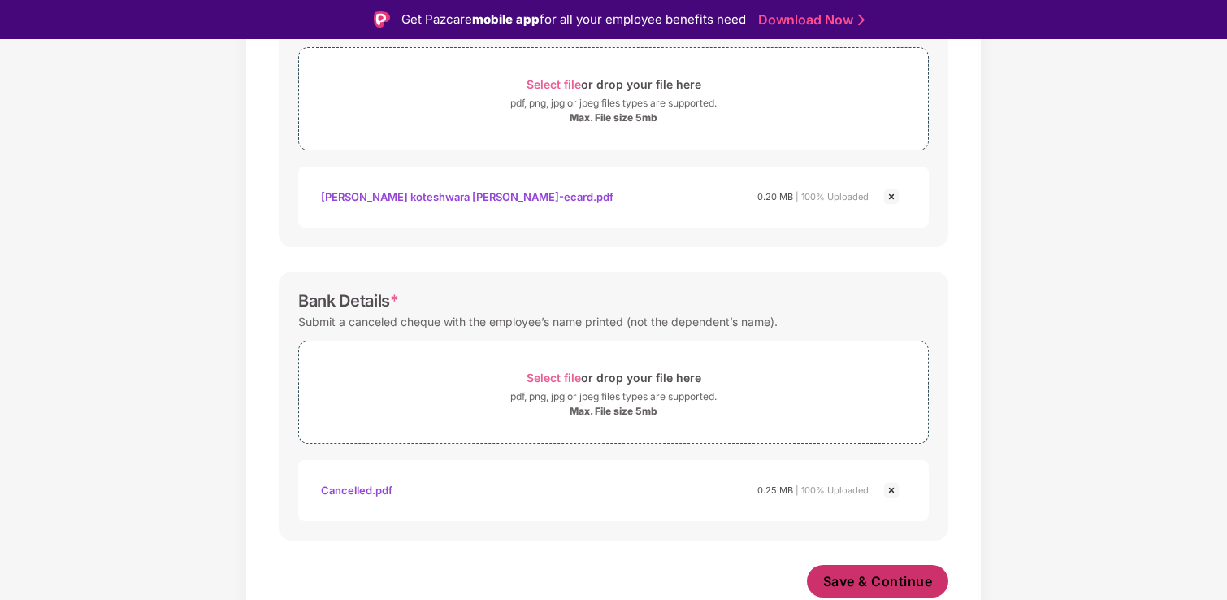
click at [846, 578] on span "Save & Continue" at bounding box center [878, 581] width 110 height 18
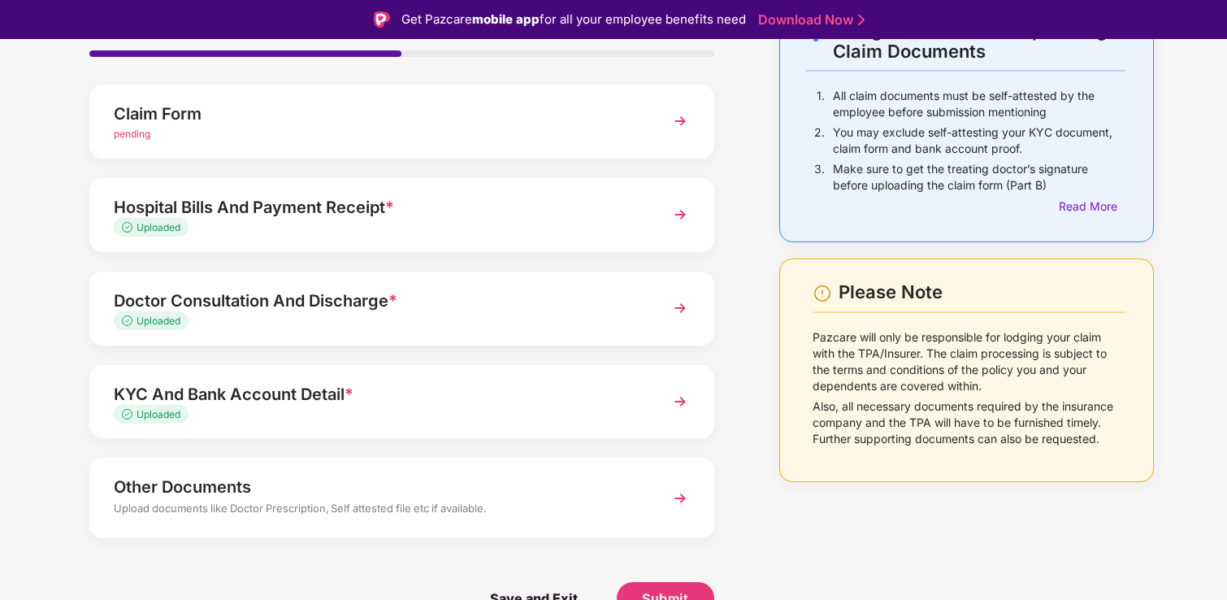
scroll to position [39, 0]
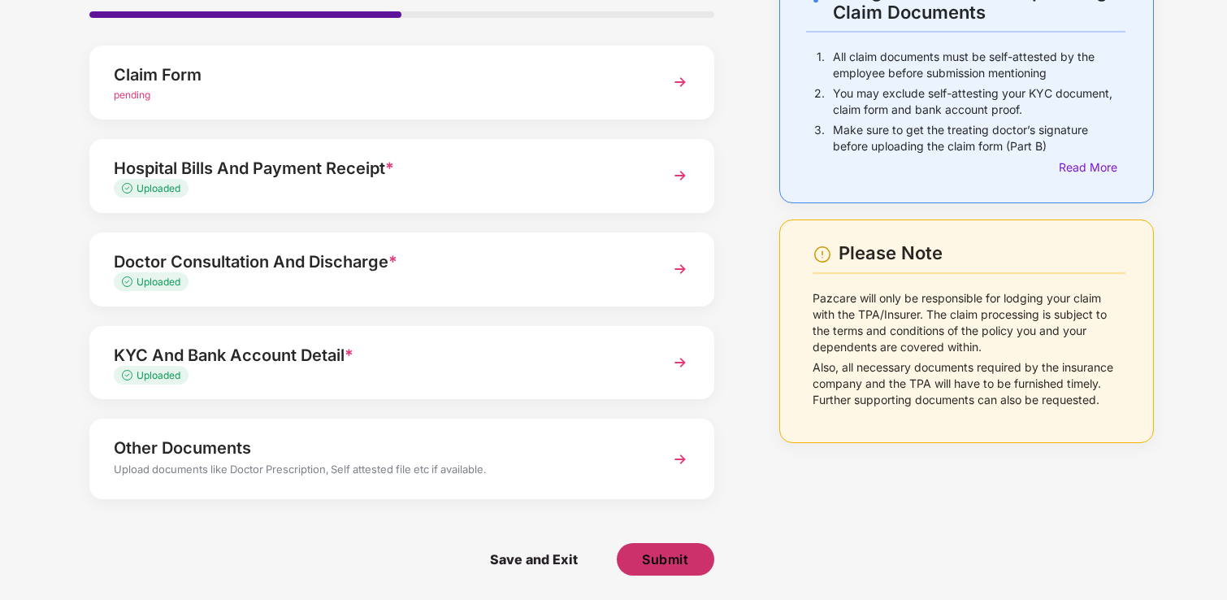
click at [675, 562] on span "Submit" at bounding box center [665, 559] width 46 height 18
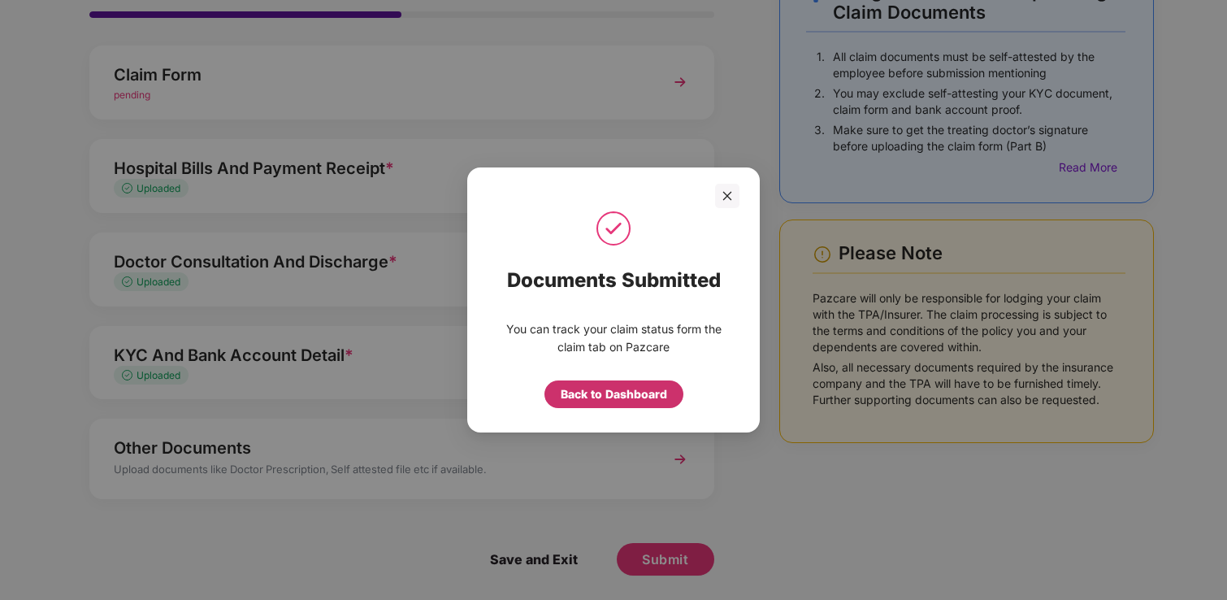
click at [629, 398] on div "Back to Dashboard" at bounding box center [614, 394] width 106 height 18
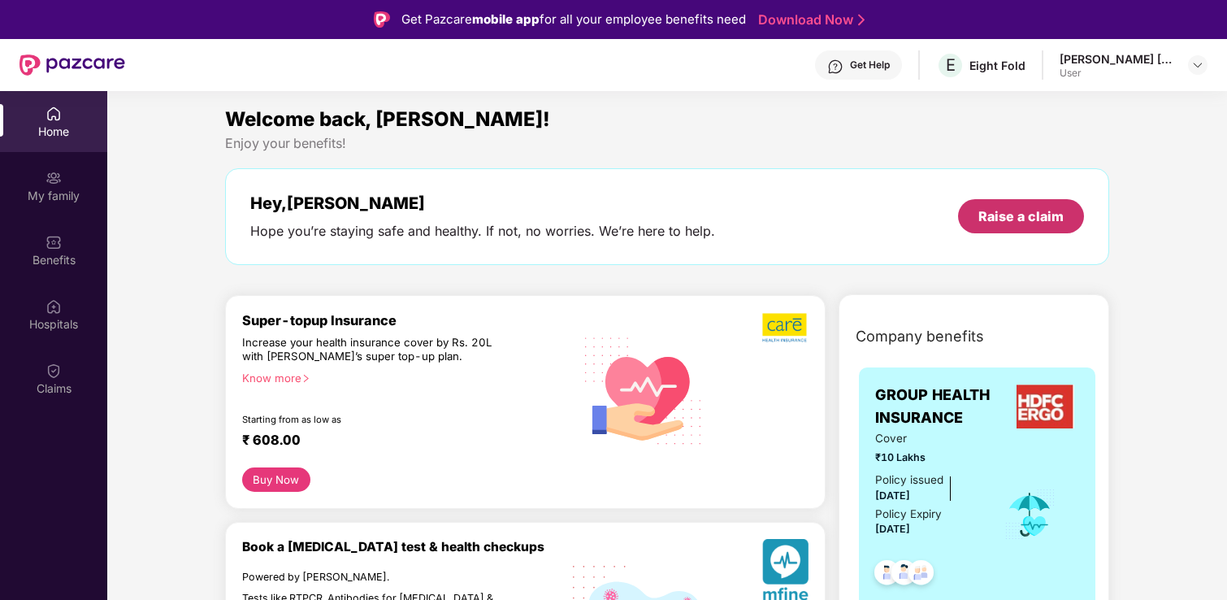
click at [999, 214] on div "Raise a claim" at bounding box center [1020, 216] width 85 height 18
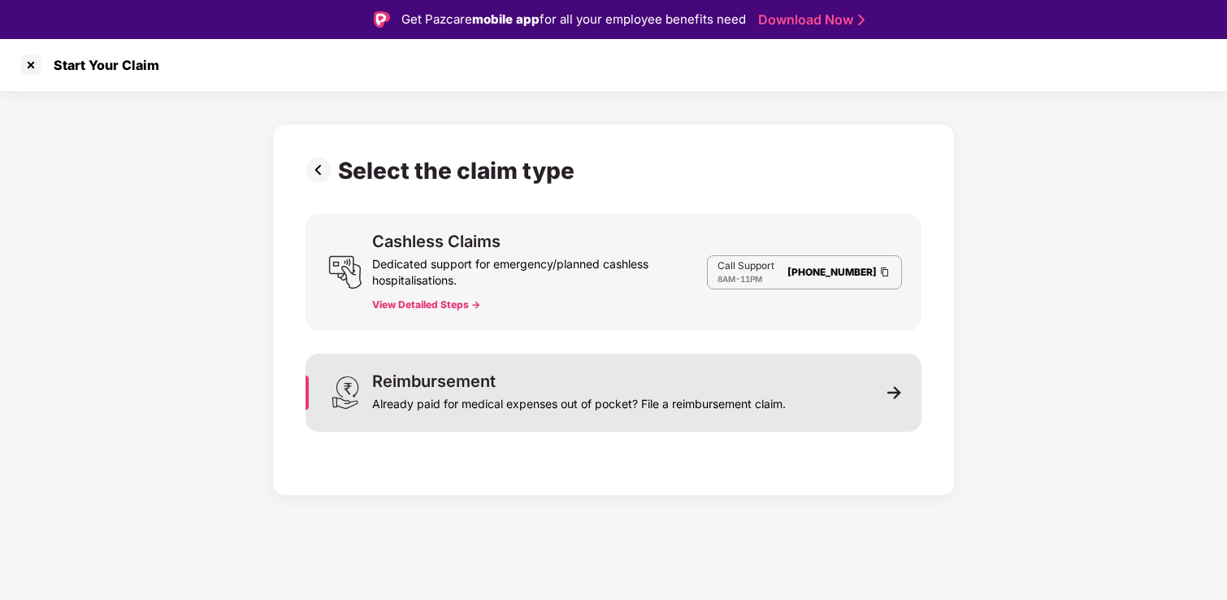
click at [786, 408] on div "Already paid for medical expenses out of pocket? File a reimbursement claim." at bounding box center [579, 400] width 414 height 23
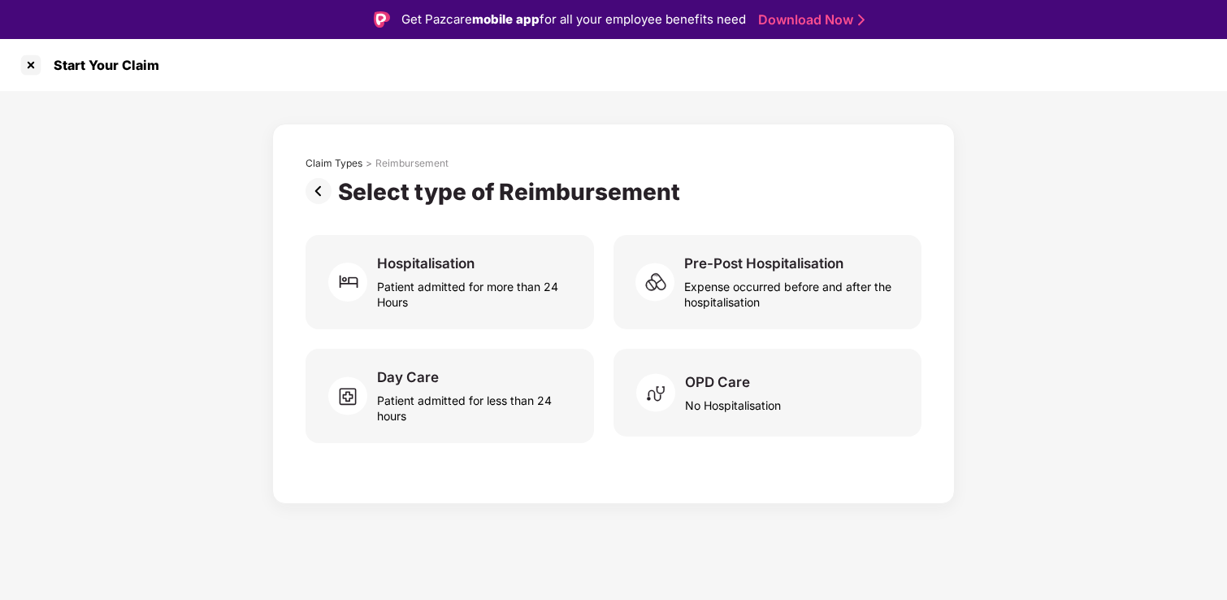
click at [788, 408] on div "OPD Care No Hospitalisation" at bounding box center [767, 393] width 308 height 88
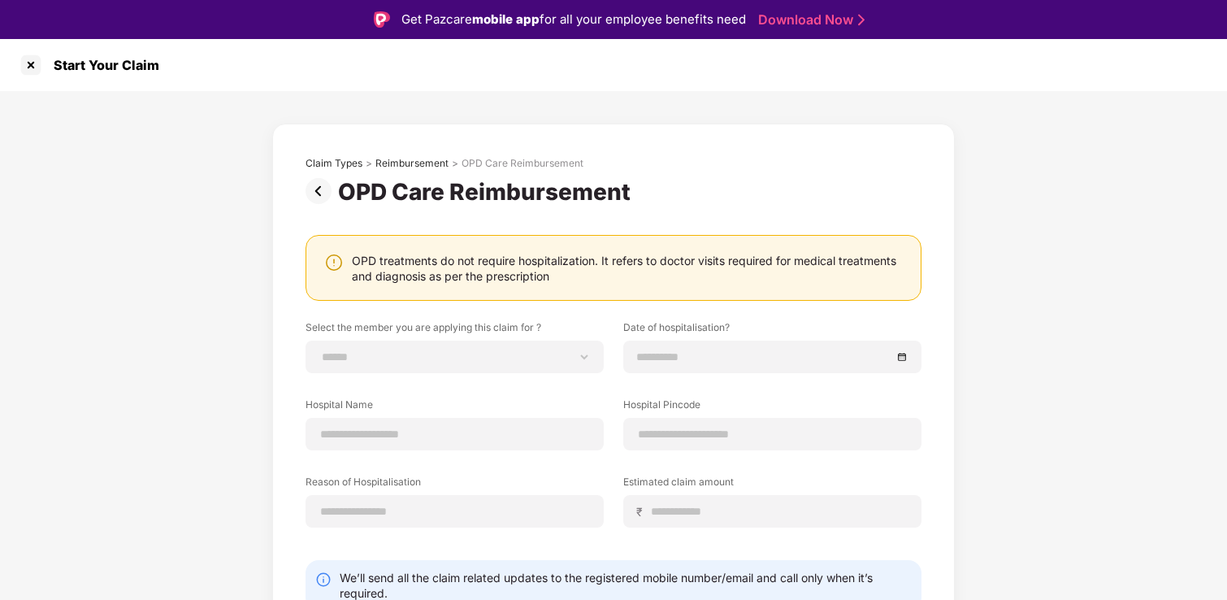
click at [318, 197] on img at bounding box center [321, 191] width 32 height 26
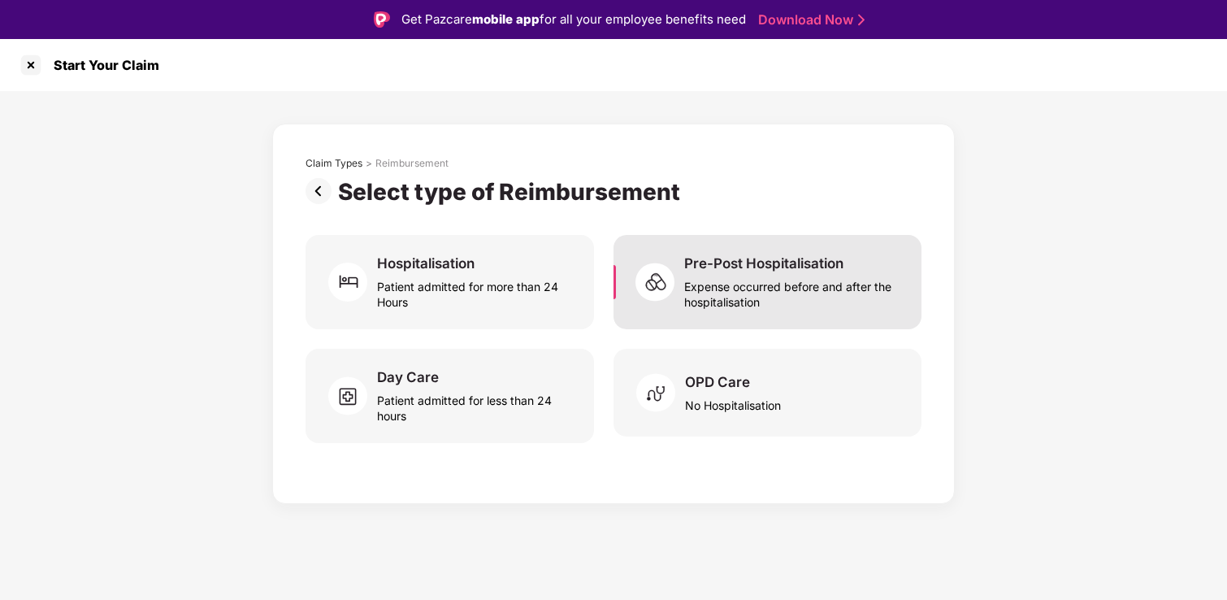
click at [868, 245] on div "Pre-Post Hospitalisation Expense occurred before and after the hospitalisation" at bounding box center [767, 282] width 308 height 94
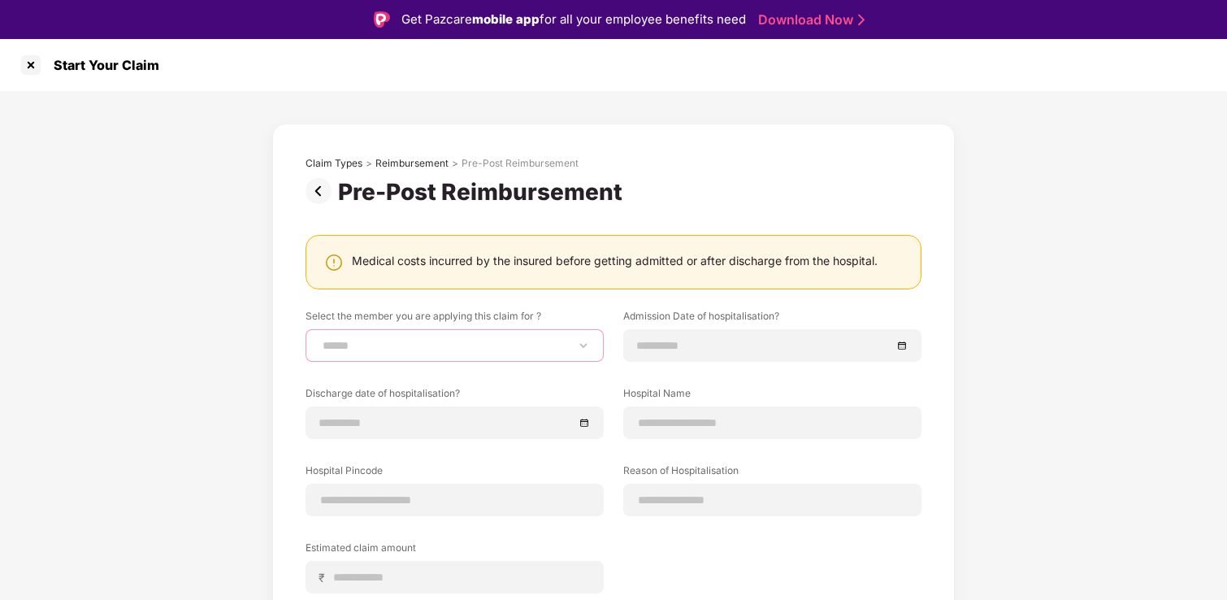
click at [464, 344] on select "**********" at bounding box center [454, 345] width 271 height 13
select select "**********"
click at [319, 339] on select "**********" at bounding box center [454, 345] width 271 height 13
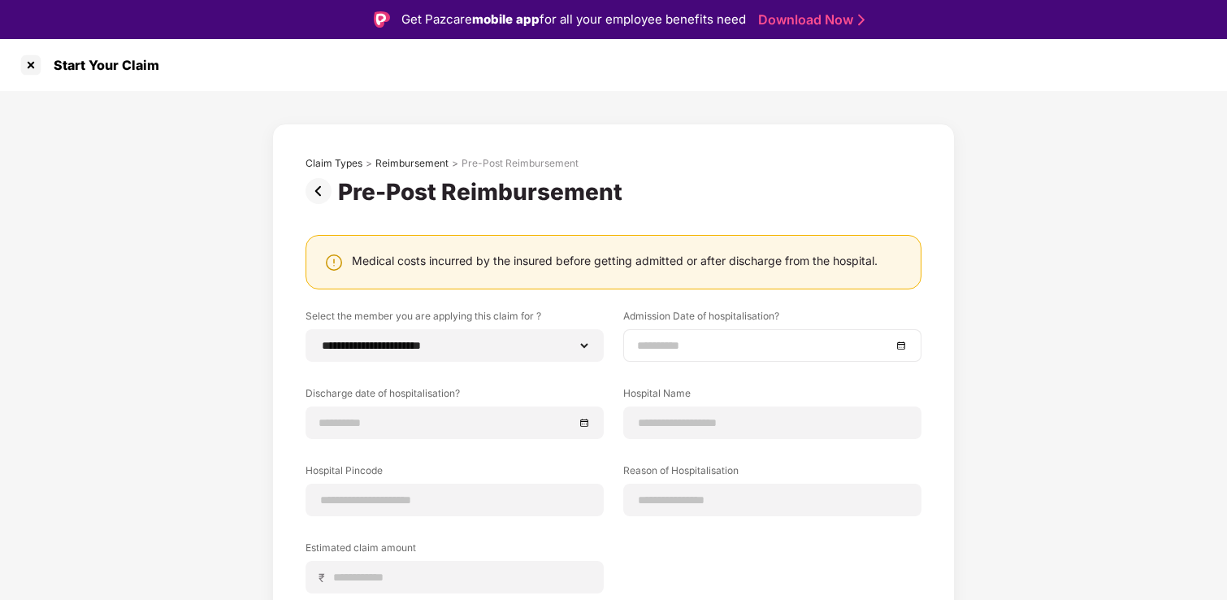
click at [695, 348] on input at bounding box center [764, 345] width 254 height 18
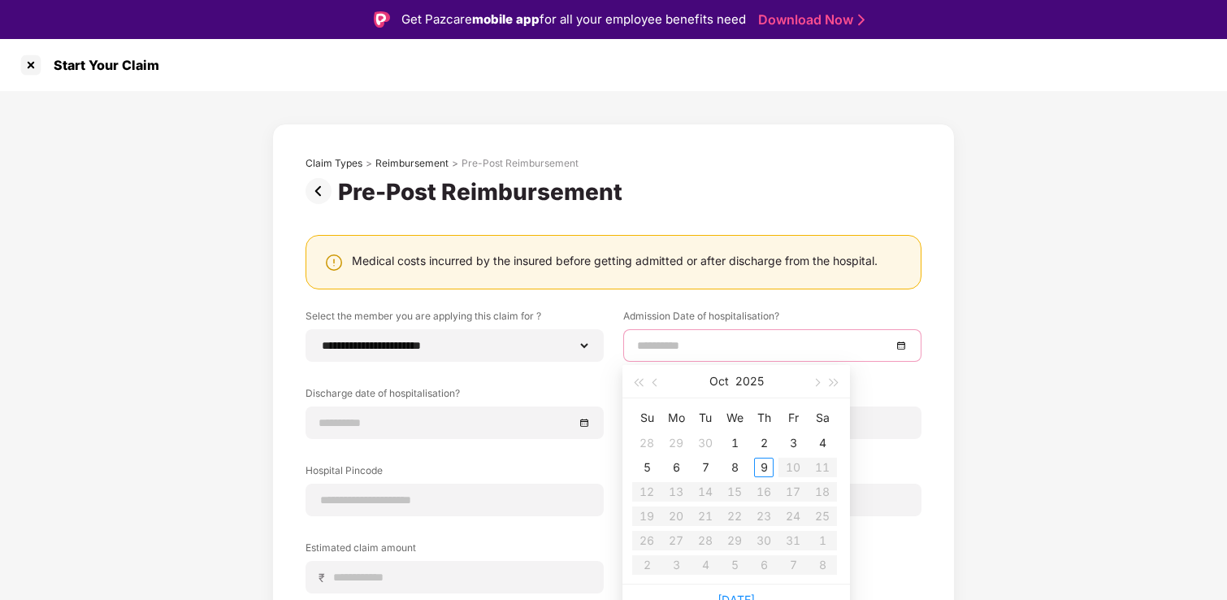
type input "**********"
click at [655, 382] on span "button" at bounding box center [656, 383] width 8 height 8
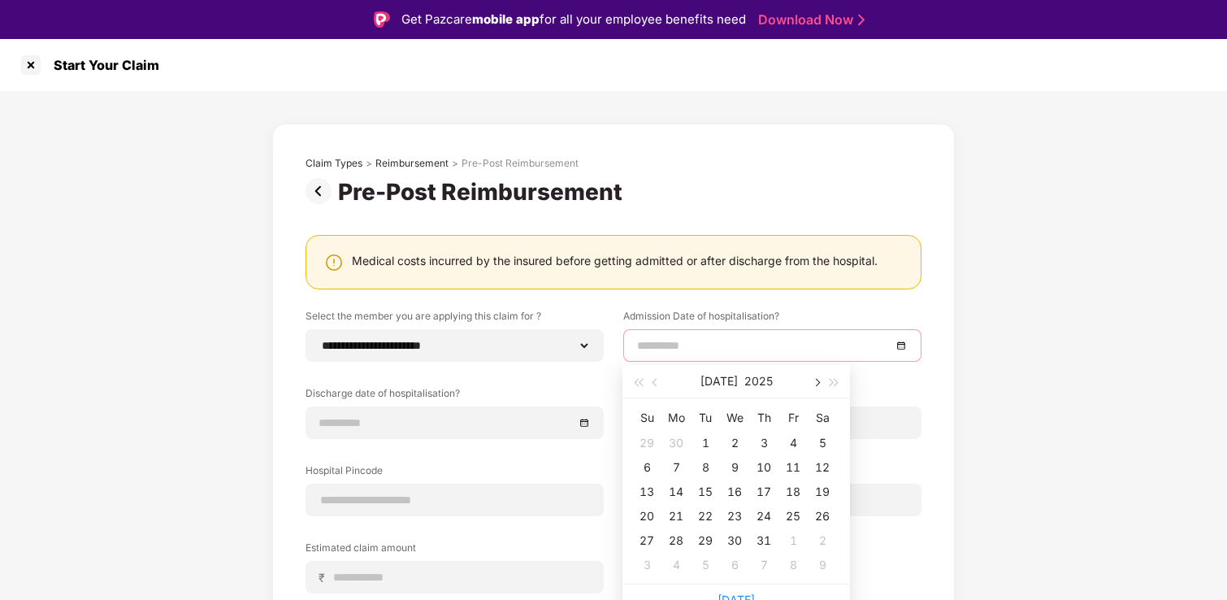
click at [814, 381] on span "button" at bounding box center [816, 383] width 8 height 8
type input "**********"
click at [678, 513] on div "18" at bounding box center [675, 515] width 19 height 19
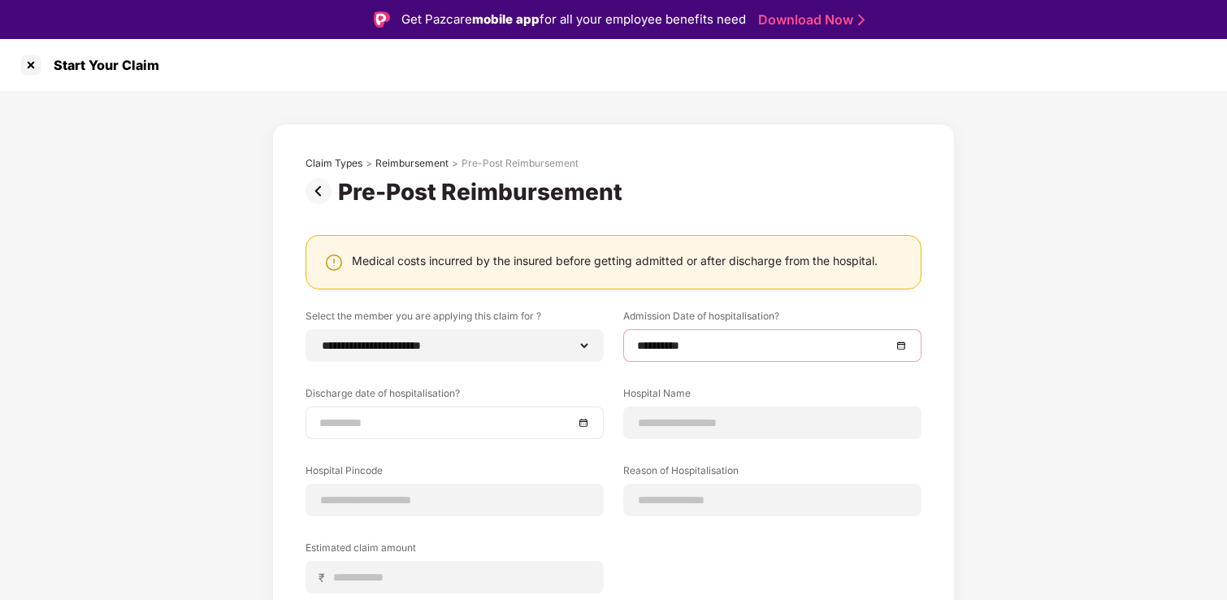
click at [549, 417] on input at bounding box center [446, 423] width 254 height 18
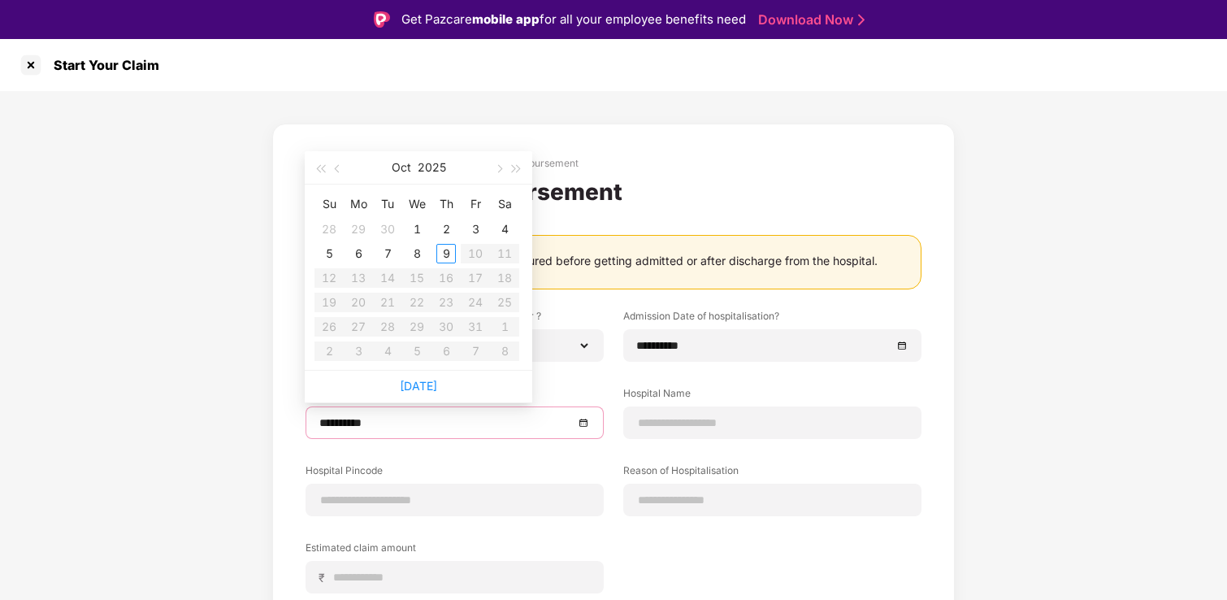
type input "**********"
click at [338, 165] on span "button" at bounding box center [339, 169] width 8 height 8
type input "**********"
click at [503, 307] on div "23" at bounding box center [504, 301] width 19 height 19
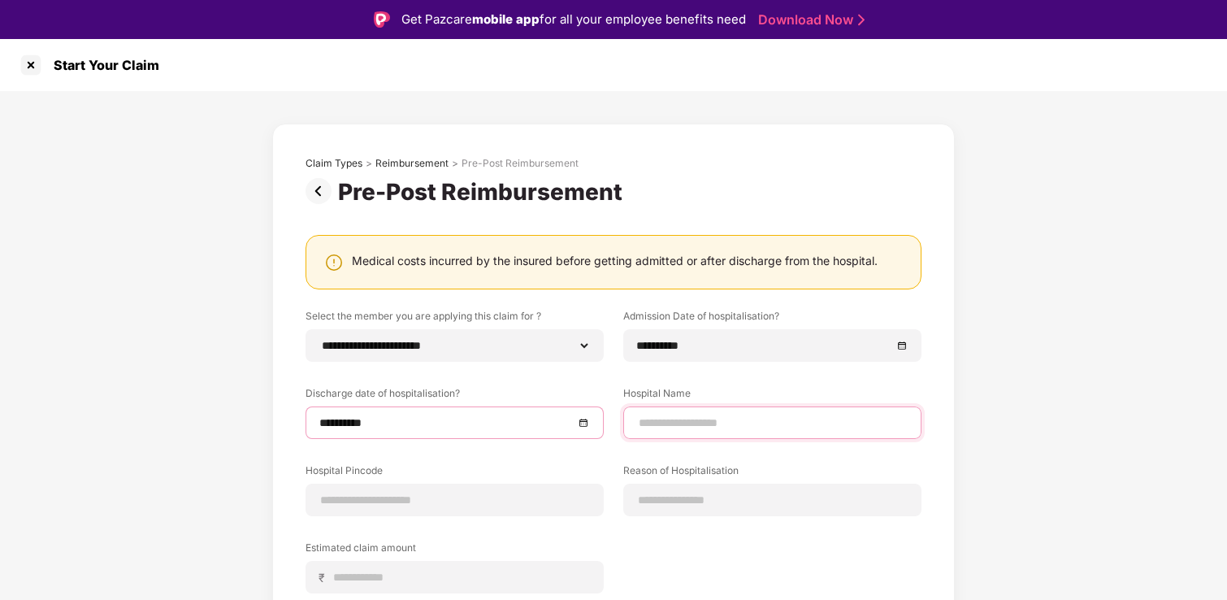
click at [705, 426] on input at bounding box center [772, 422] width 271 height 17
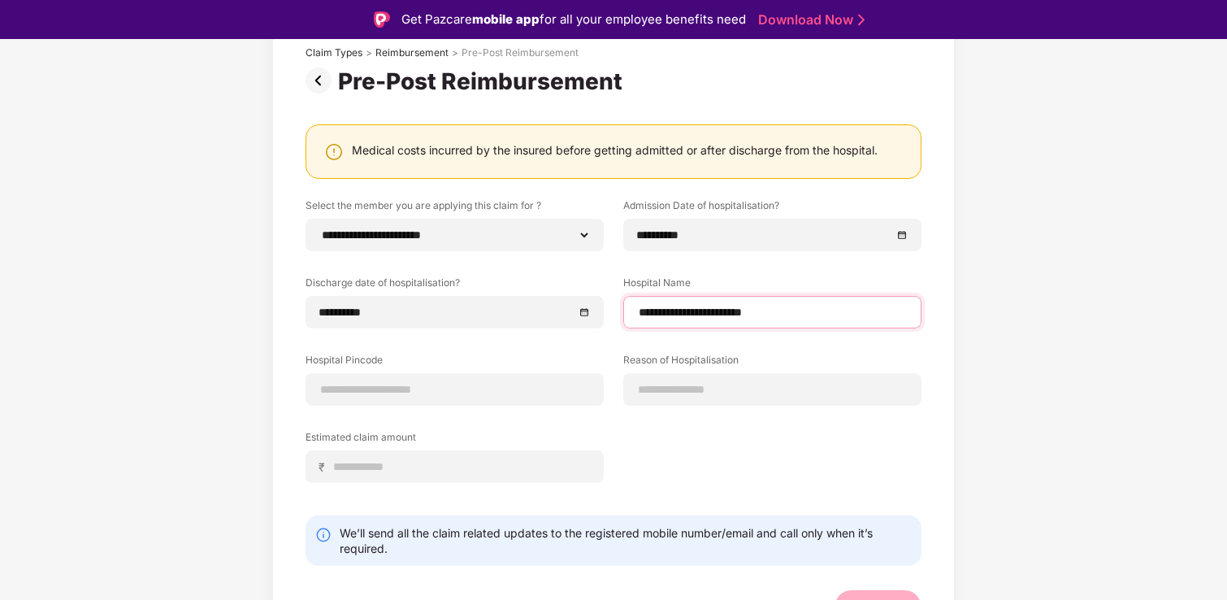
scroll to position [137, 0]
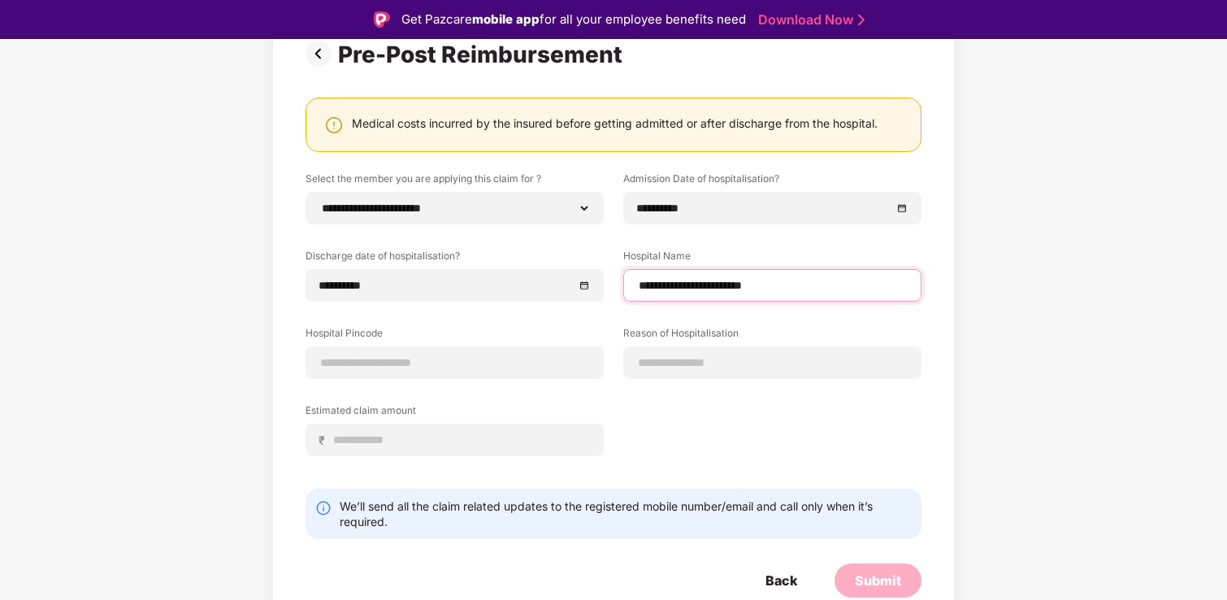
type input "**********"
click at [778, 448] on div "**********" at bounding box center [613, 325] width 616 height 309
click at [472, 363] on input at bounding box center [454, 362] width 271 height 17
type input "******"
select select "**********"
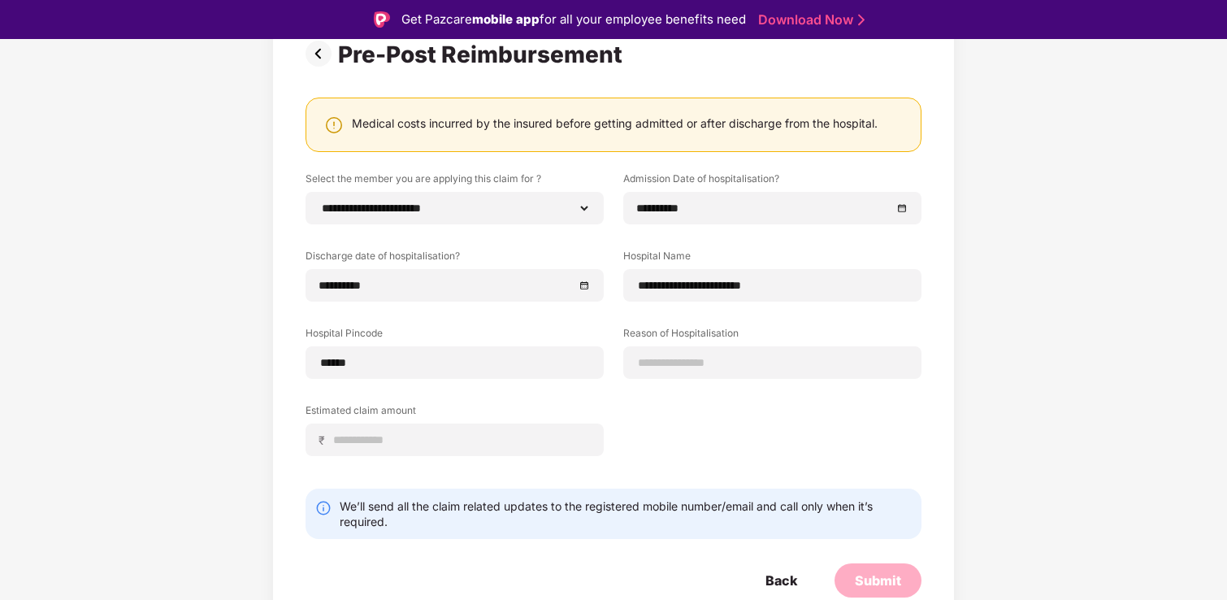
select select "**********"
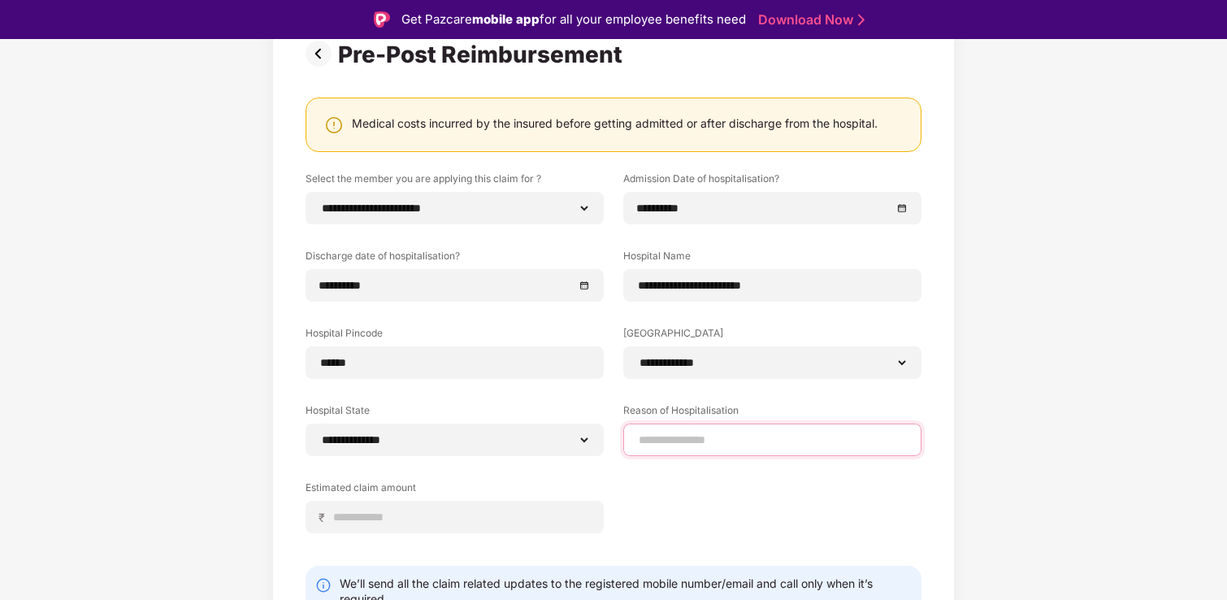
click at [670, 443] on input at bounding box center [772, 439] width 271 height 17
type input "**********"
click at [645, 529] on div "**********" at bounding box center [613, 364] width 616 height 386
click at [535, 517] on input at bounding box center [461, 517] width 258 height 17
type input "*****"
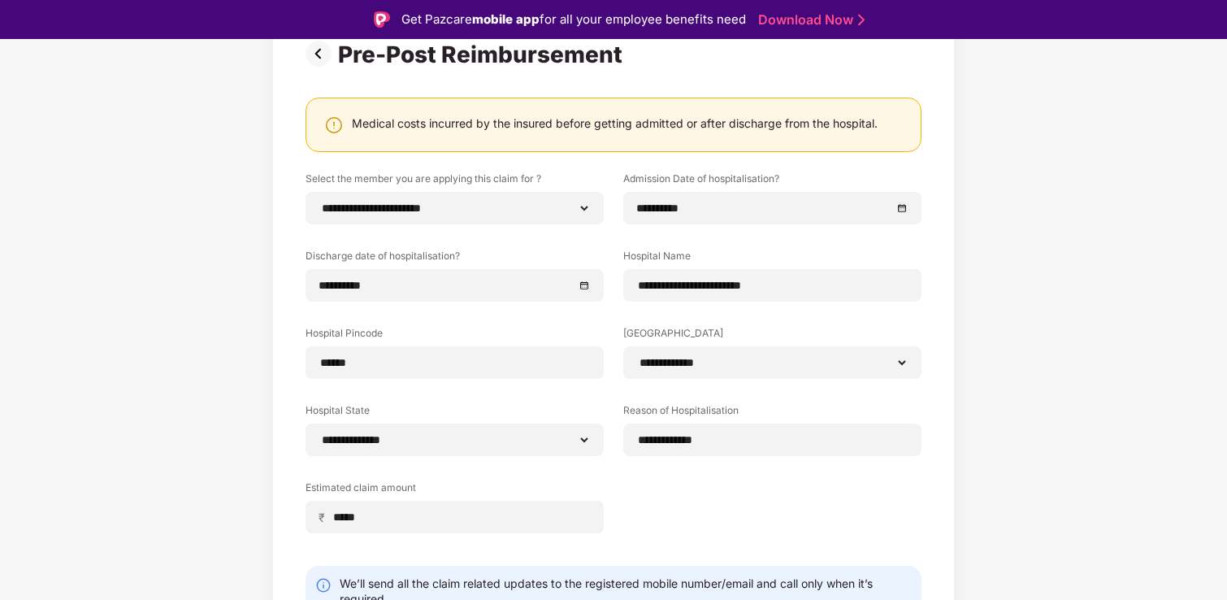
click at [670, 523] on div "**********" at bounding box center [613, 364] width 616 height 386
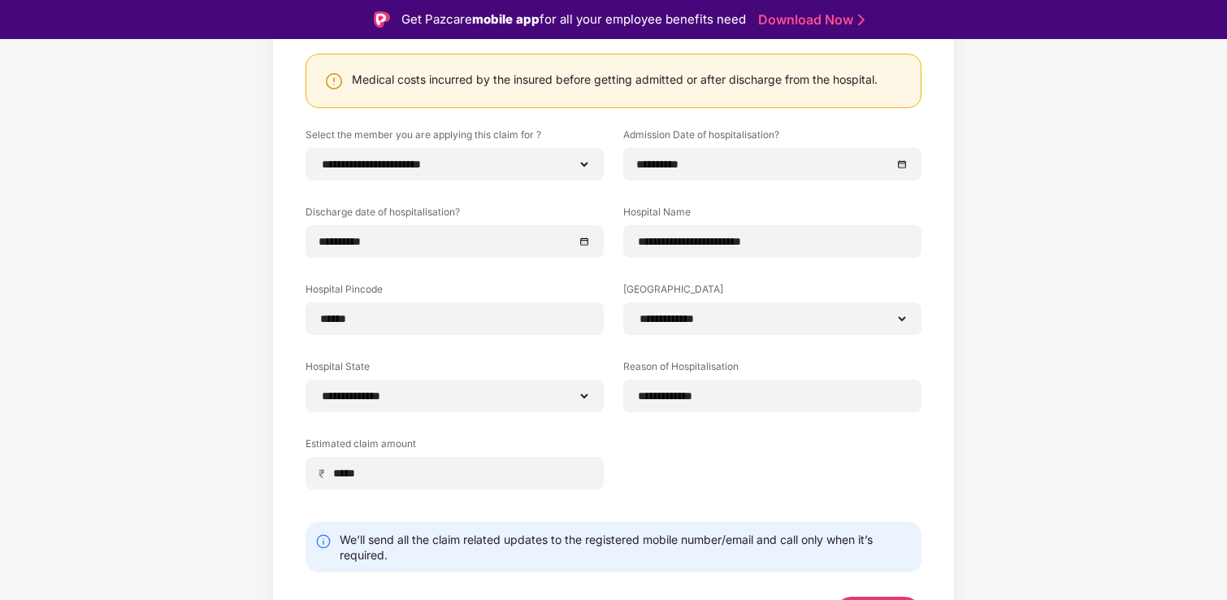
scroll to position [214, 0]
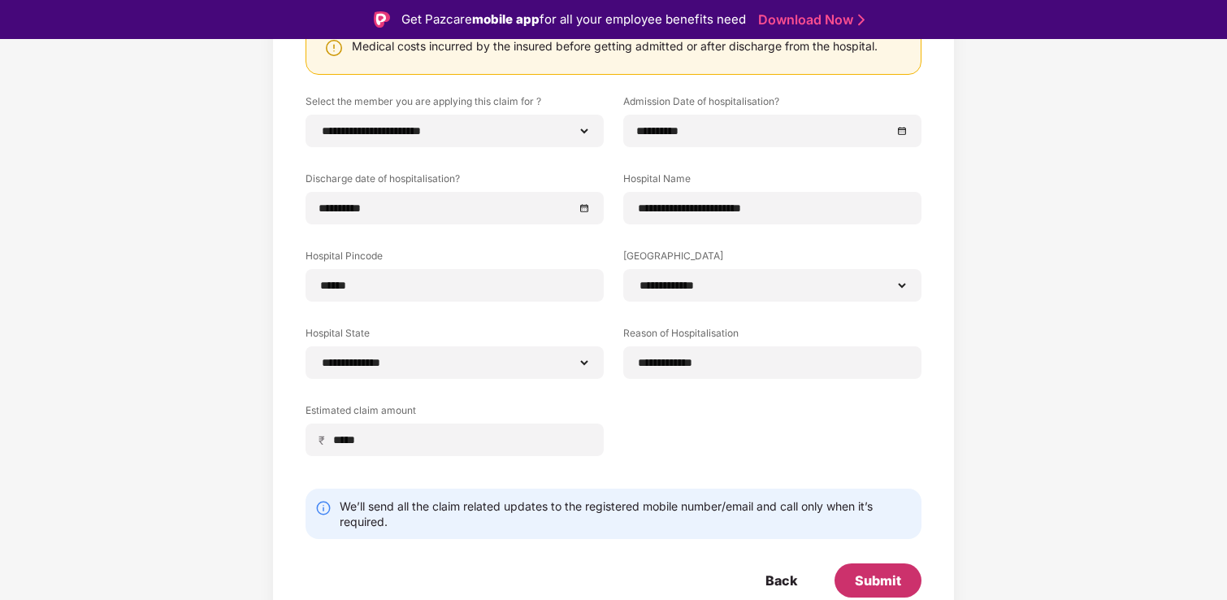
click at [877, 576] on div "Submit" at bounding box center [878, 580] width 46 height 18
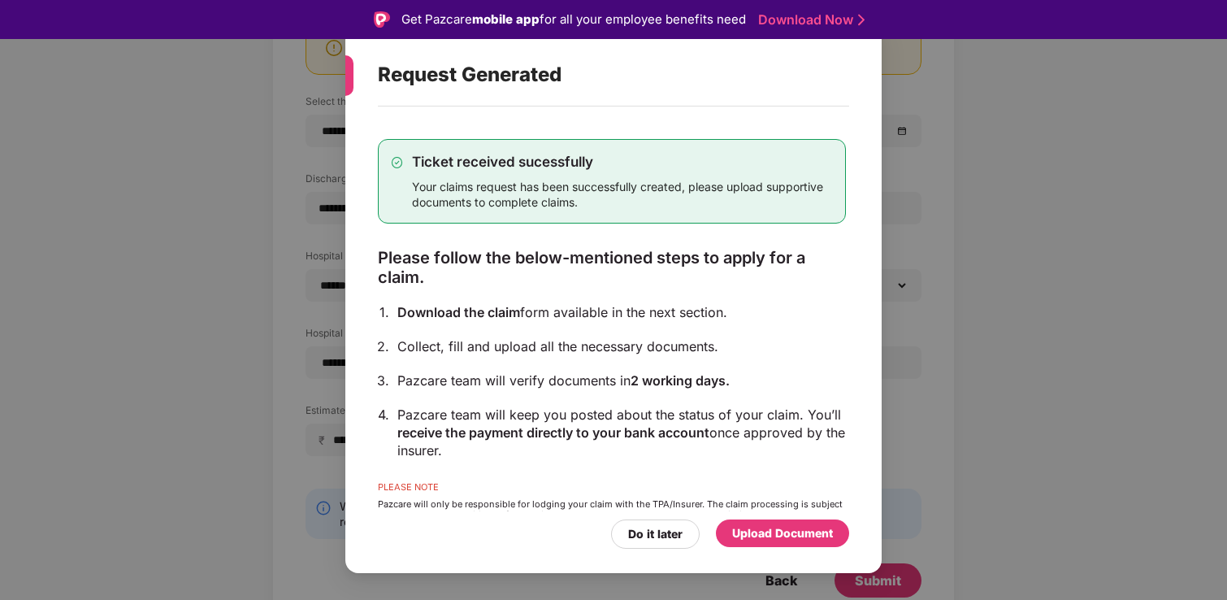
click at [812, 539] on div "Upload Document" at bounding box center [782, 533] width 101 height 18
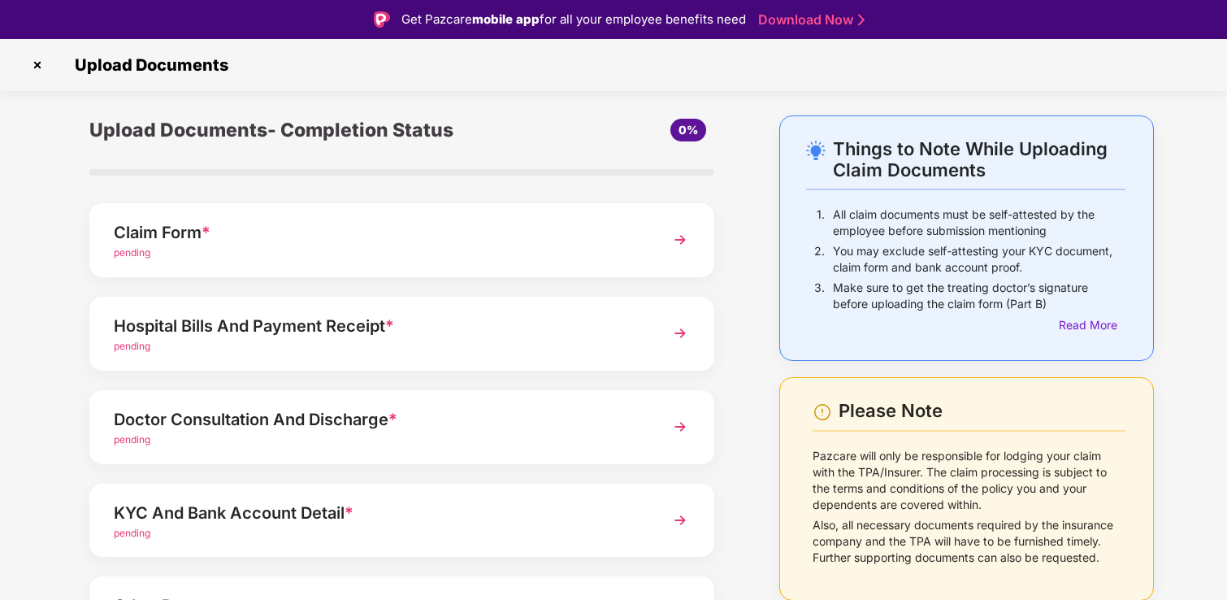
click at [470, 349] on div "pending" at bounding box center [378, 346] width 528 height 15
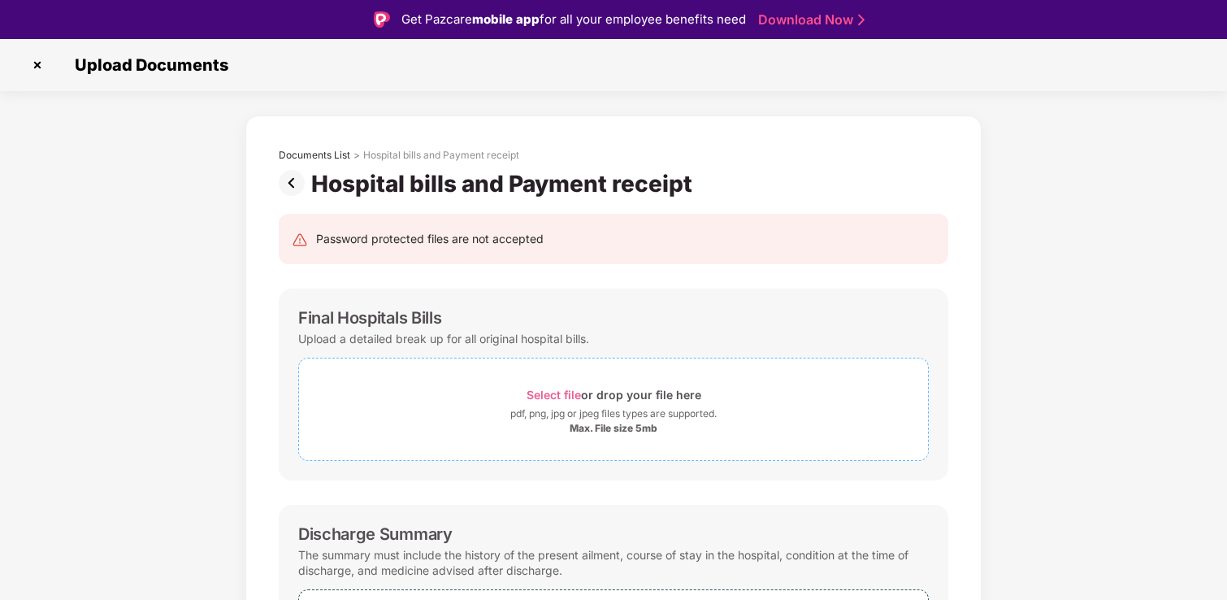
click at [453, 409] on div "pdf, png, jpg or jpeg files types are supported." at bounding box center [613, 413] width 629 height 16
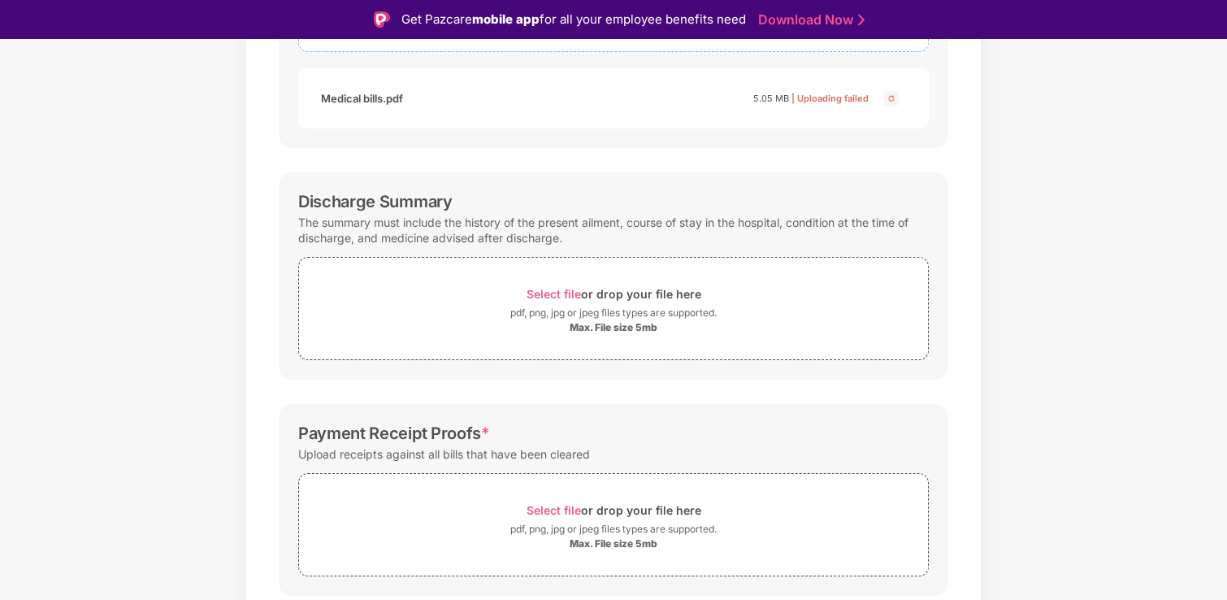
scroll to position [413, 0]
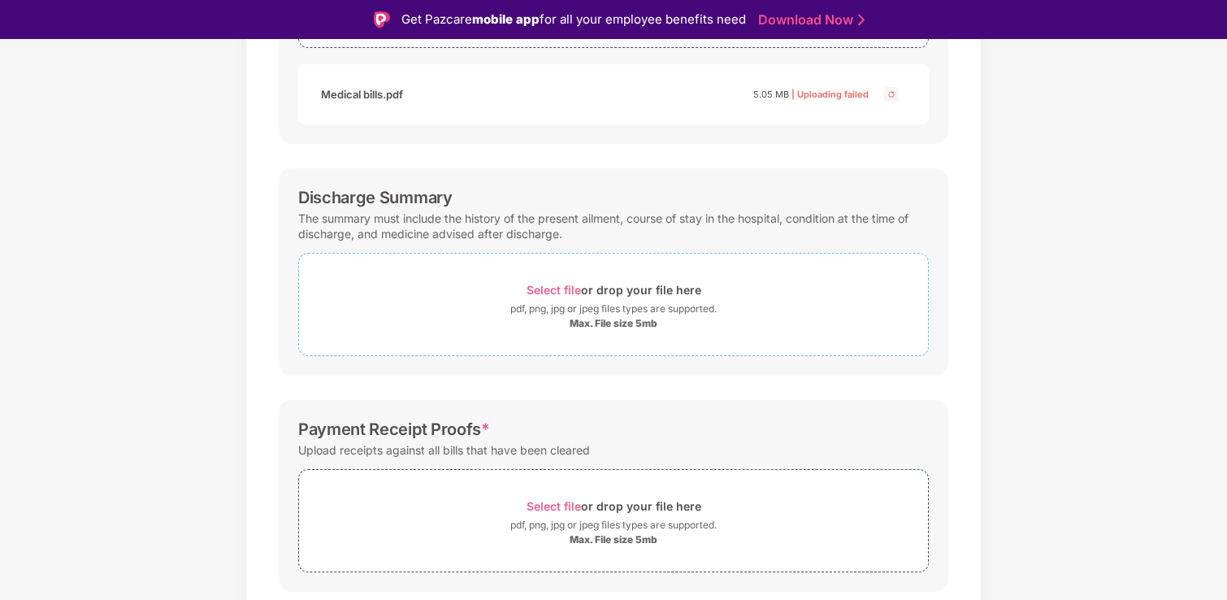
click at [362, 336] on span "Select file or drop your file here pdf, png, jpg or jpeg files types are suppor…" at bounding box center [613, 304] width 629 height 77
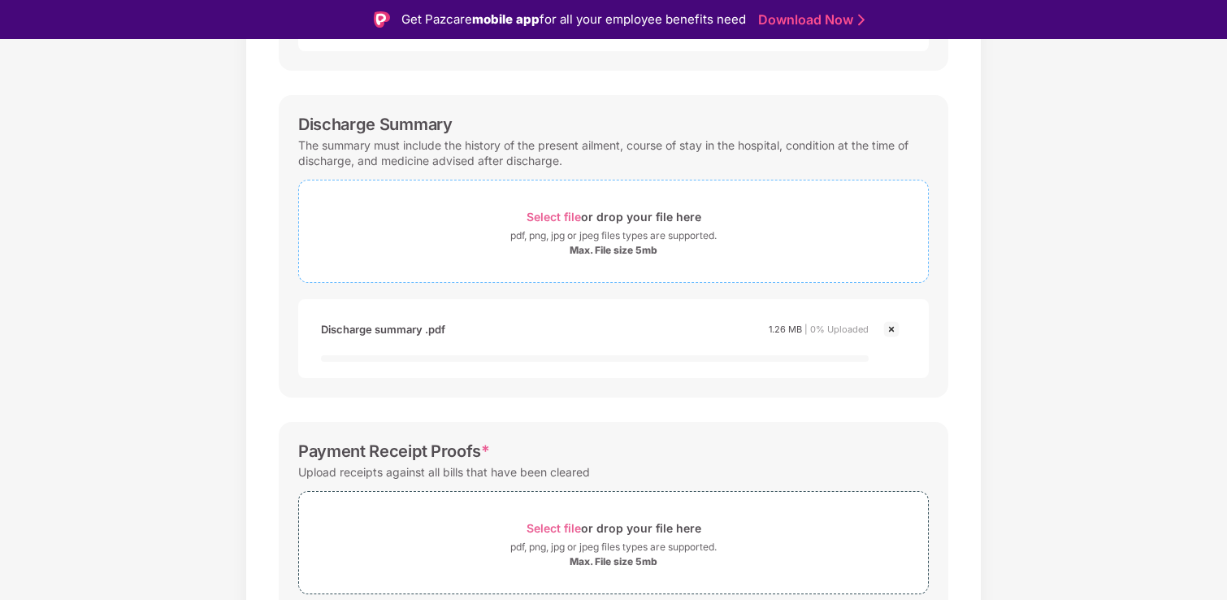
scroll to position [559, 0]
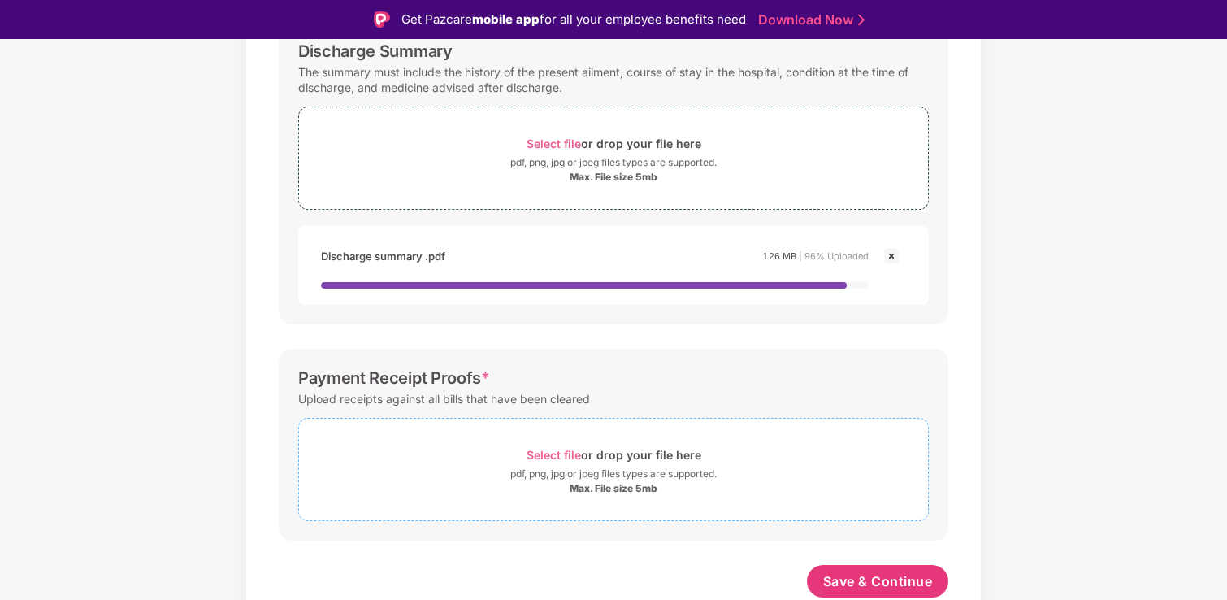
click at [489, 476] on div "pdf, png, jpg or jpeg files types are supported." at bounding box center [613, 474] width 629 height 16
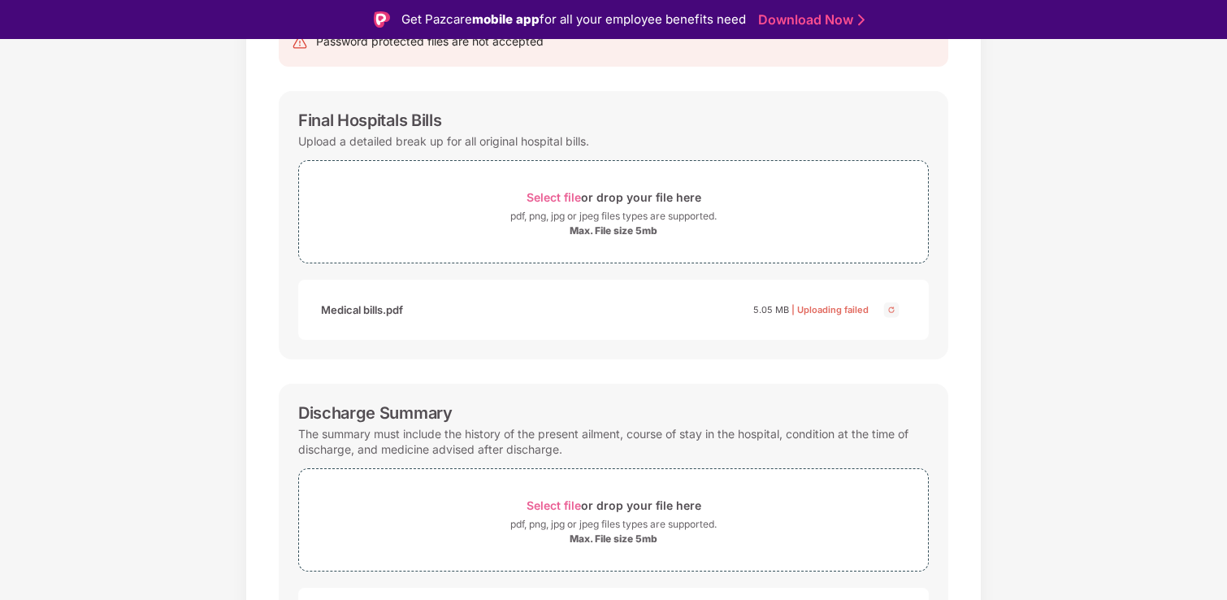
scroll to position [200, 0]
click at [891, 307] on img at bounding box center [890, 306] width 19 height 19
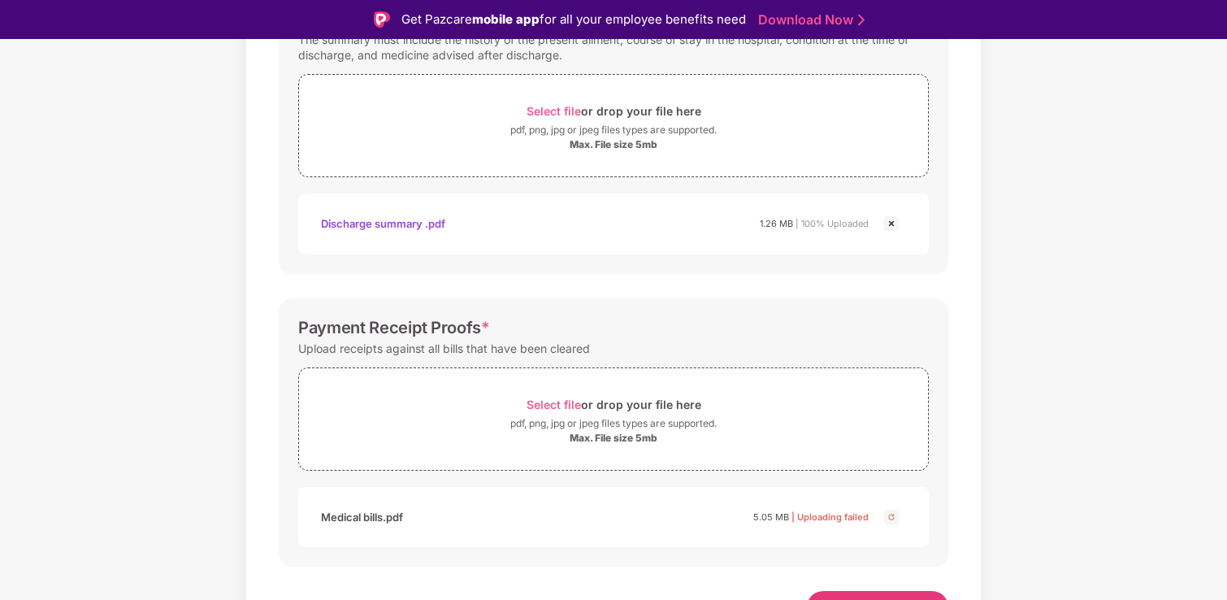
scroll to position [617, 0]
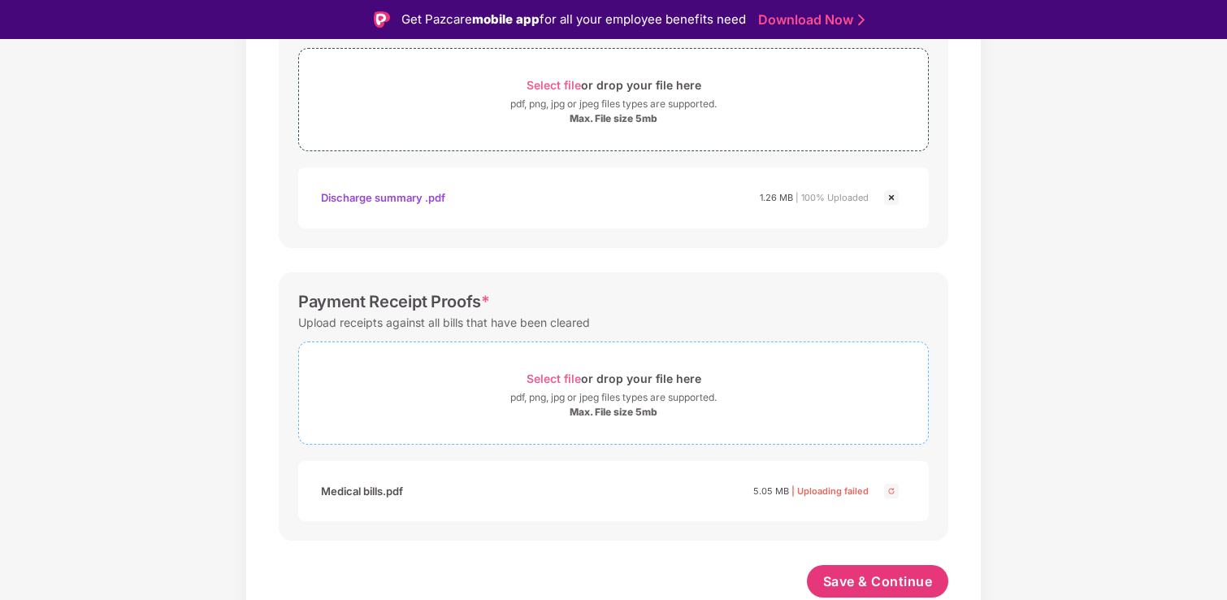
click at [618, 401] on div "pdf, png, jpg or jpeg files types are supported." at bounding box center [613, 397] width 206 height 16
click at [641, 384] on div "Select file or drop your file here" at bounding box center [613, 378] width 175 height 22
click at [529, 375] on span "Select file" at bounding box center [553, 378] width 54 height 14
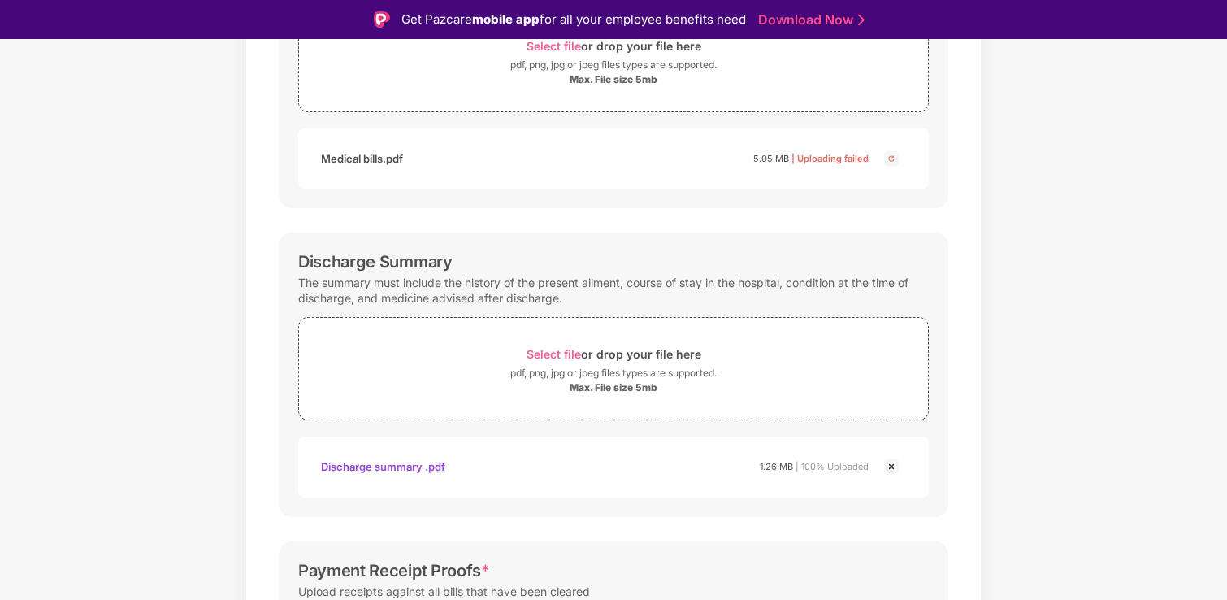
scroll to position [0, 0]
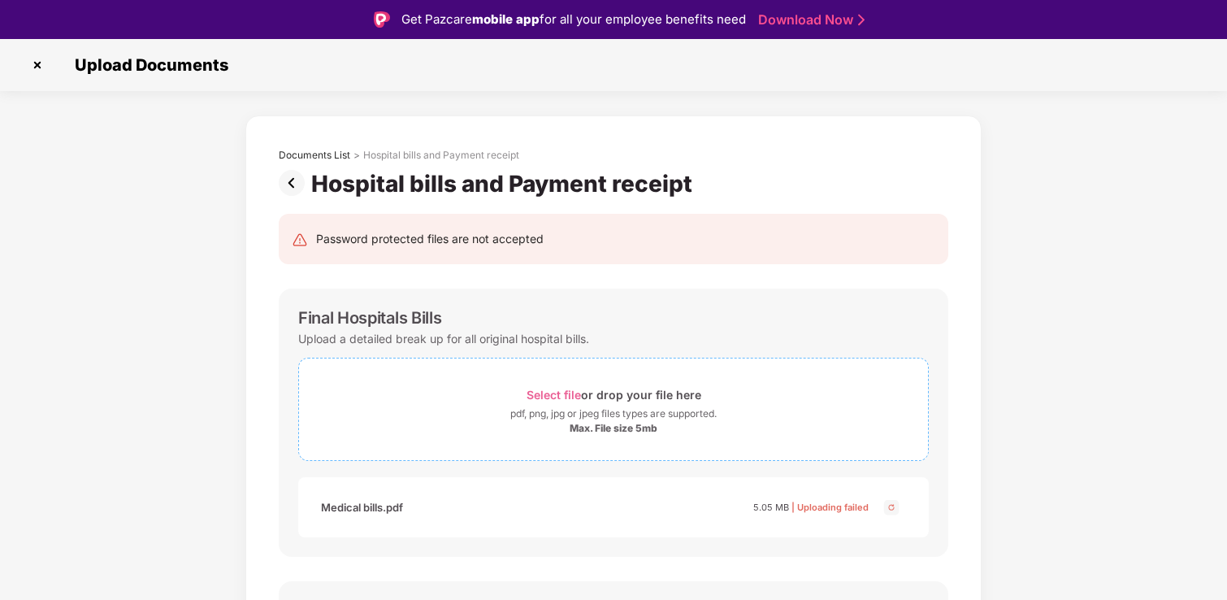
click at [515, 434] on div "Max. File size 5mb" at bounding box center [613, 428] width 629 height 13
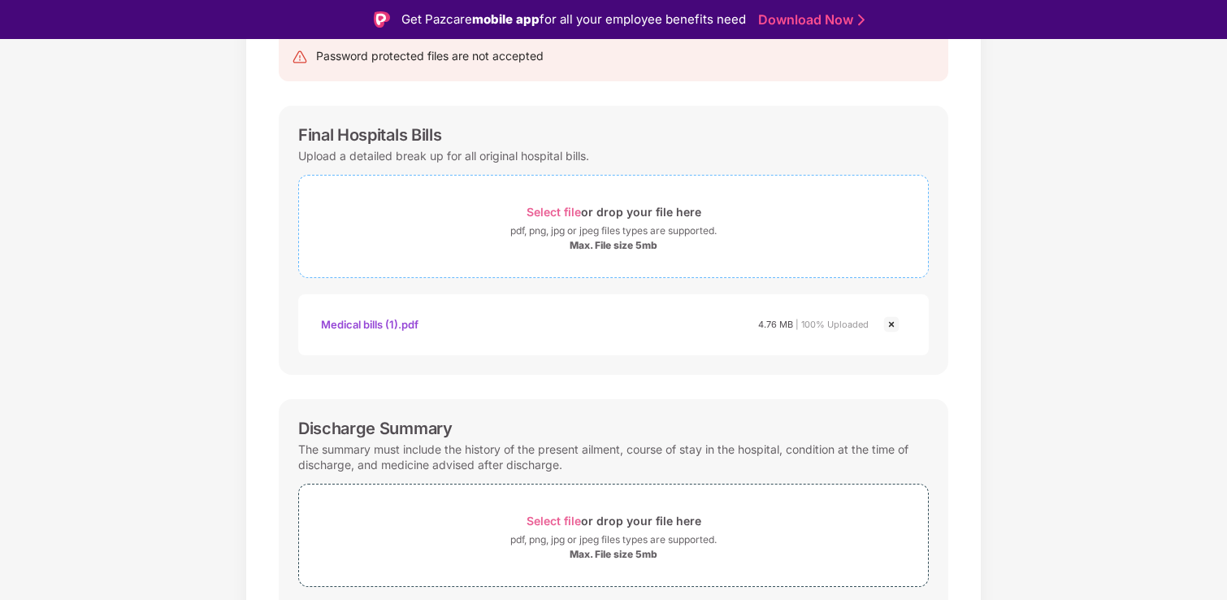
scroll to position [619, 0]
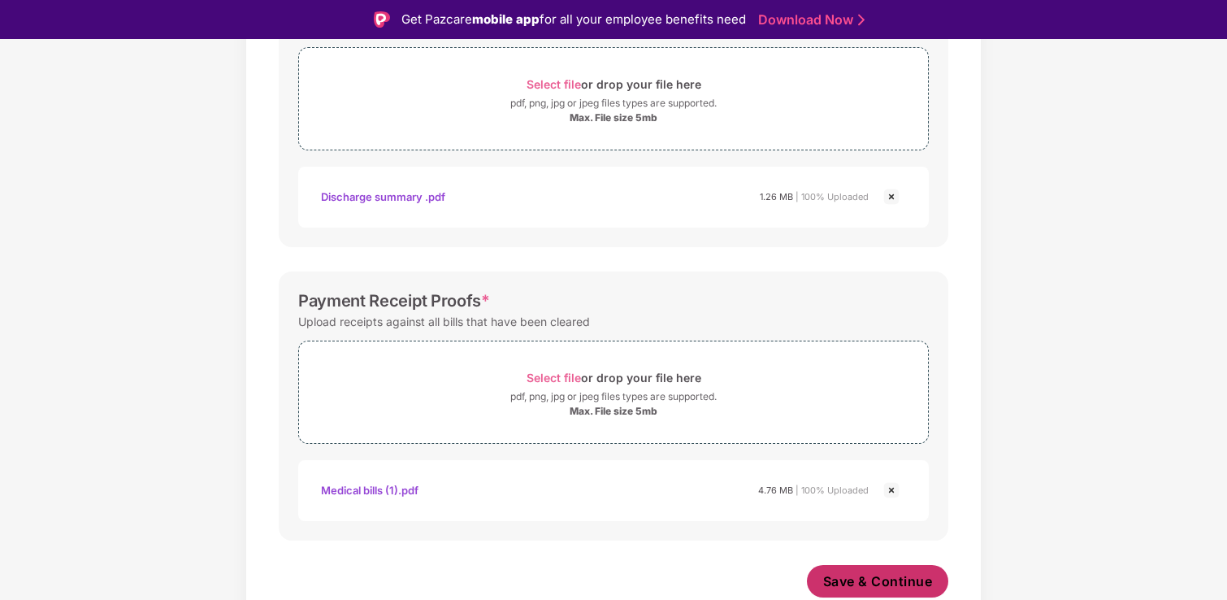
click at [876, 570] on button "Save & Continue" at bounding box center [878, 581] width 142 height 32
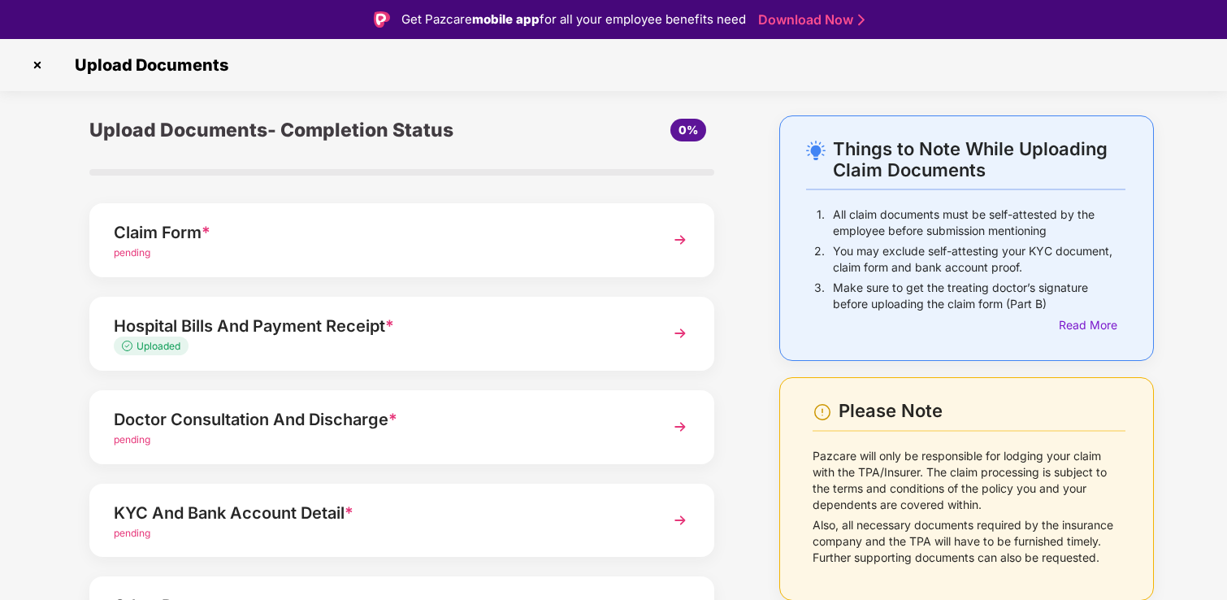
click at [531, 440] on div "pending" at bounding box center [378, 439] width 528 height 15
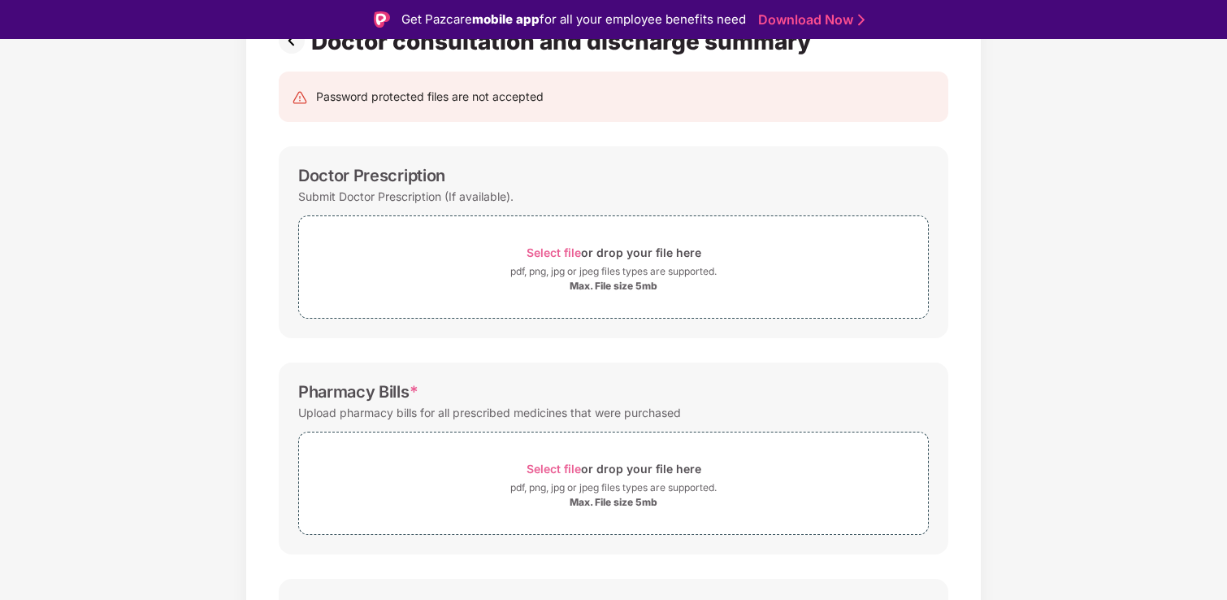
scroll to position [149, 0]
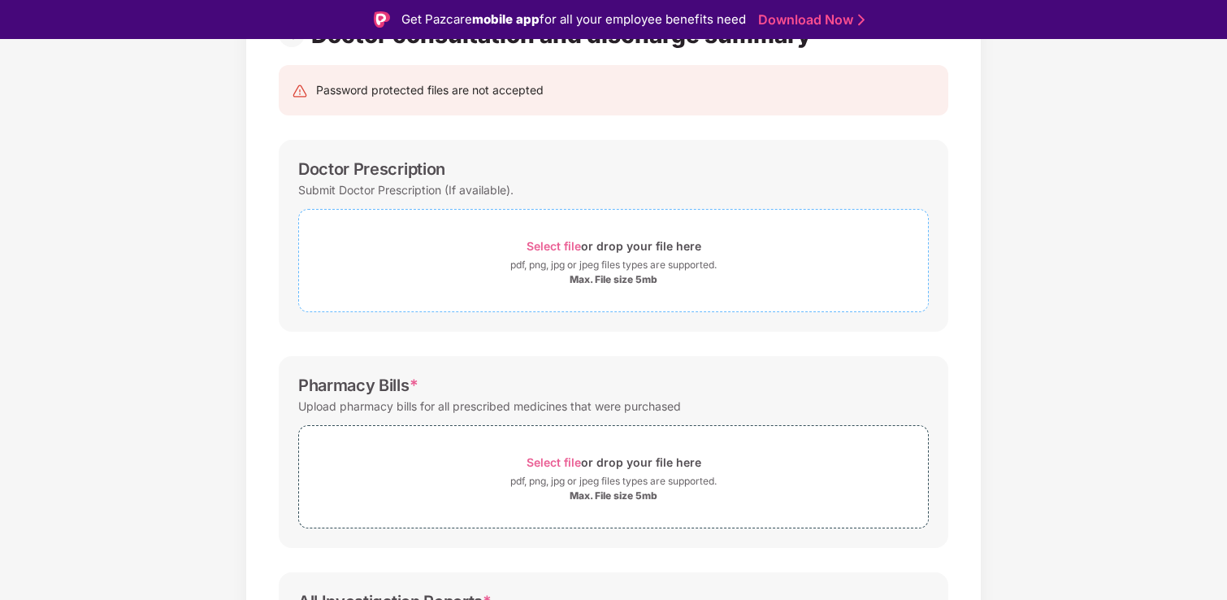
click at [422, 256] on div "Select file or drop your file here" at bounding box center [613, 246] width 629 height 22
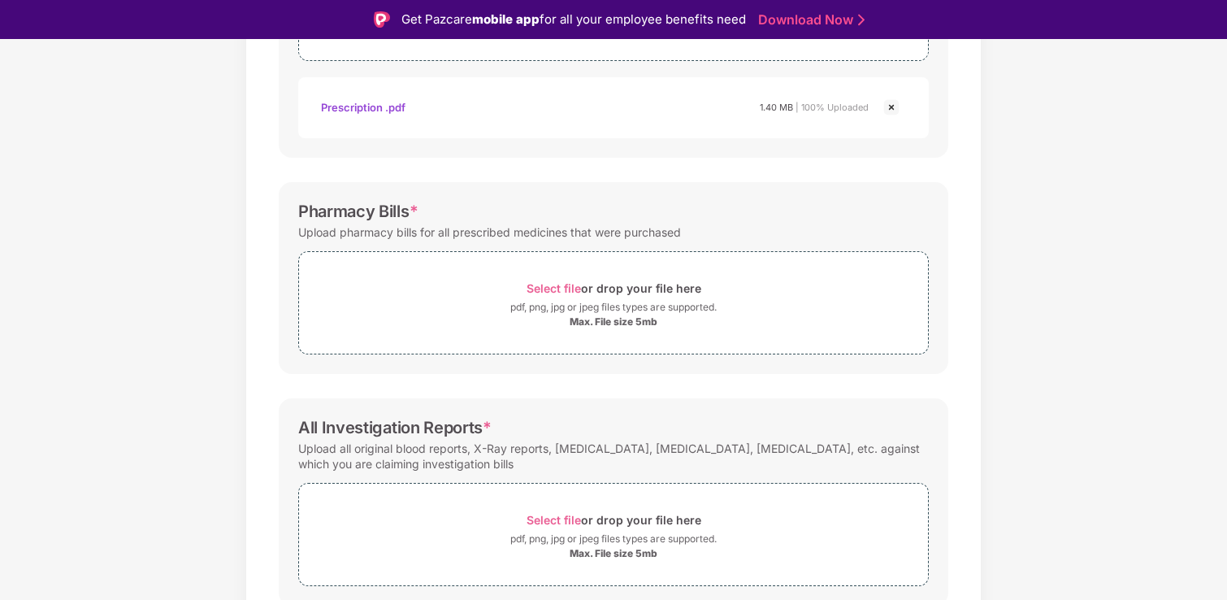
scroll to position [428, 0]
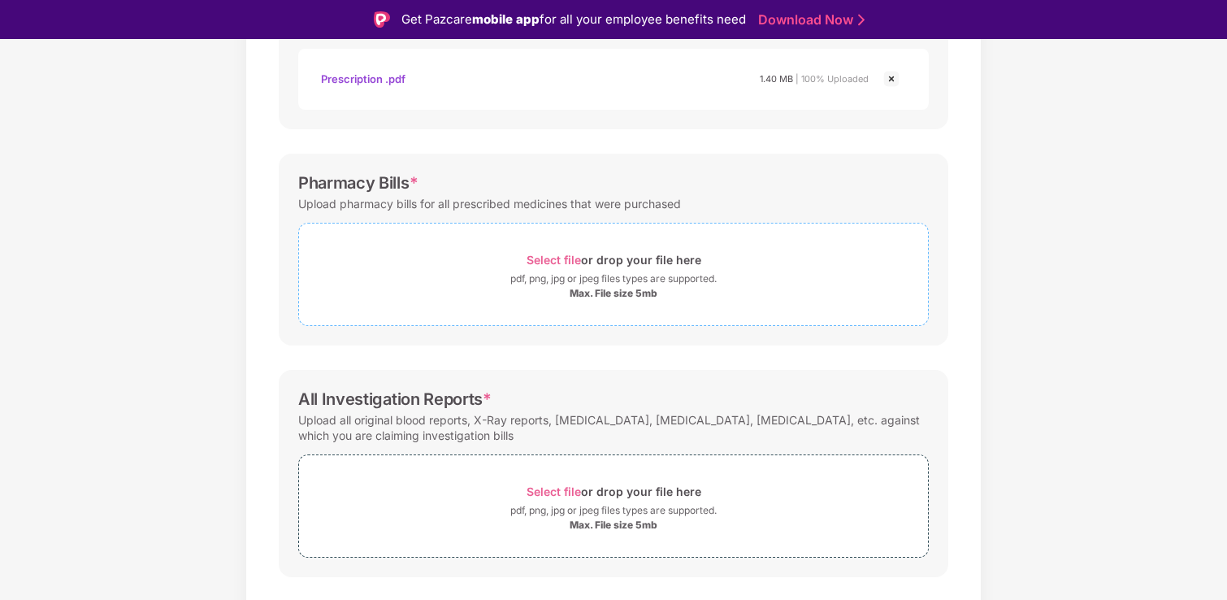
click at [506, 319] on div "Select file or drop your file here pdf, png, jpg or jpeg files types are suppor…" at bounding box center [613, 274] width 630 height 103
click at [474, 276] on div "pdf, png, jpg or jpeg files types are supported." at bounding box center [613, 279] width 629 height 16
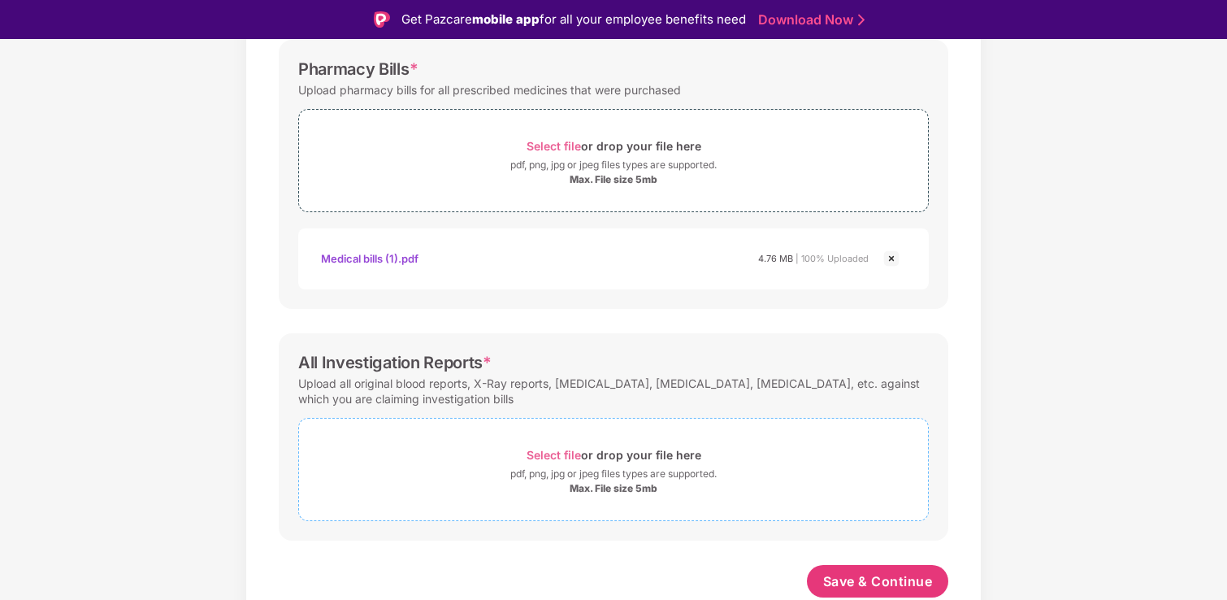
scroll to position [542, 0]
click at [470, 499] on span "Select file or drop your file here pdf, png, jpg or jpeg files types are suppor…" at bounding box center [613, 469] width 629 height 77
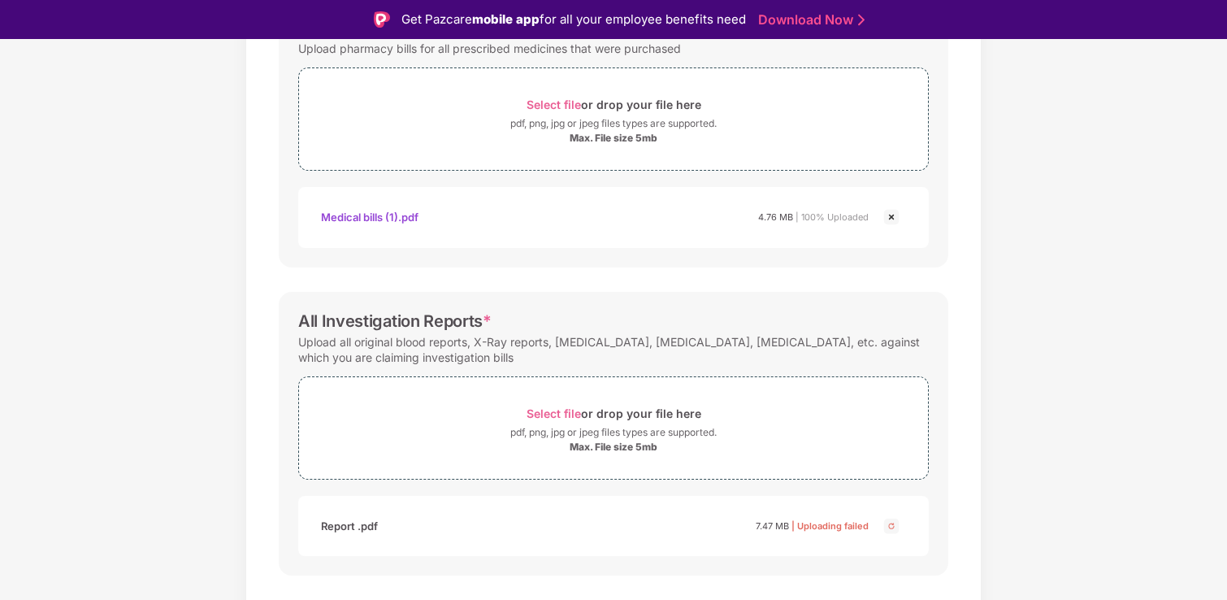
scroll to position [618, 0]
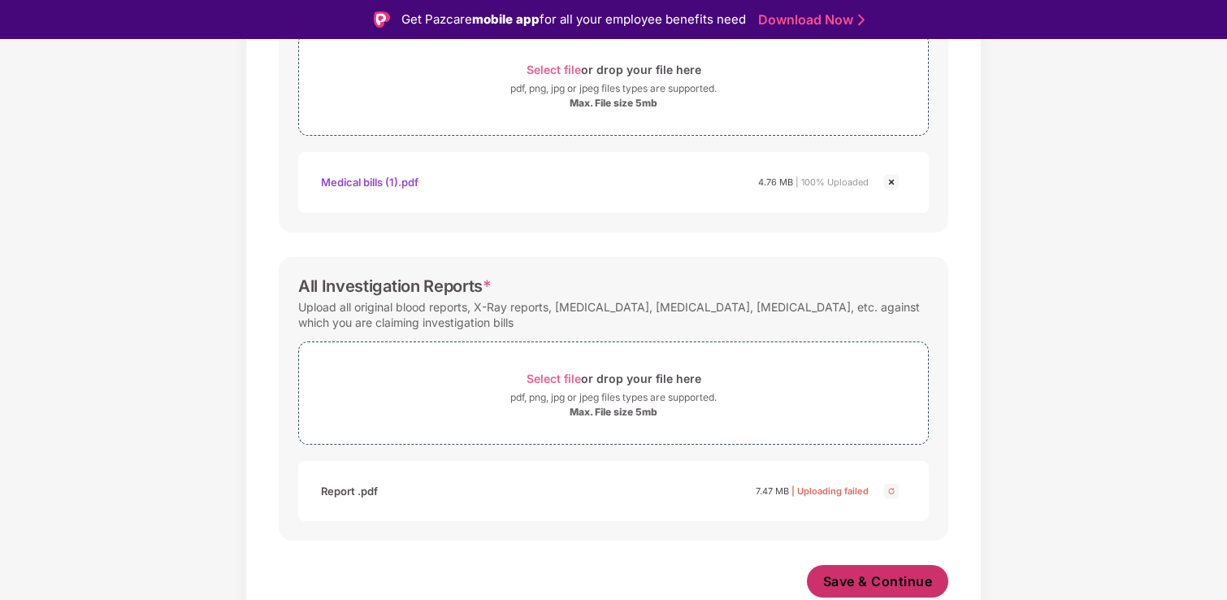
click at [894, 573] on span "Save & Continue" at bounding box center [878, 581] width 110 height 18
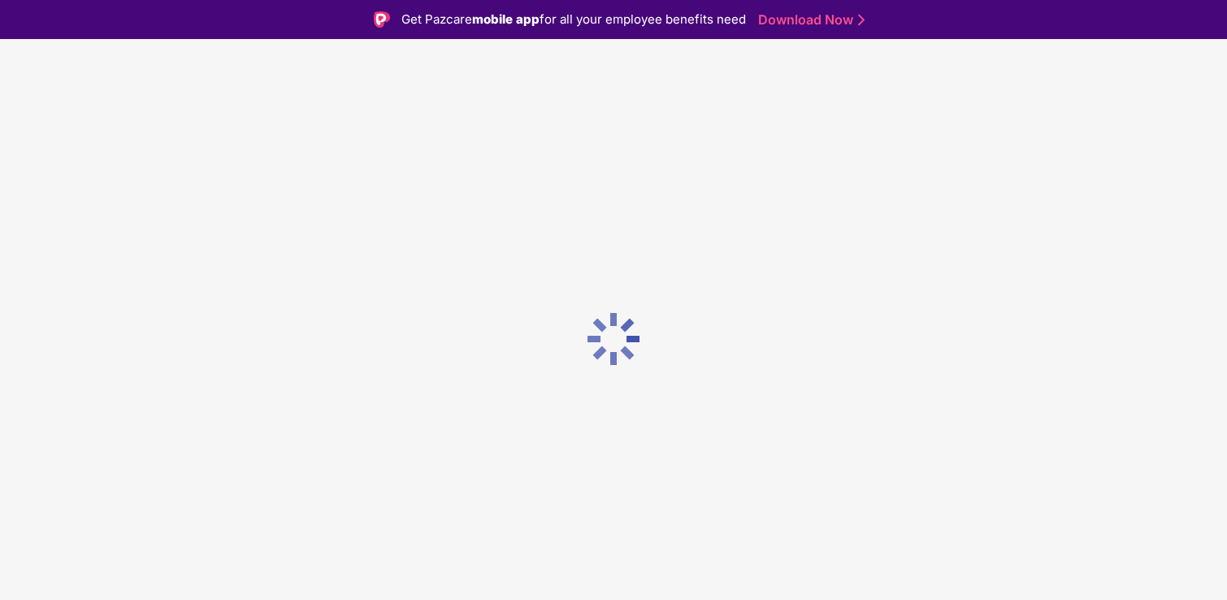
scroll to position [0, 0]
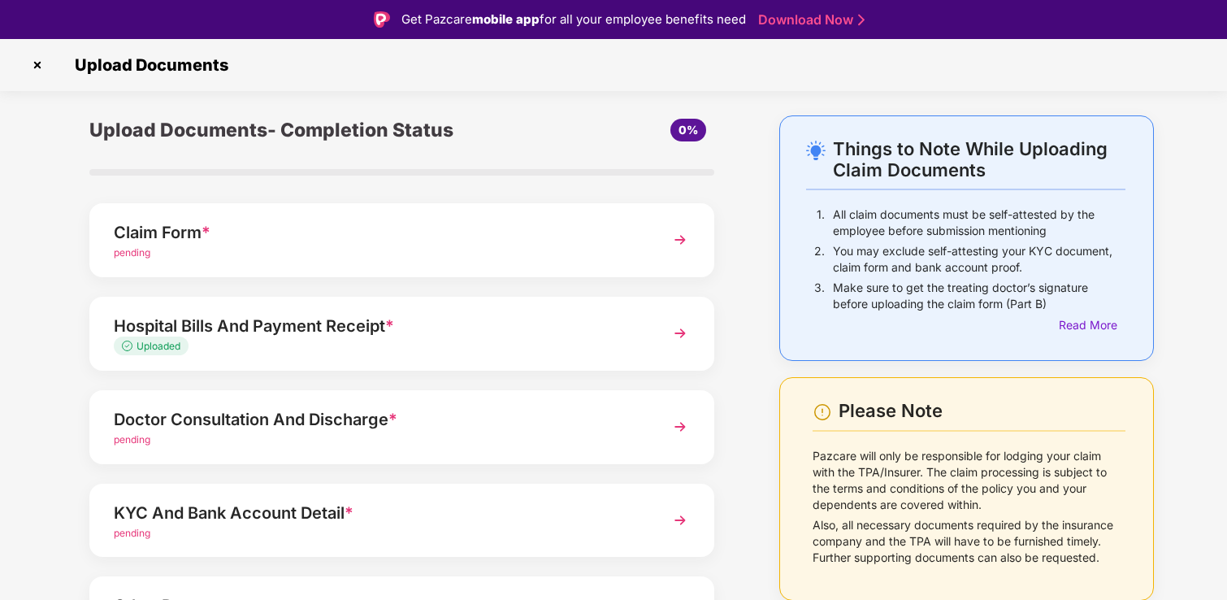
click at [510, 336] on div "Hospital Bills And Payment Receipt *" at bounding box center [378, 326] width 528 height 26
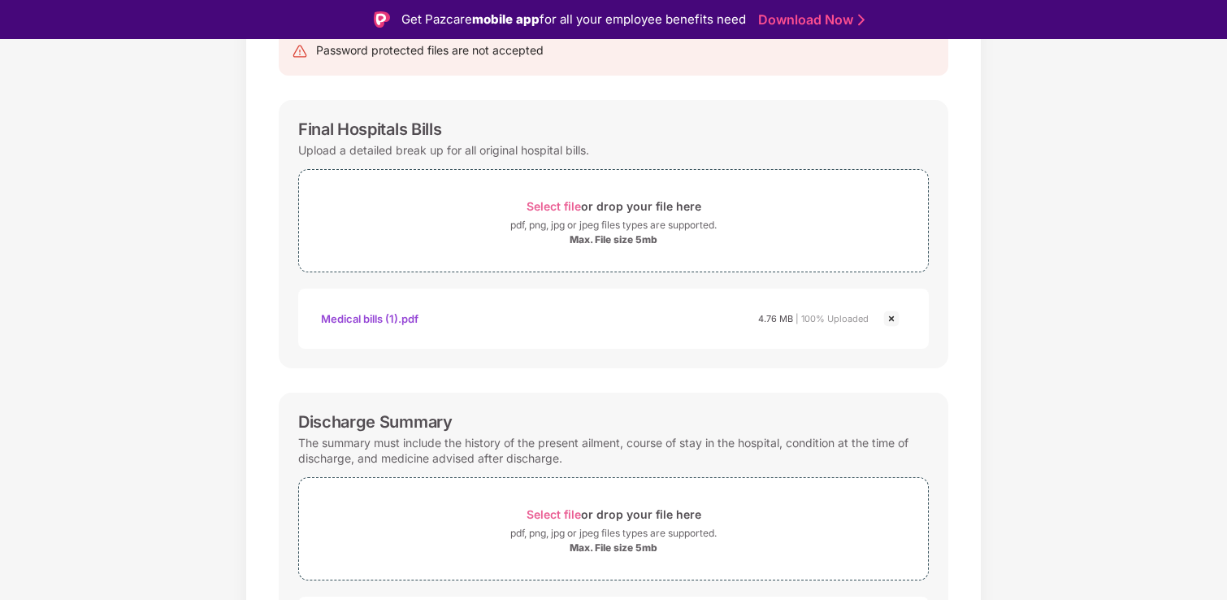
scroll to position [202, 0]
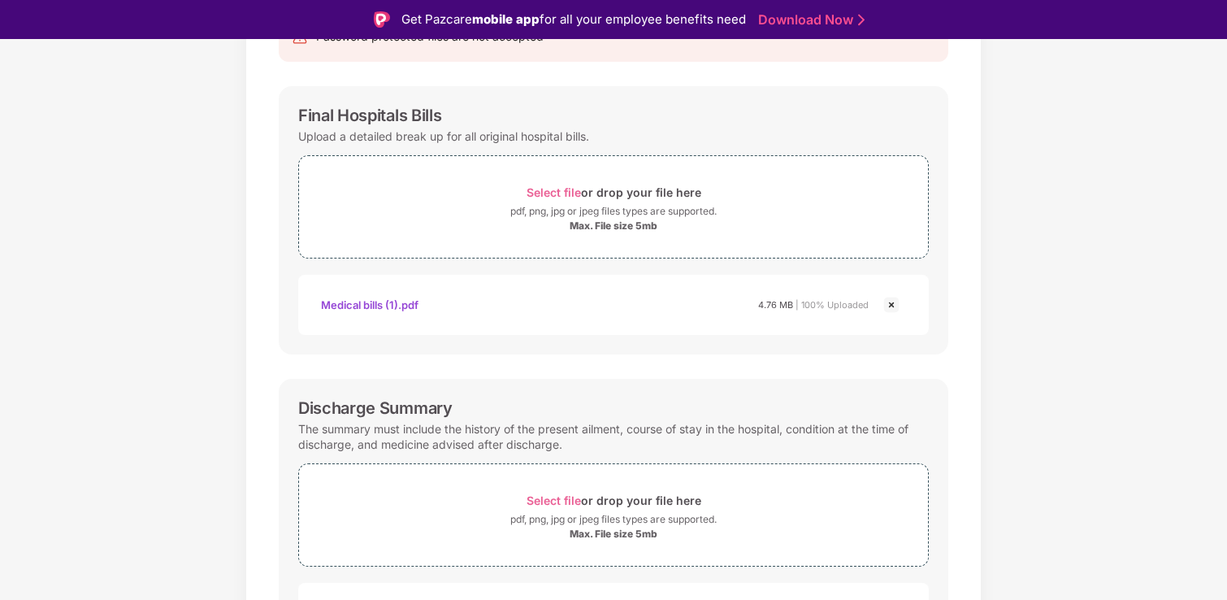
click at [886, 305] on img at bounding box center [890, 304] width 19 height 19
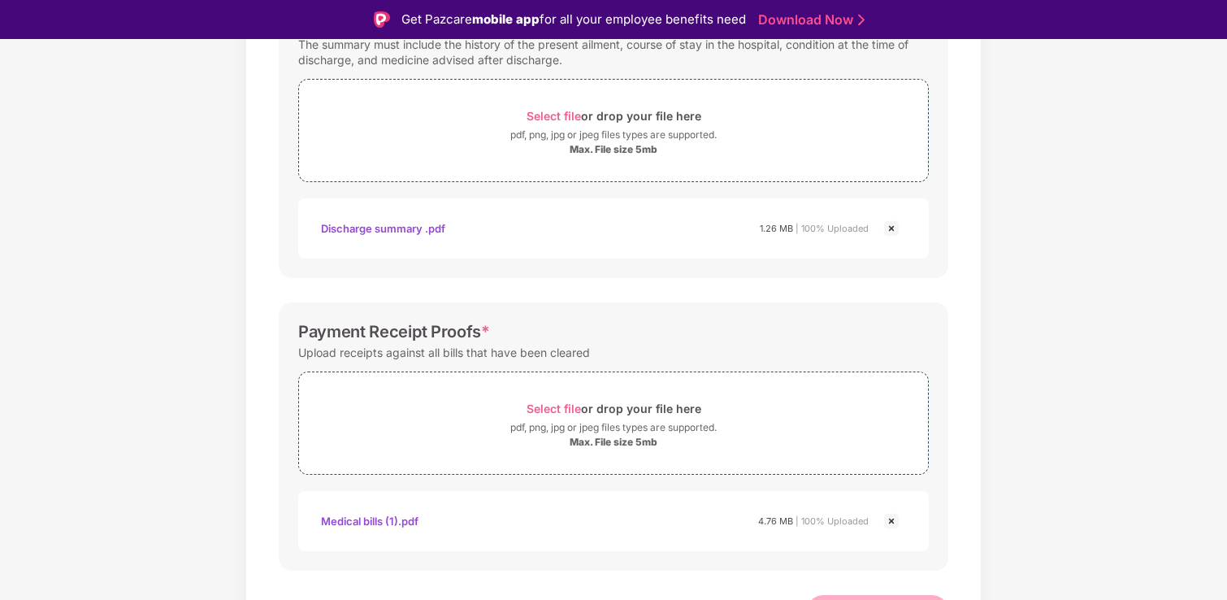
scroll to position [540, 0]
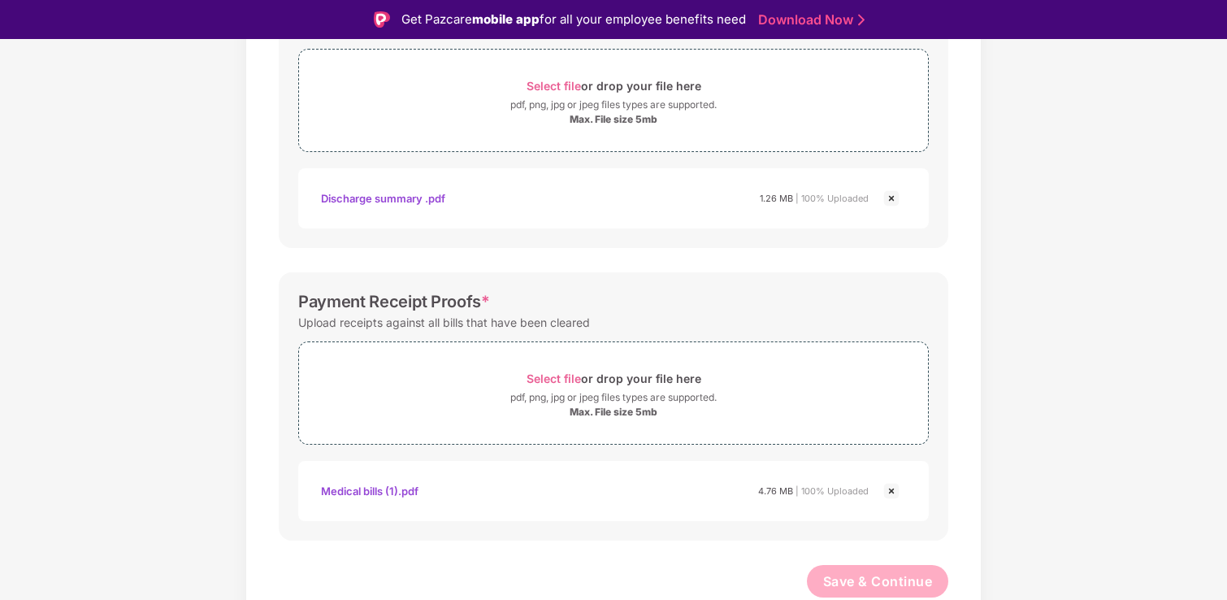
click at [888, 487] on img at bounding box center [890, 490] width 19 height 19
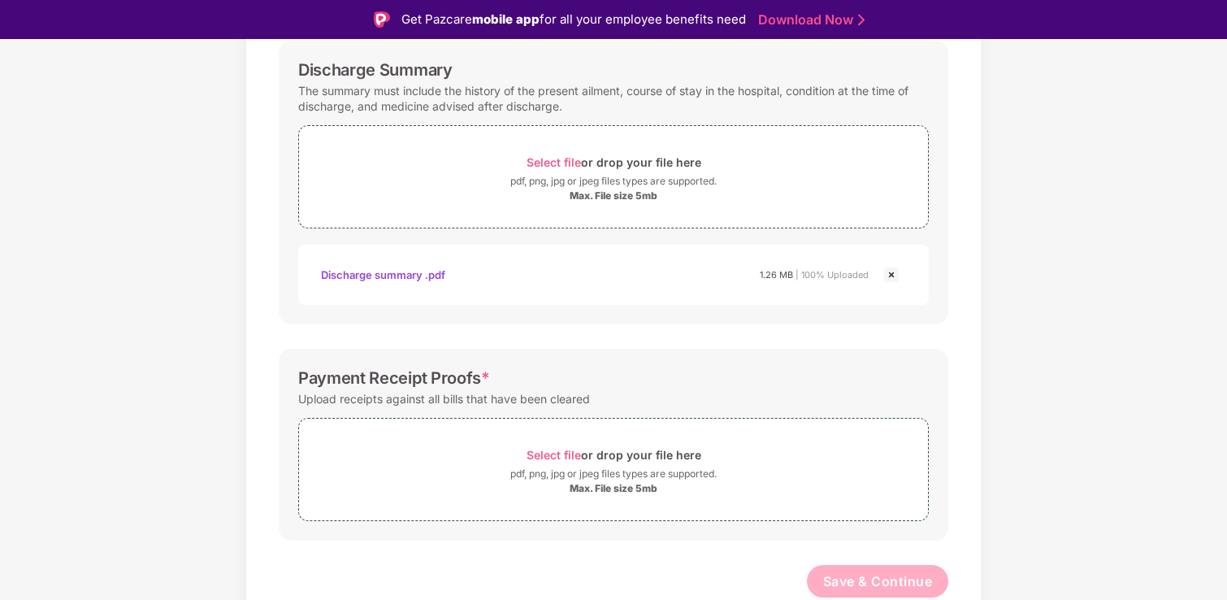
click at [822, 343] on div "Password protected files are not accepted Final Hospitals Bills Upload a detail…" at bounding box center [613, 182] width 718 height 896
click at [890, 276] on img at bounding box center [890, 274] width 19 height 19
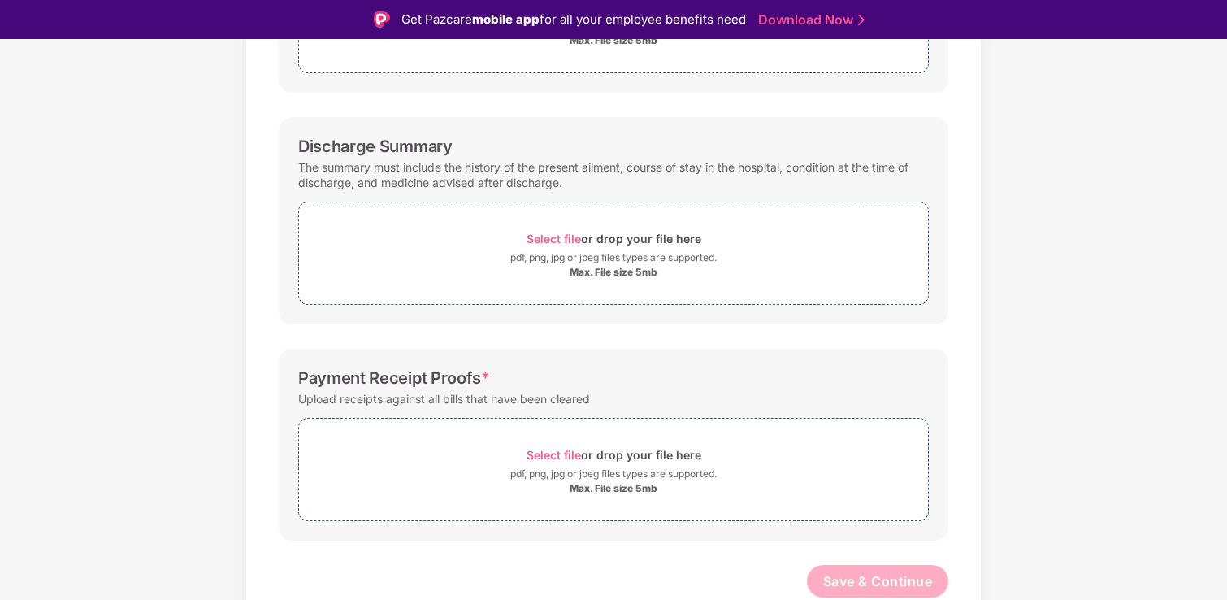
scroll to position [388, 0]
click at [357, 250] on div "pdf, png, jpg or jpeg files types are supported." at bounding box center [613, 257] width 629 height 16
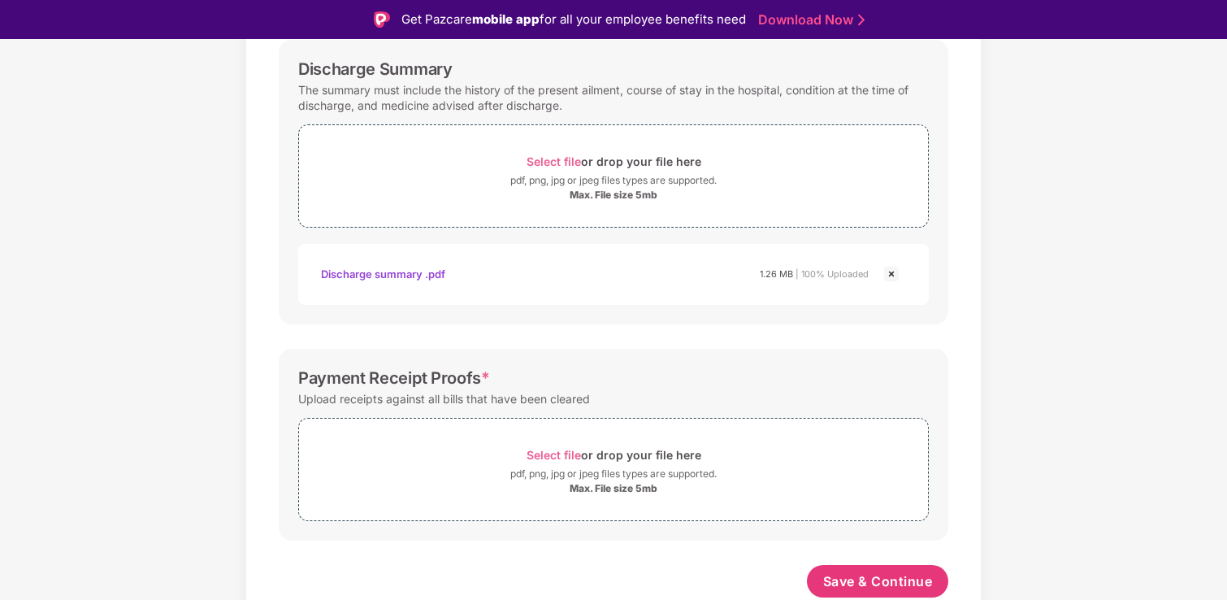
scroll to position [465, 0]
click at [858, 576] on span "Save & Continue" at bounding box center [878, 581] width 110 height 18
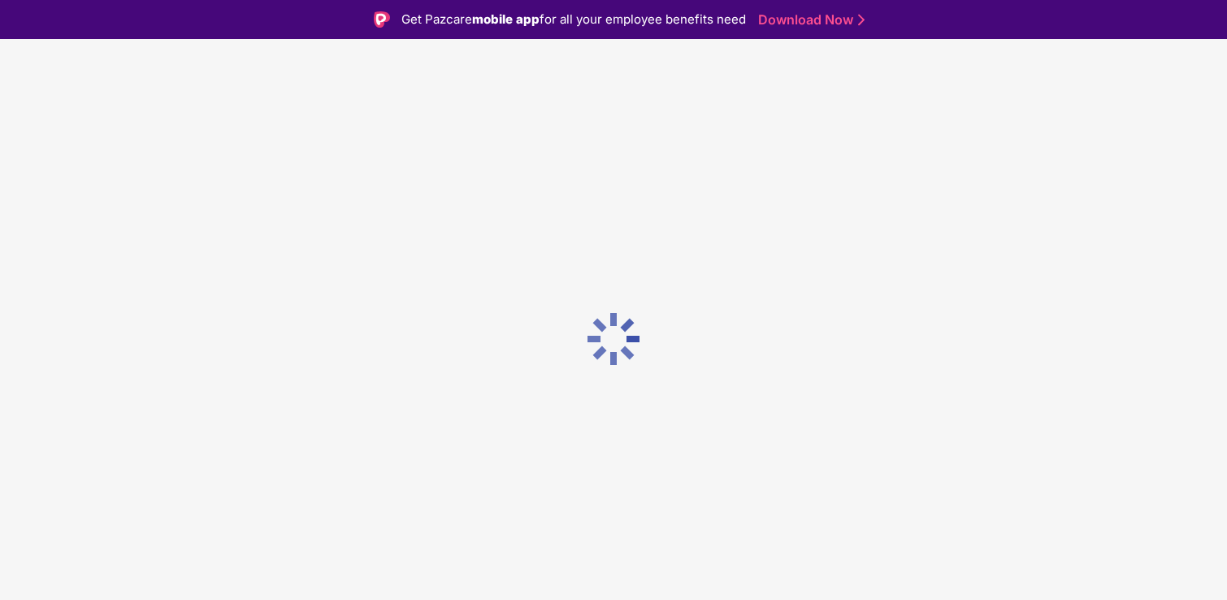
scroll to position [0, 0]
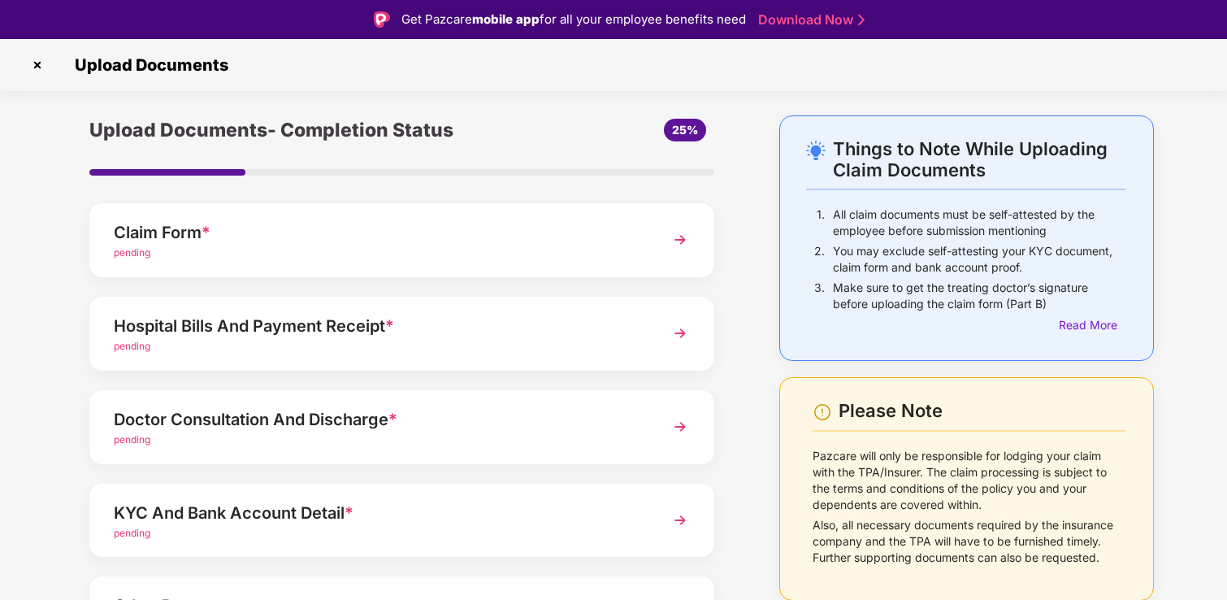
click at [538, 354] on div "Hospital Bills And Payment Receipt * pending" at bounding box center [401, 334] width 625 height 74
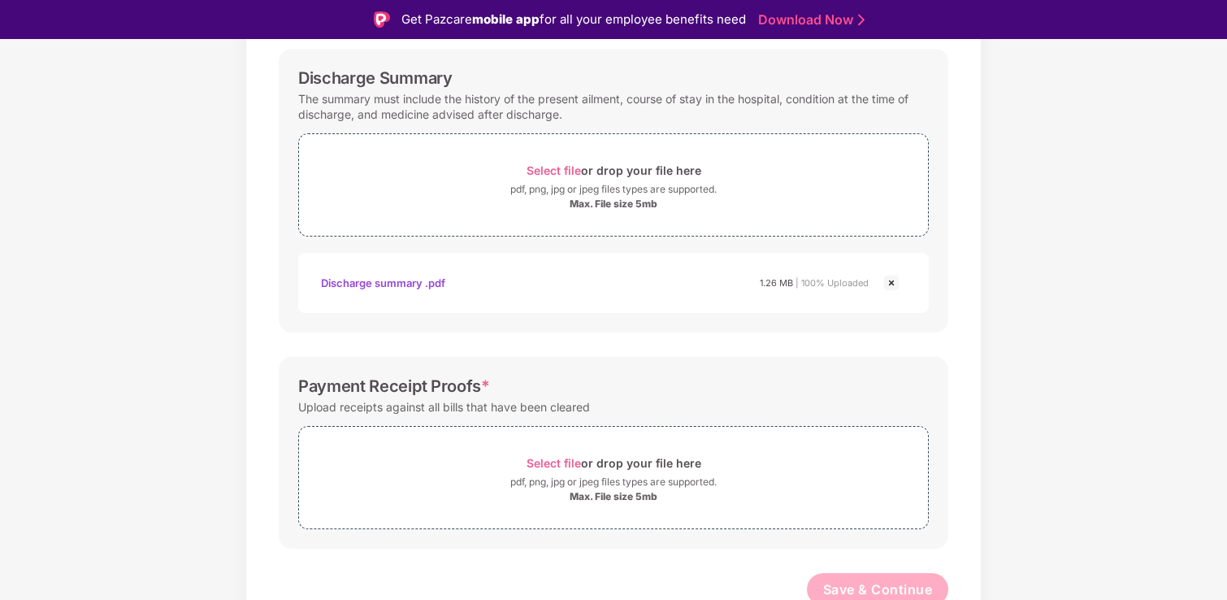
scroll to position [464, 0]
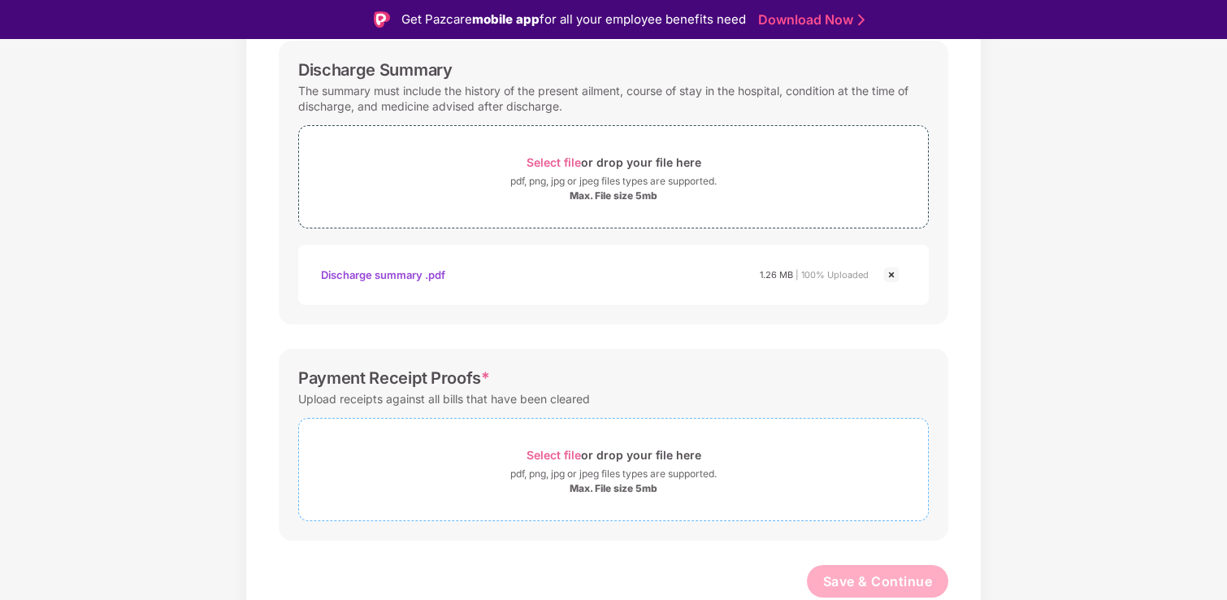
click at [446, 454] on div "Select file or drop your file here" at bounding box center [613, 455] width 629 height 22
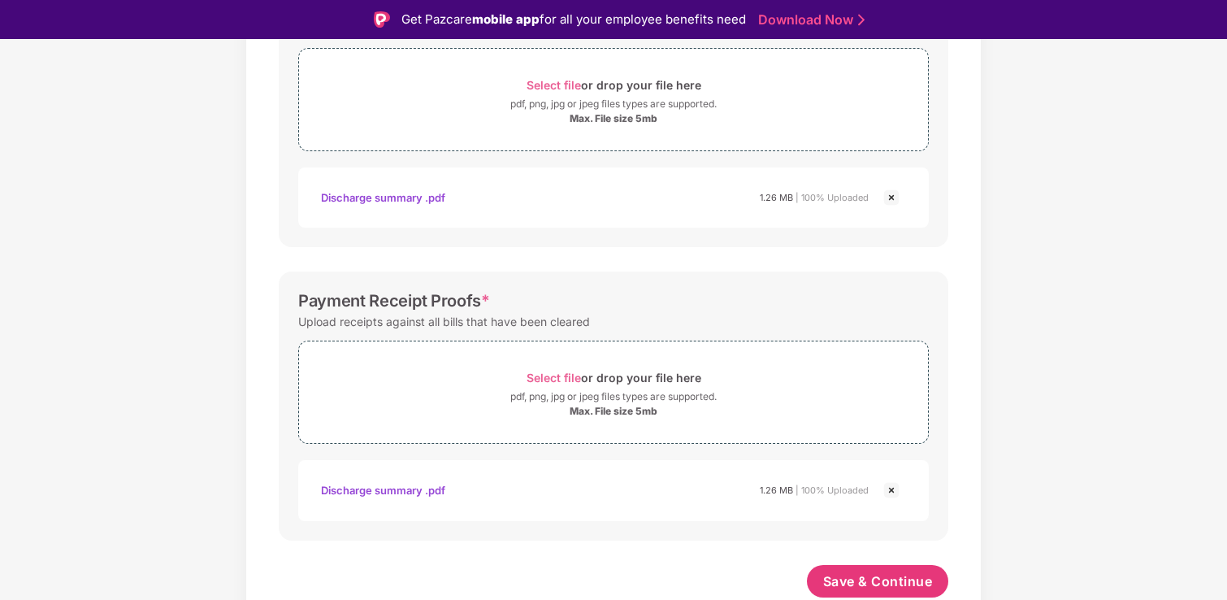
scroll to position [541, 0]
click at [876, 576] on span "Save & Continue" at bounding box center [878, 581] width 110 height 18
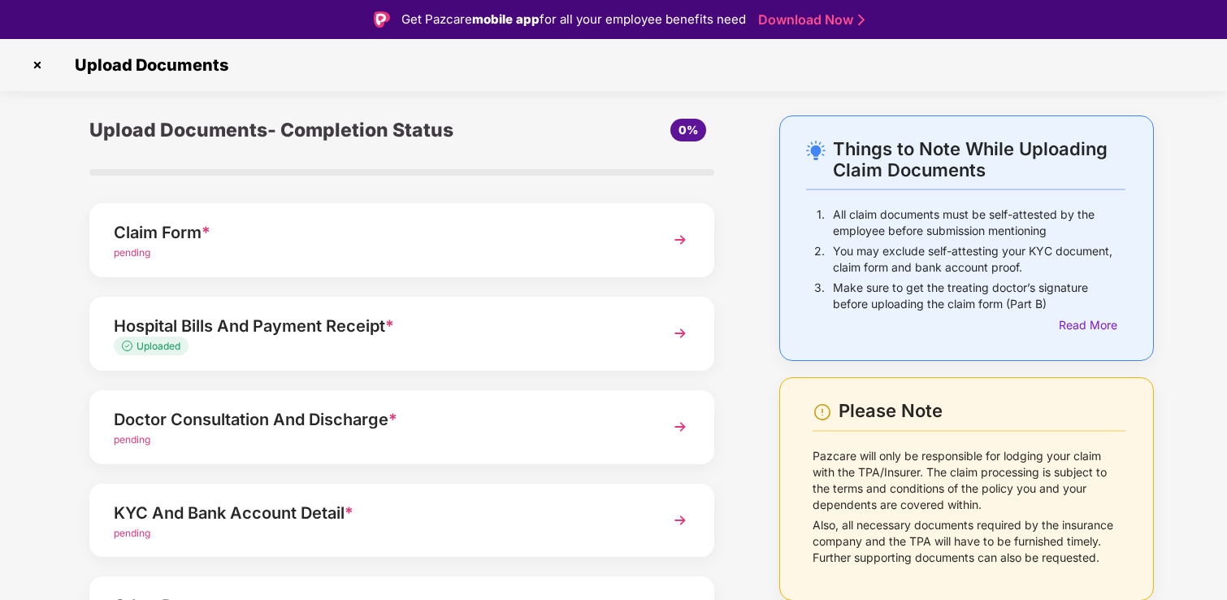
click at [623, 414] on div "Doctor Consultation And Discharge *" at bounding box center [378, 419] width 528 height 26
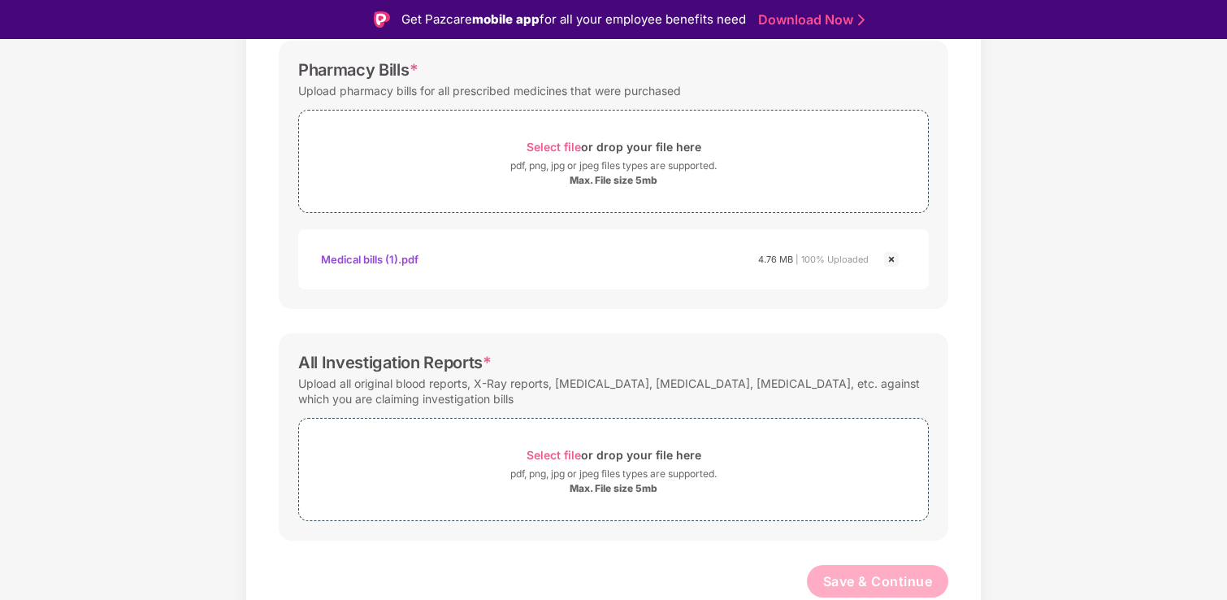
scroll to position [39, 0]
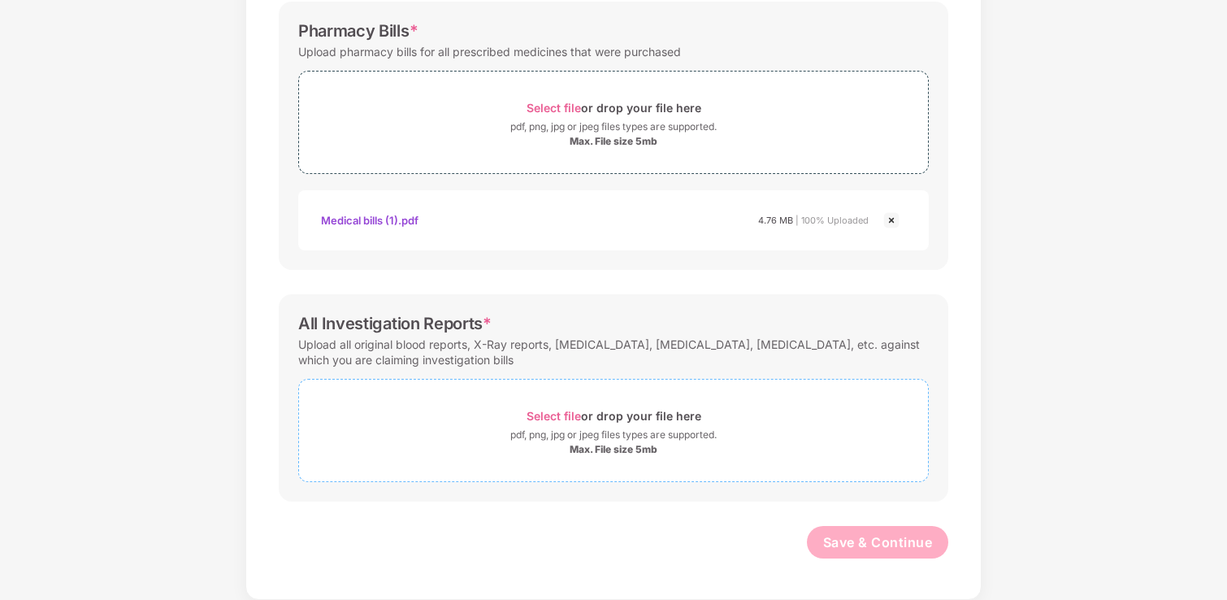
click at [452, 422] on div "Select file or drop your file here" at bounding box center [613, 416] width 629 height 22
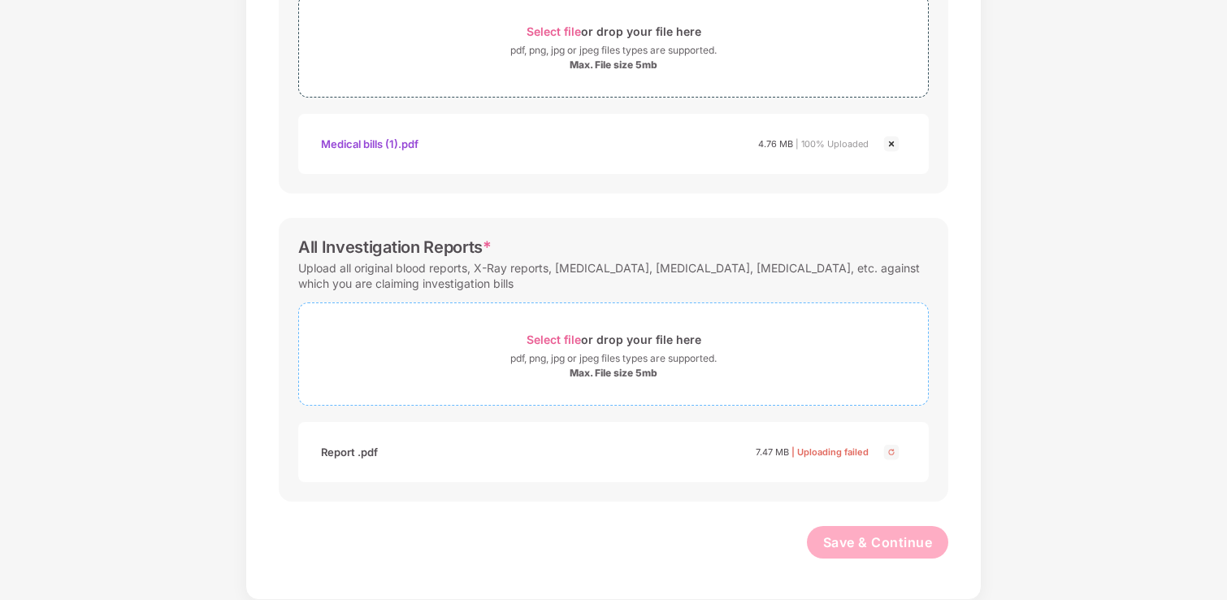
click at [487, 376] on div "Max. File size 5mb" at bounding box center [613, 372] width 629 height 13
click at [843, 541] on span "Save & Continue" at bounding box center [878, 543] width 110 height 18
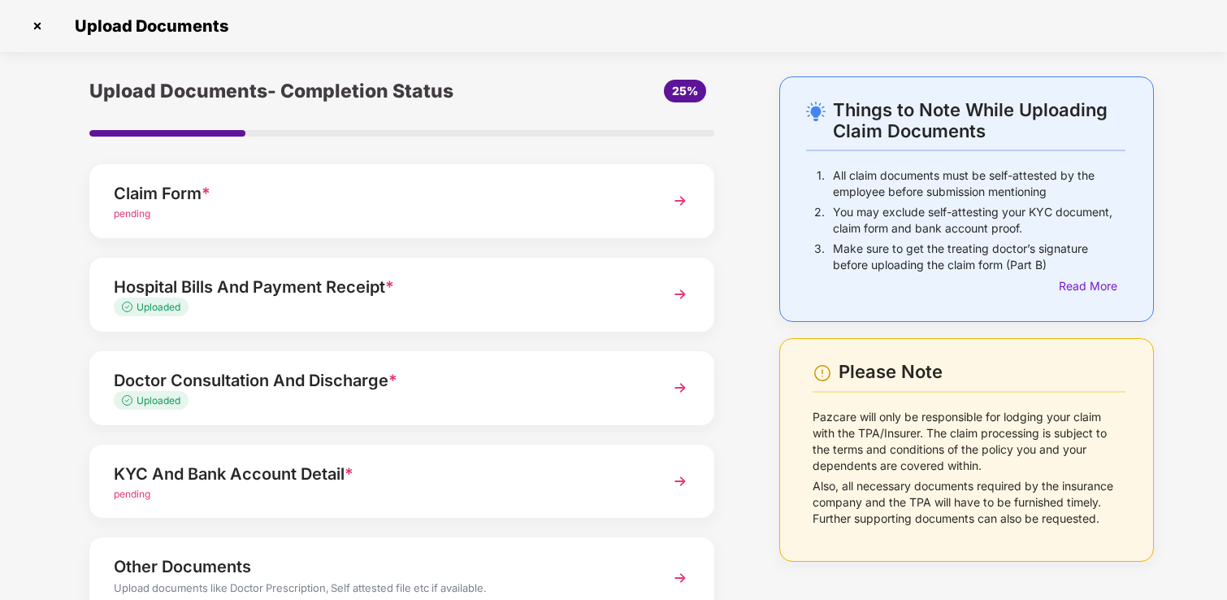
click at [501, 480] on div "KYC And Bank Account Detail *" at bounding box center [378, 474] width 528 height 26
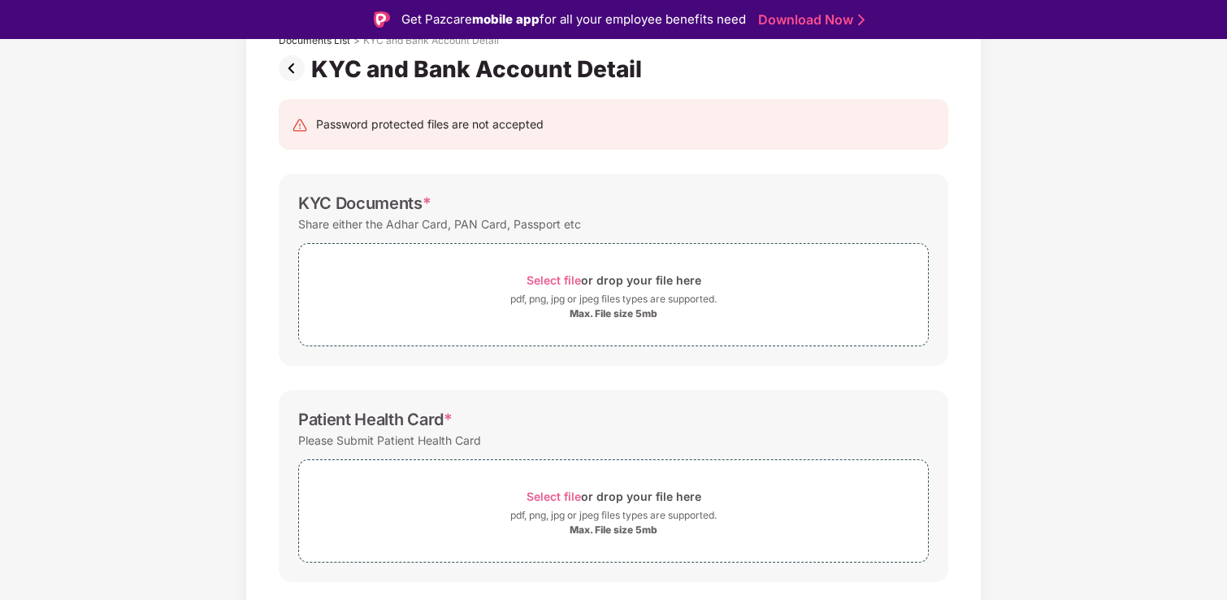
scroll to position [135, 0]
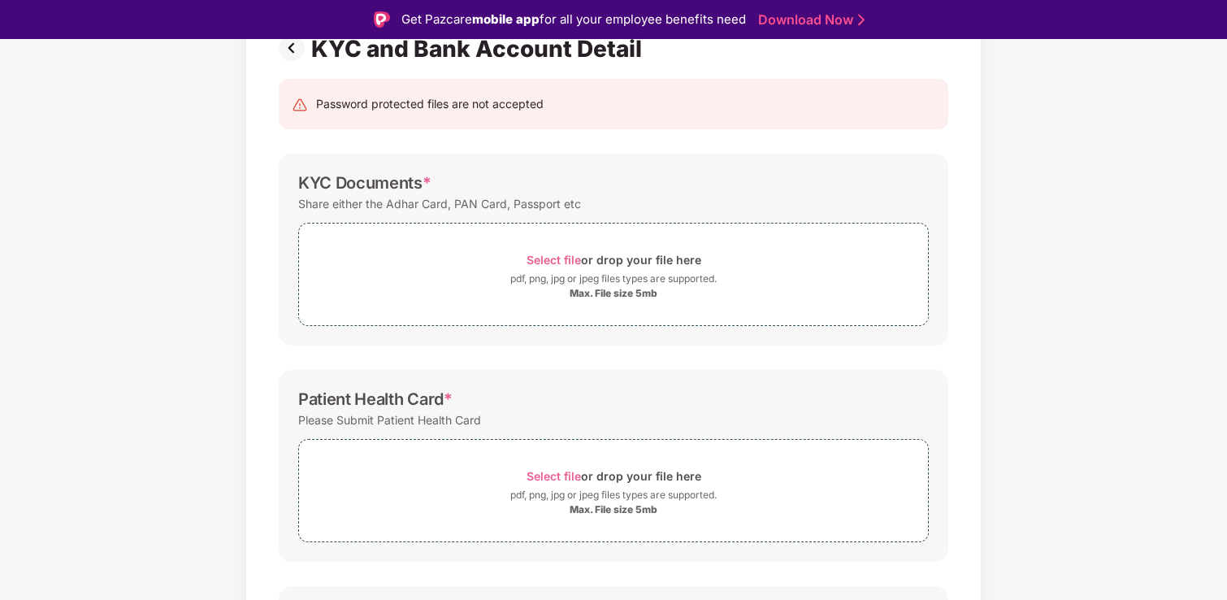
click at [501, 479] on div "Select file or drop your file here" at bounding box center [613, 476] width 629 height 22
click at [358, 255] on div "Select file or drop your file here" at bounding box center [613, 260] width 629 height 22
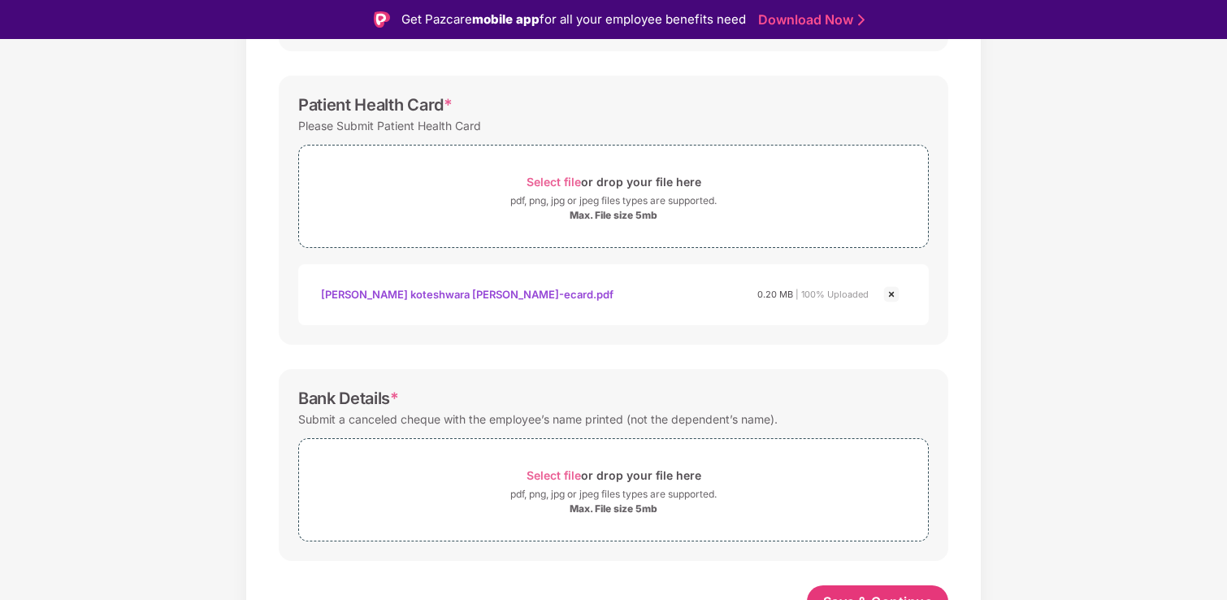
scroll to position [526, 0]
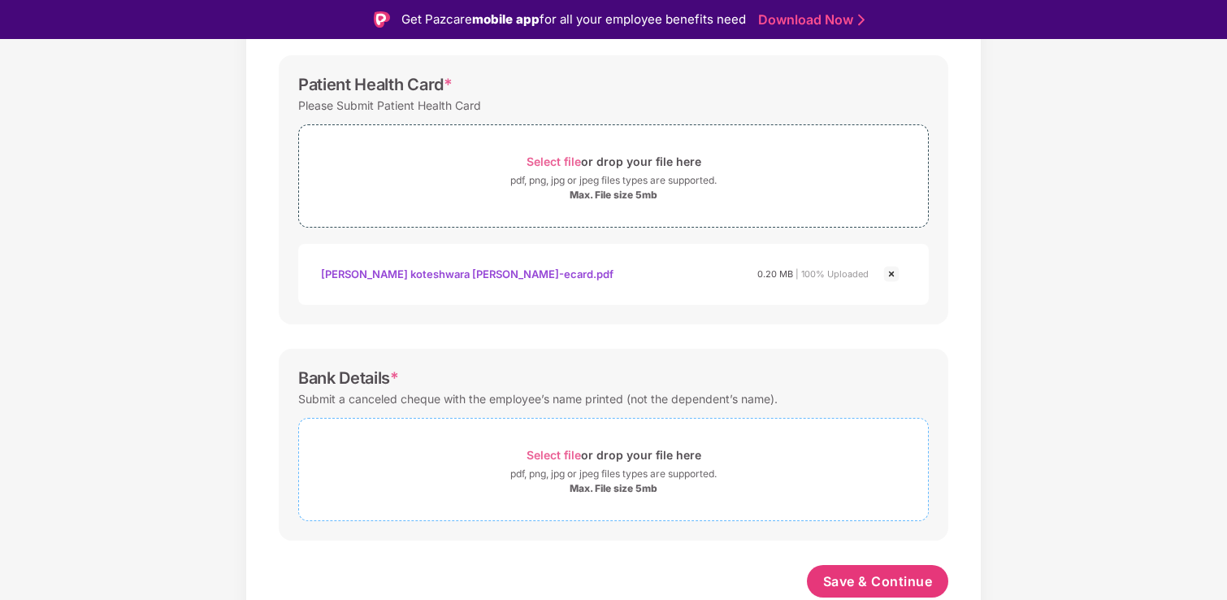
click at [492, 461] on div "Select file or drop your file here" at bounding box center [613, 455] width 629 height 22
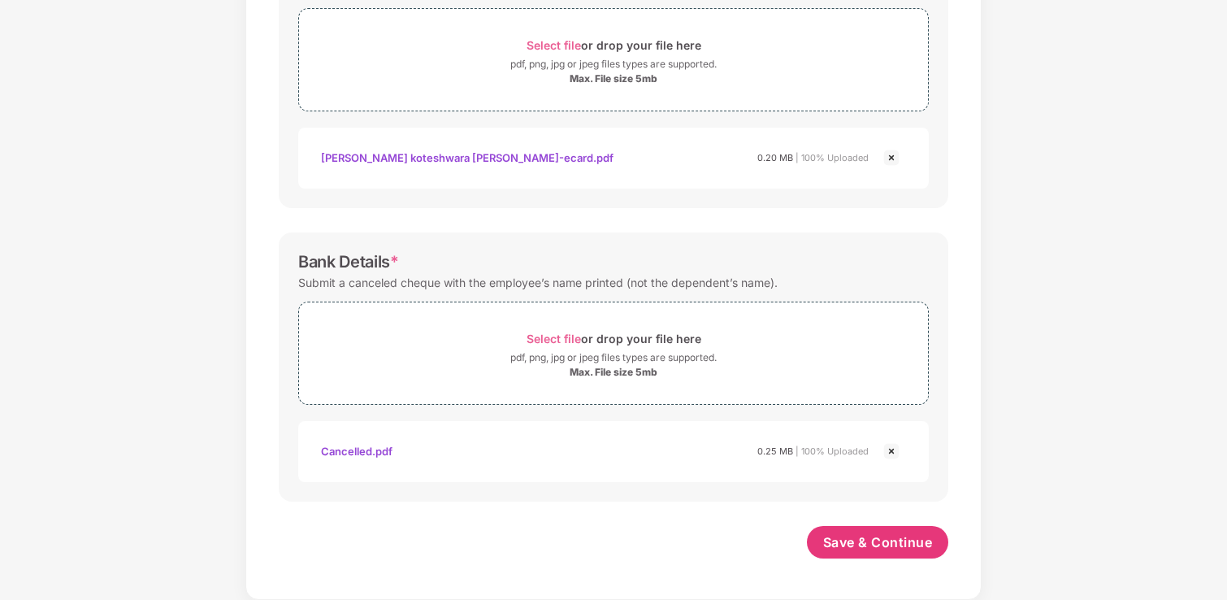
scroll to position [604, 0]
click at [814, 535] on button "Save & Continue" at bounding box center [878, 542] width 142 height 32
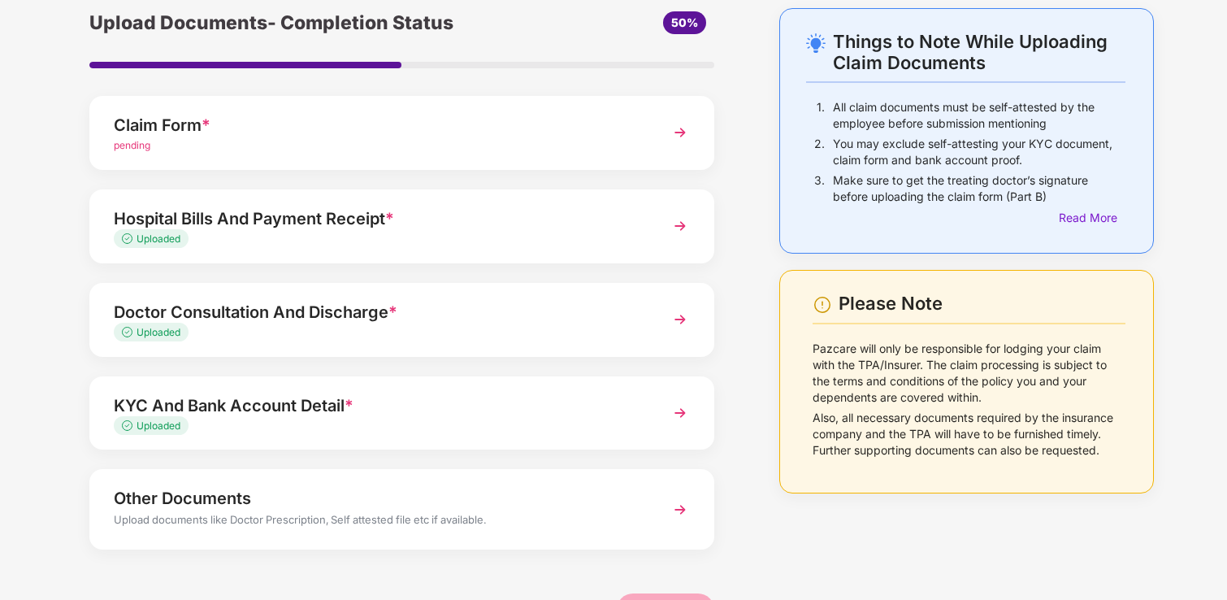
scroll to position [119, 0]
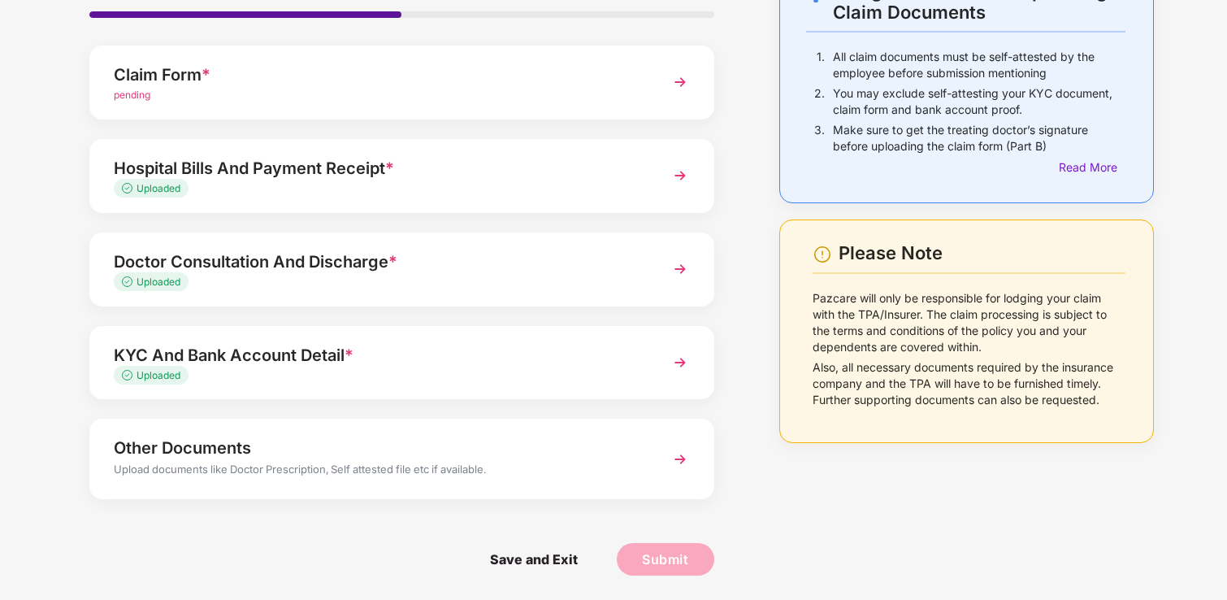
click at [431, 461] on div "Upload documents like Doctor Prescription, Self attested file etc if available." at bounding box center [378, 471] width 528 height 21
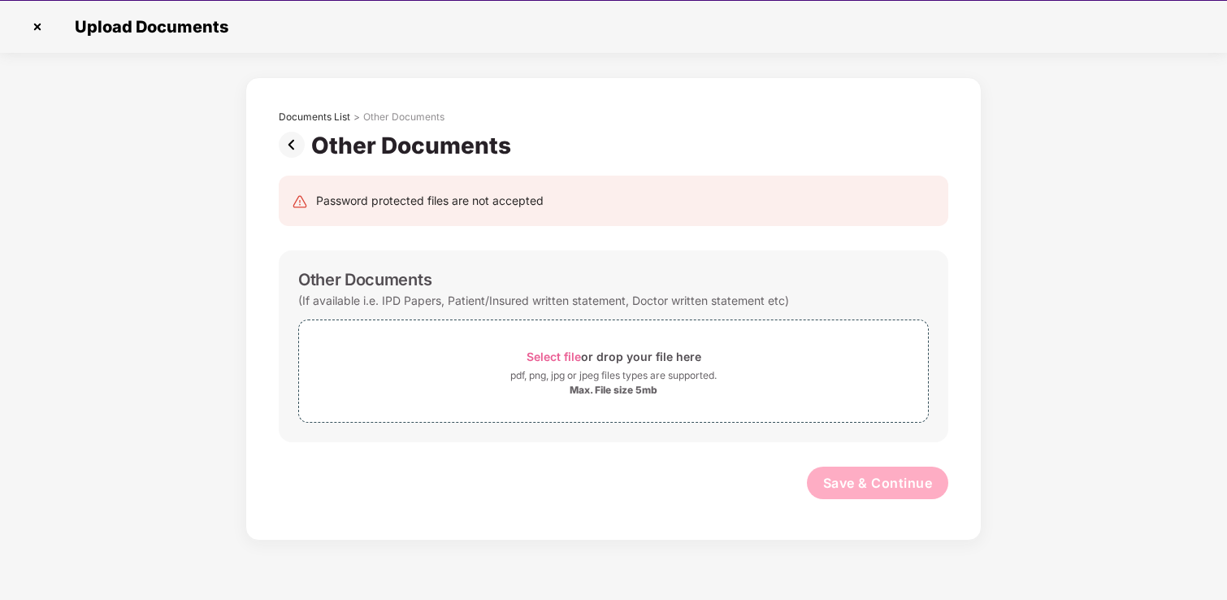
scroll to position [39, 0]
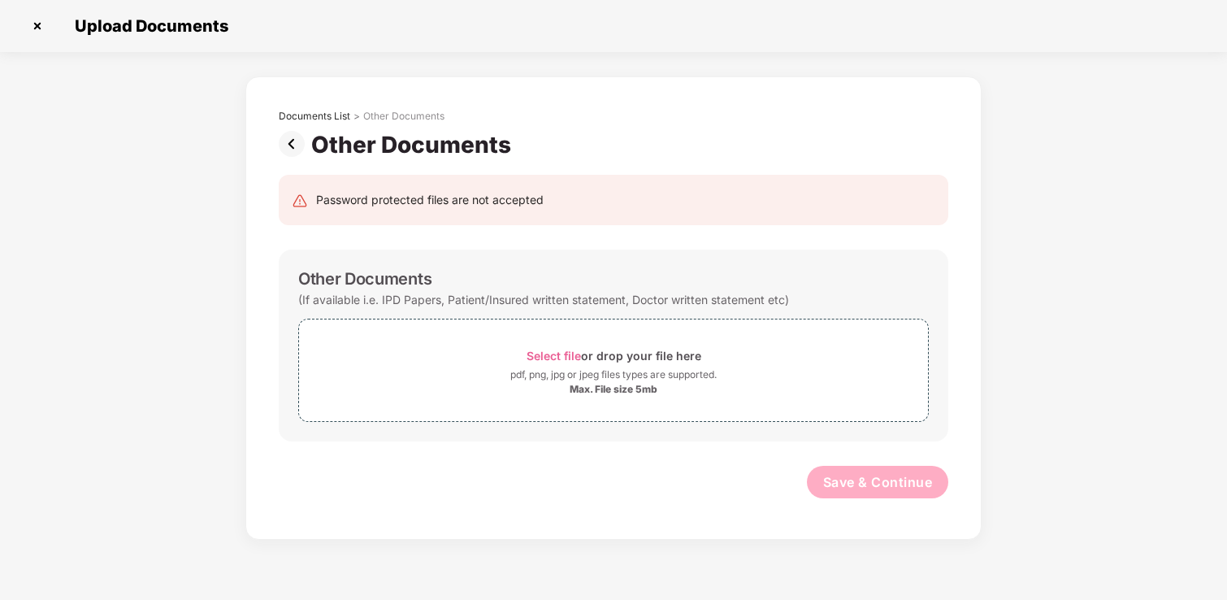
click at [288, 143] on img at bounding box center [295, 144] width 32 height 26
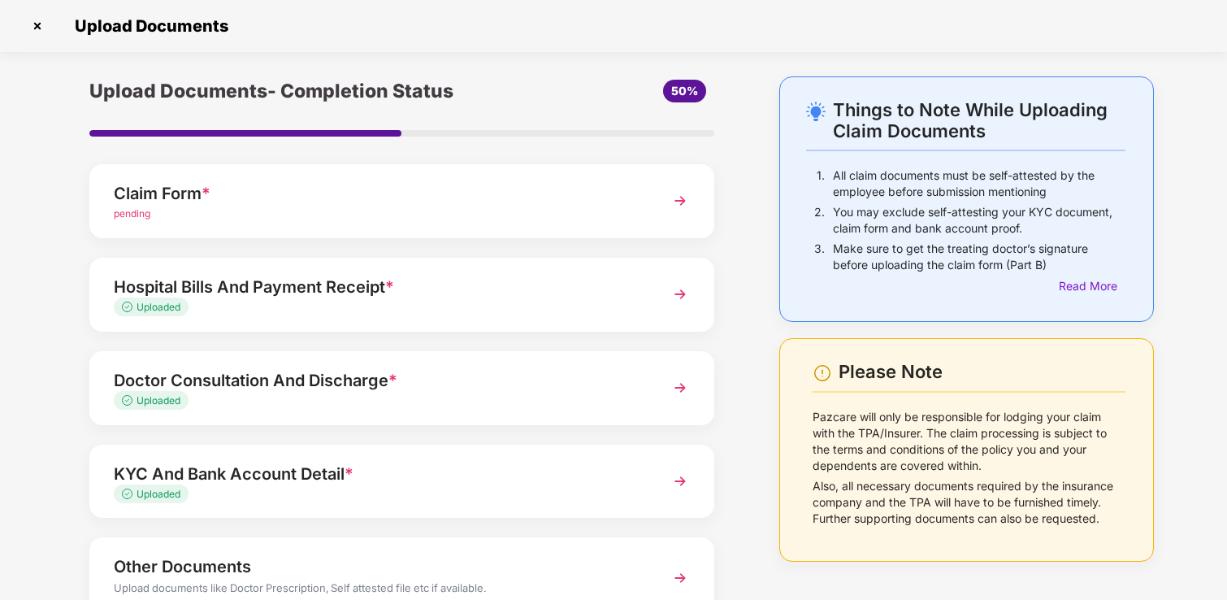
click at [288, 192] on div "Claim Form *" at bounding box center [378, 193] width 528 height 26
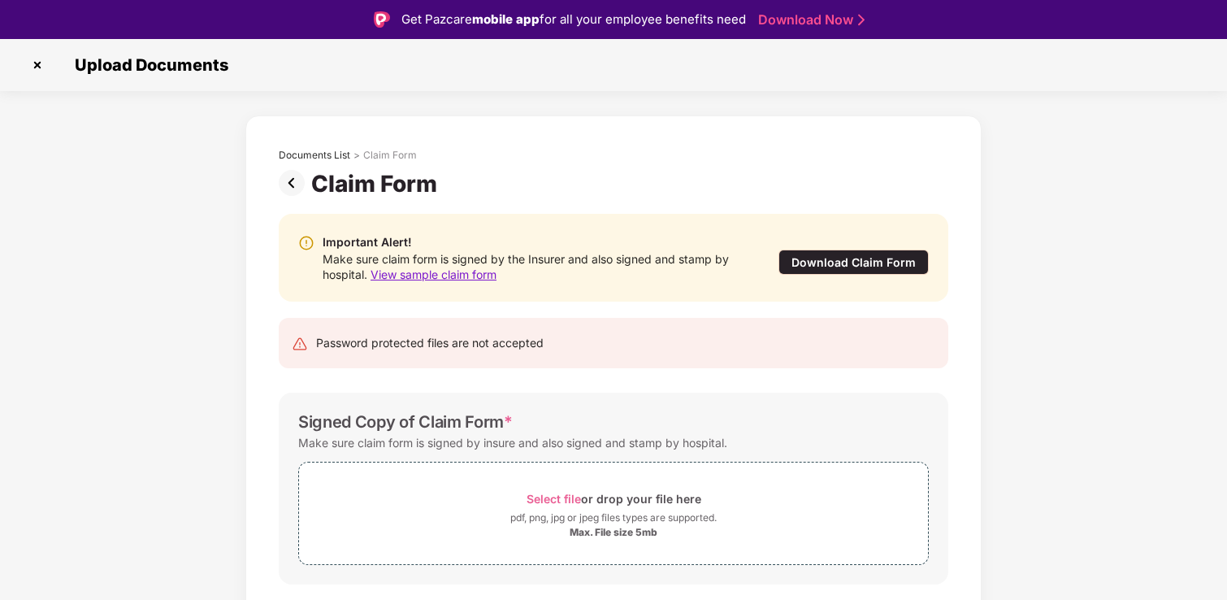
scroll to position [44, 0]
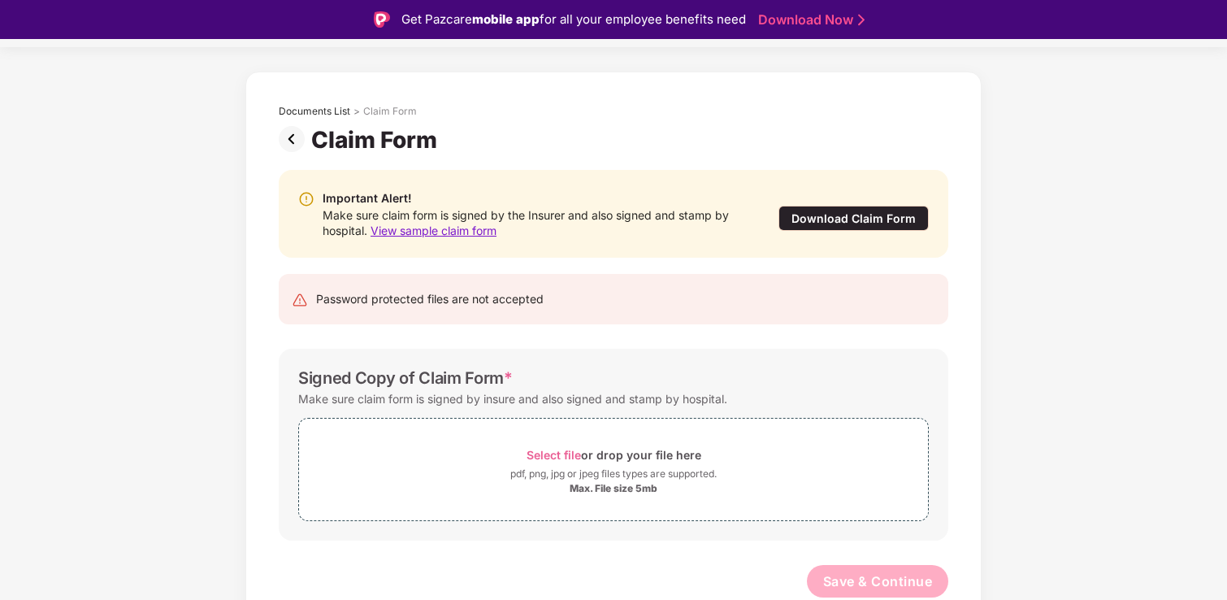
click at [907, 217] on div "Download Claim Form" at bounding box center [853, 218] width 150 height 25
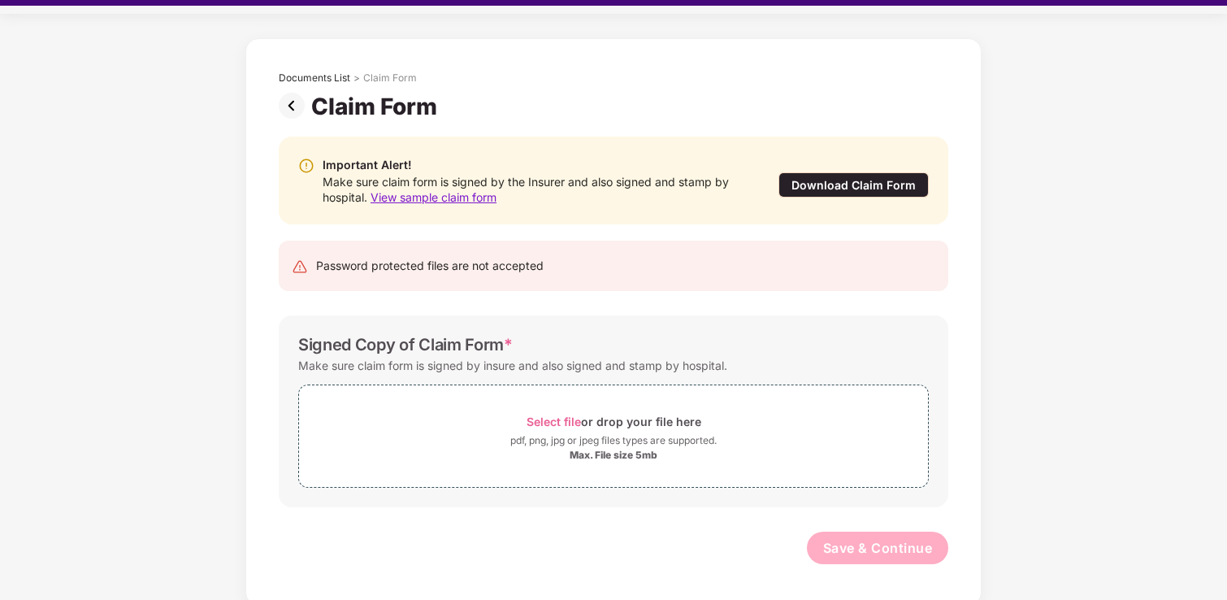
scroll to position [39, 0]
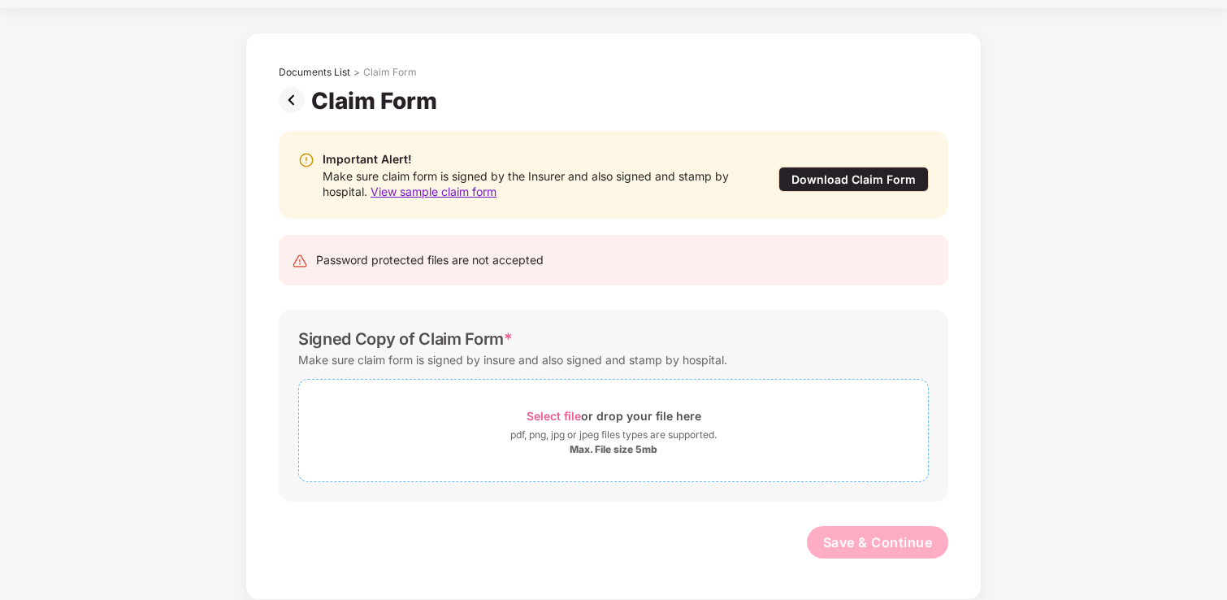
click at [487, 399] on span "Select file or drop your file here pdf, png, jpg or jpeg files types are suppor…" at bounding box center [613, 430] width 629 height 77
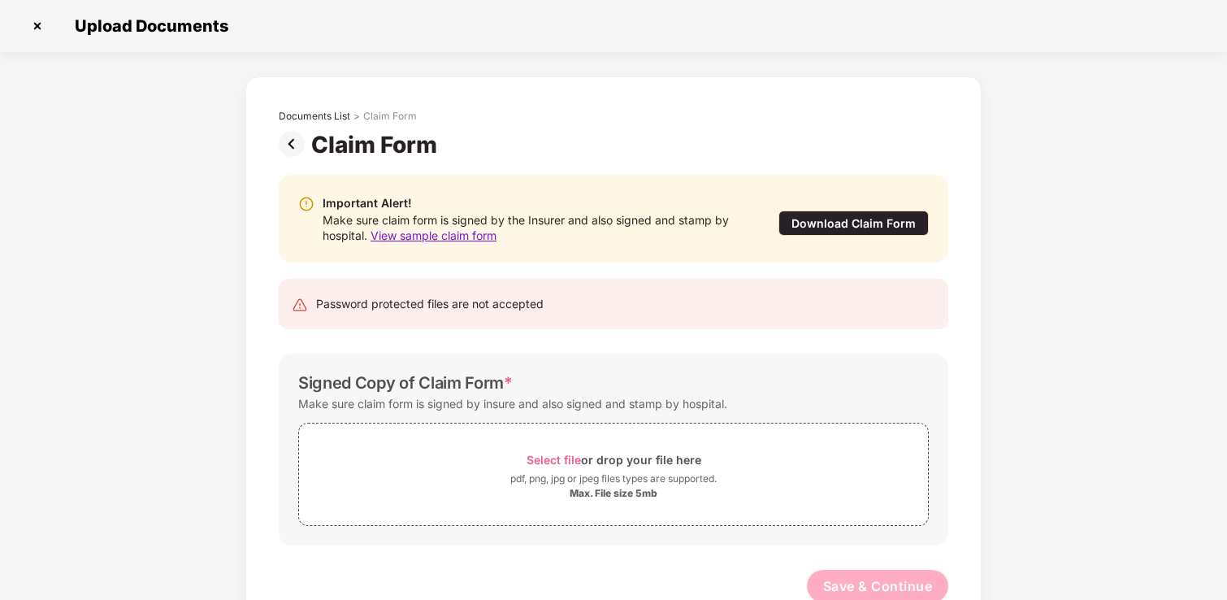
click at [286, 142] on img at bounding box center [295, 144] width 32 height 26
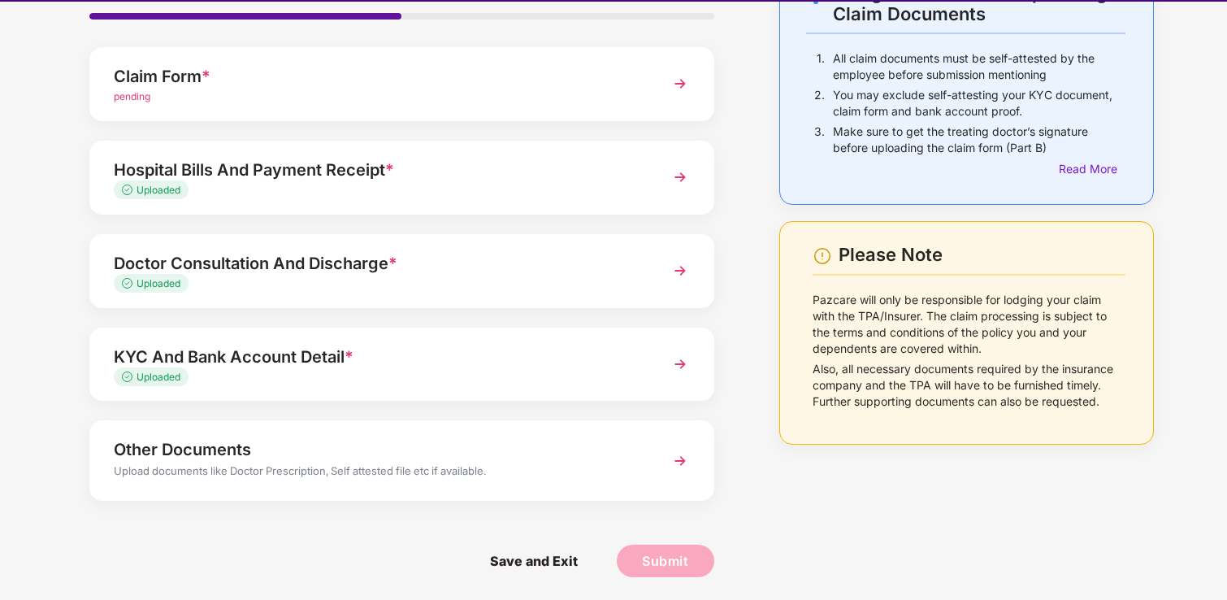
scroll to position [39, 0]
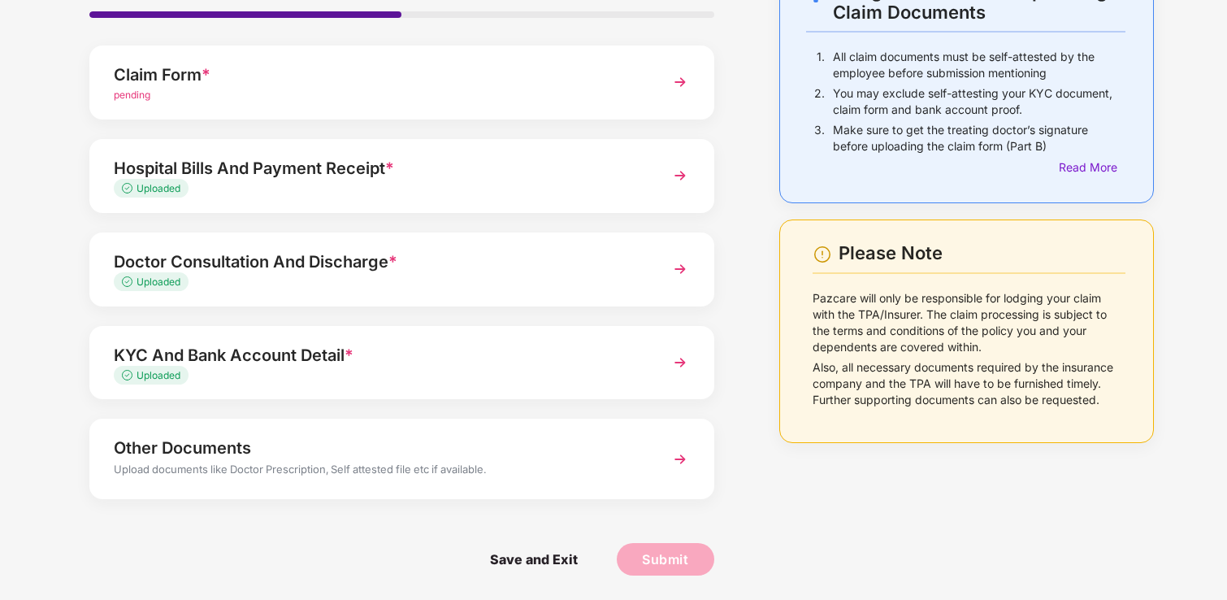
click at [512, 555] on span "Save and Exit" at bounding box center [534, 559] width 120 height 32
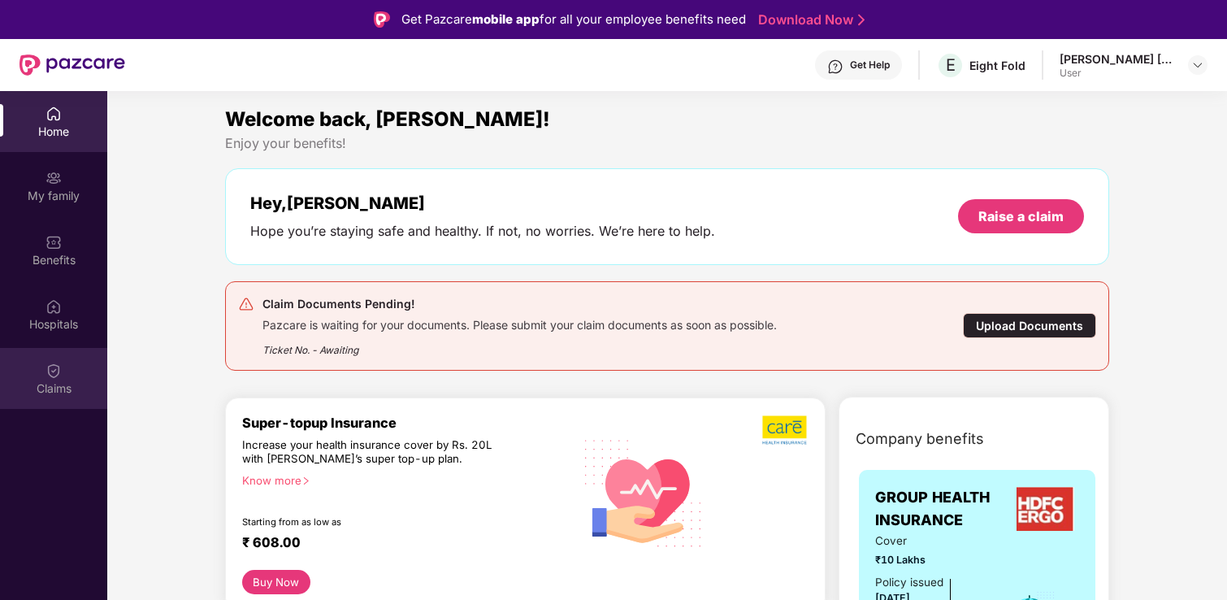
click at [60, 390] on div "Claims" at bounding box center [53, 388] width 107 height 16
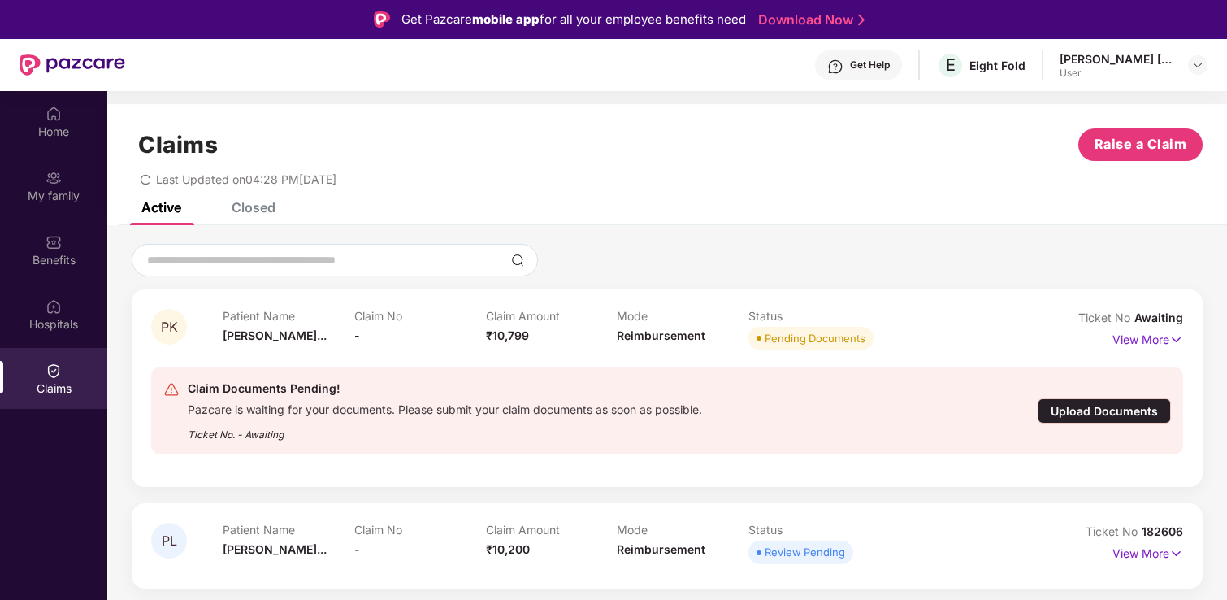
scroll to position [15, 0]
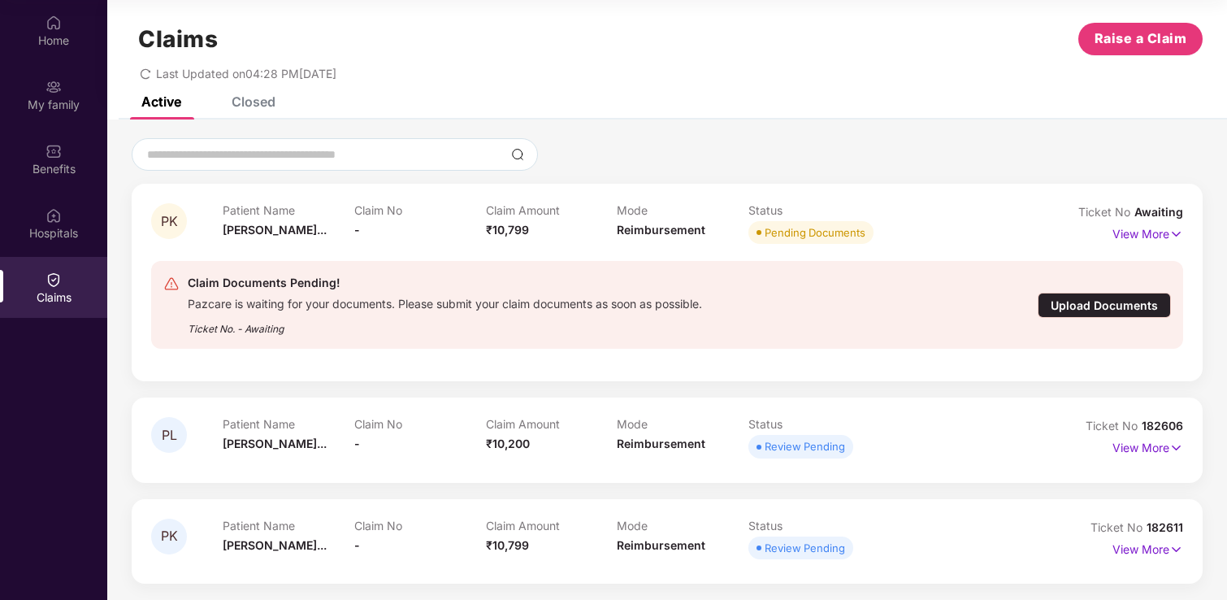
scroll to position [15, 0]
